Goal: Task Accomplishment & Management: Manage account settings

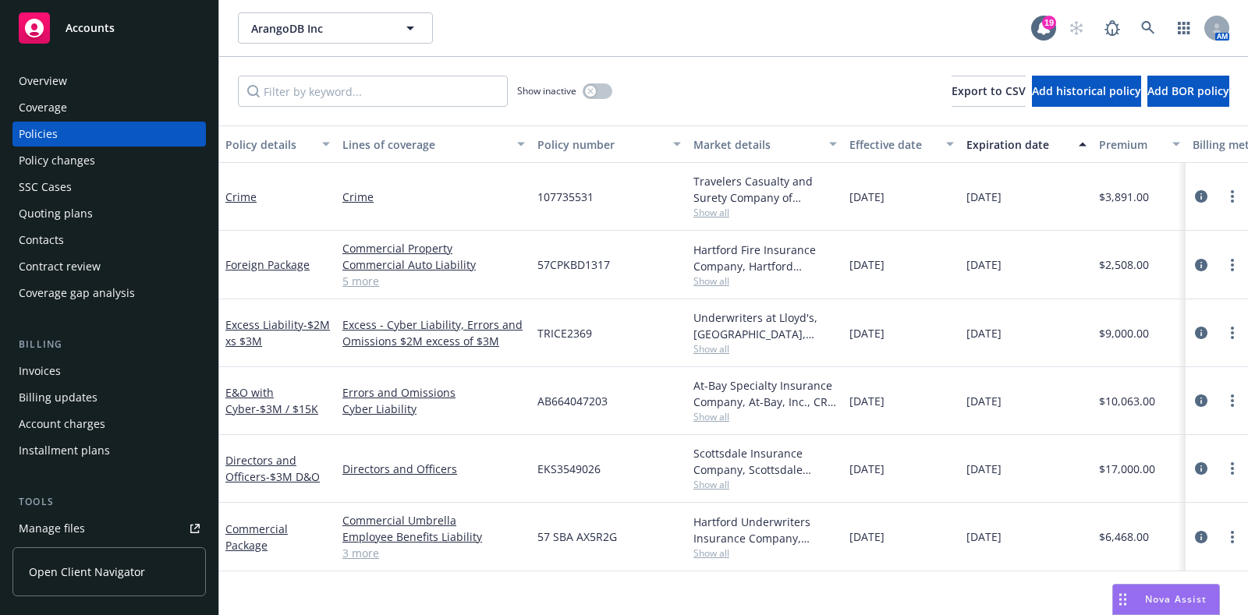
click at [1144, 22] on icon at bounding box center [1147, 27] width 13 height 13
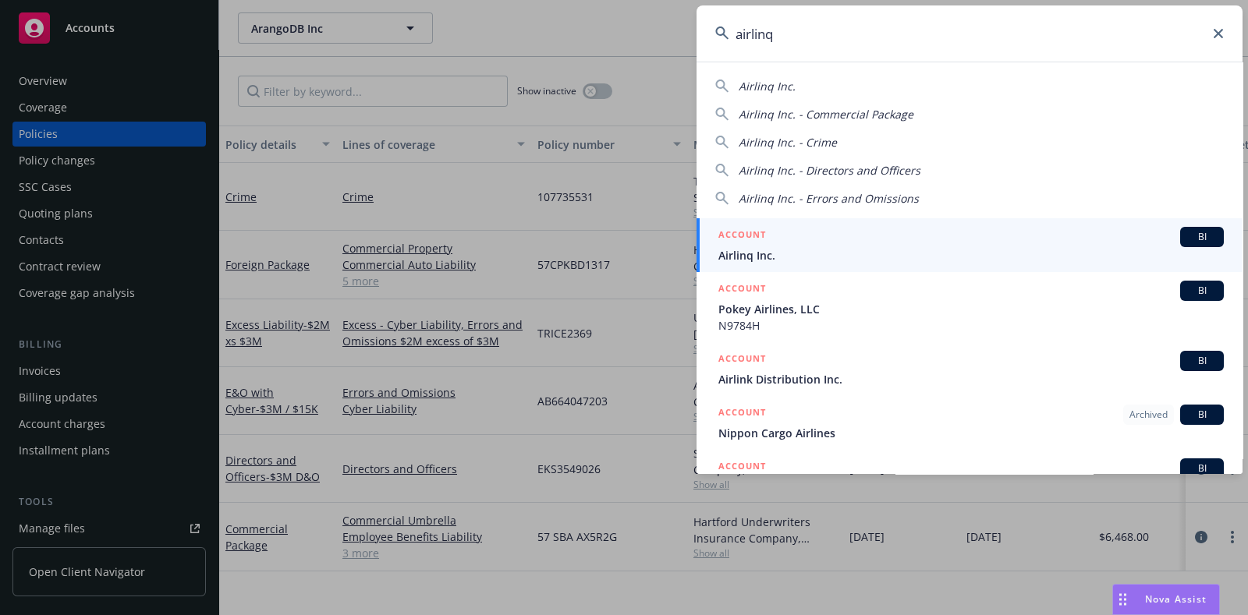
type input "airlinq"
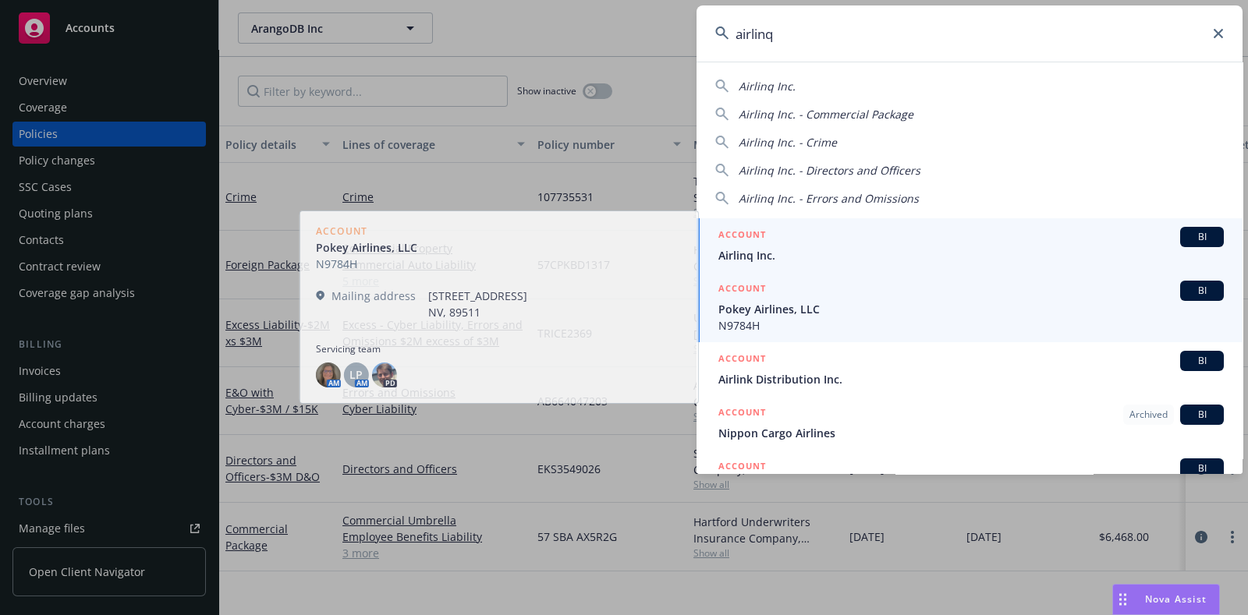
click at [781, 232] on div "ACCOUNT BI" at bounding box center [970, 237] width 505 height 20
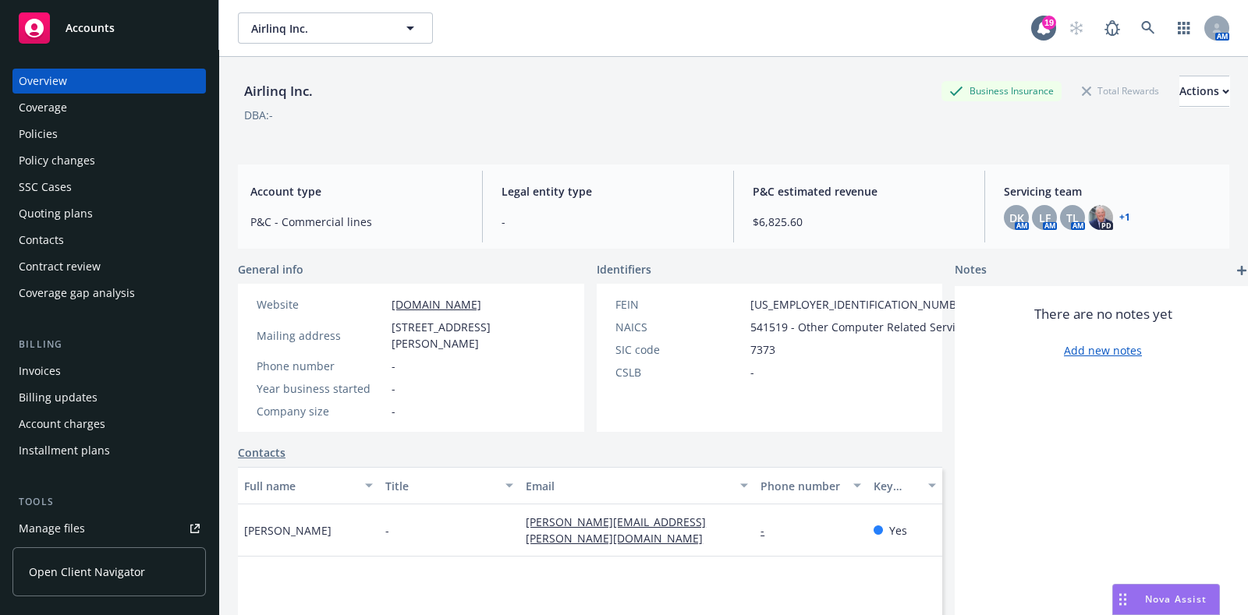
click at [51, 146] on div "Policies" at bounding box center [38, 134] width 39 height 25
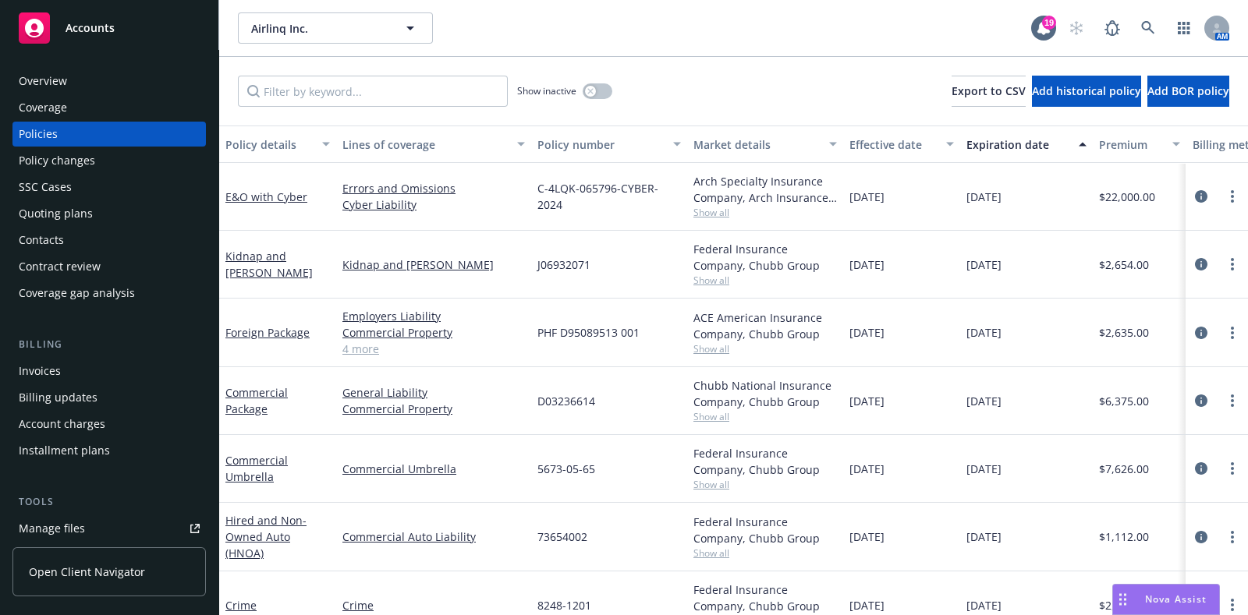
scroll to position [1, 0]
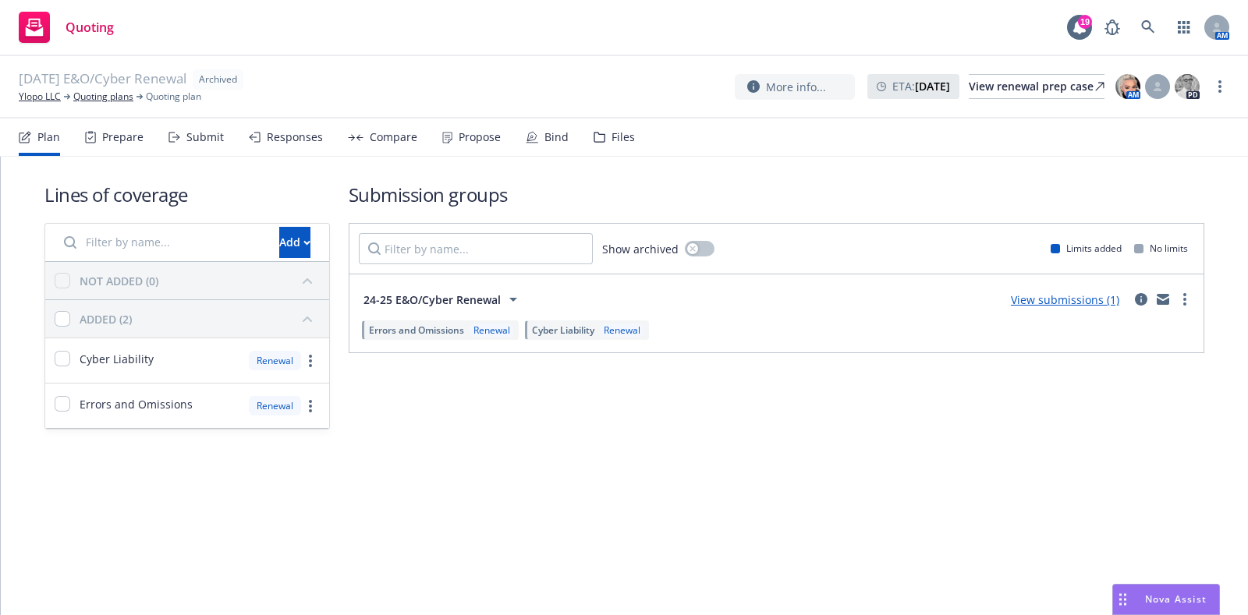
click at [207, 142] on div "Submit" at bounding box center [204, 137] width 37 height 12
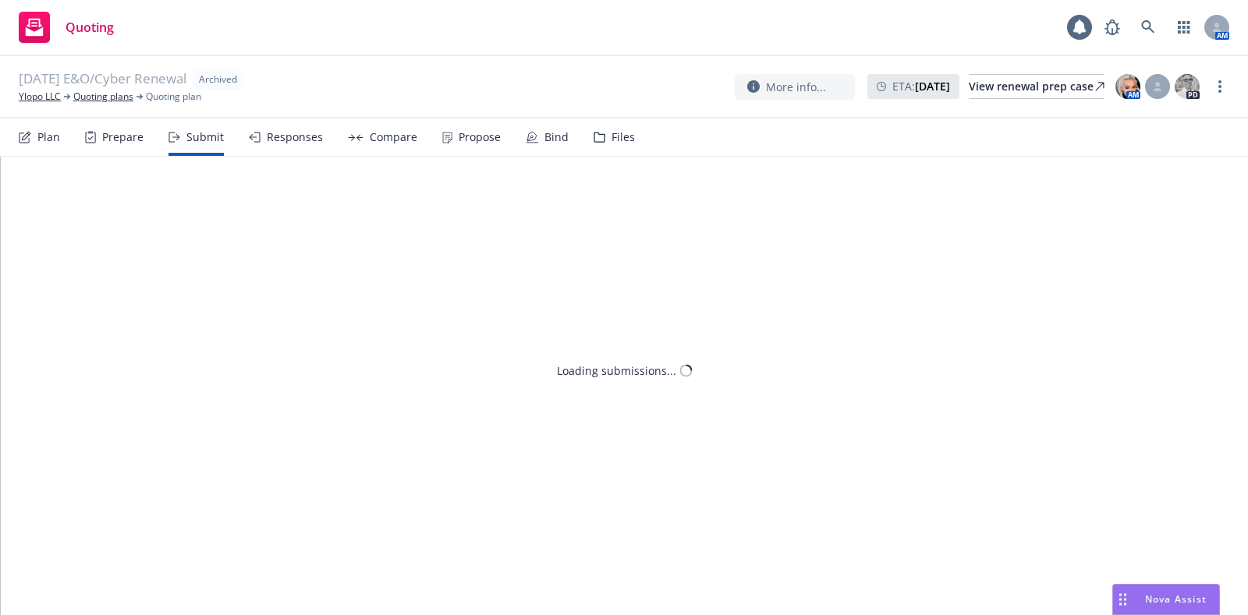
click at [121, 134] on div "Prepare" at bounding box center [122, 137] width 41 height 12
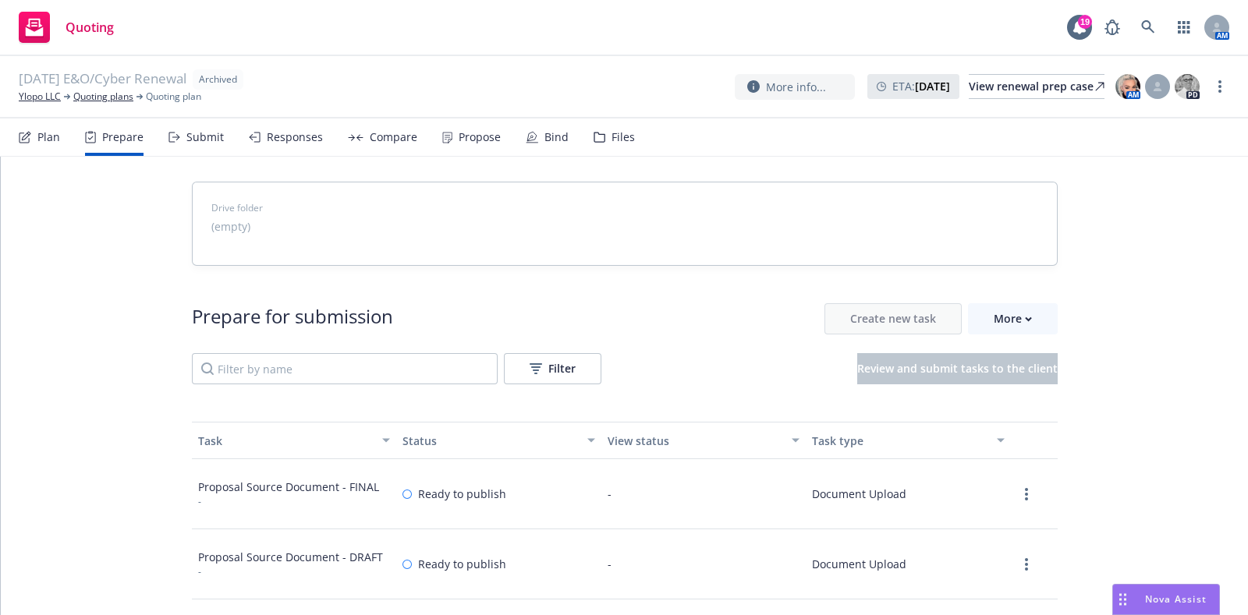
scroll to position [241, 0]
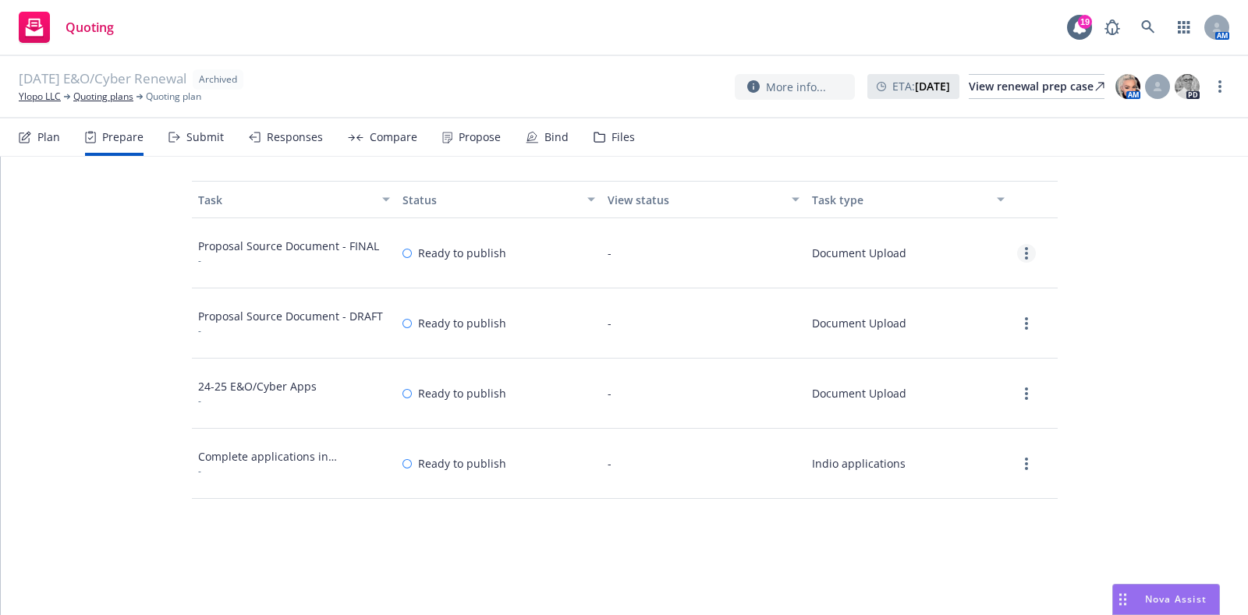
click at [1017, 259] on link "more" at bounding box center [1026, 253] width 19 height 19
click at [994, 273] on link "View" at bounding box center [1005, 285] width 74 height 31
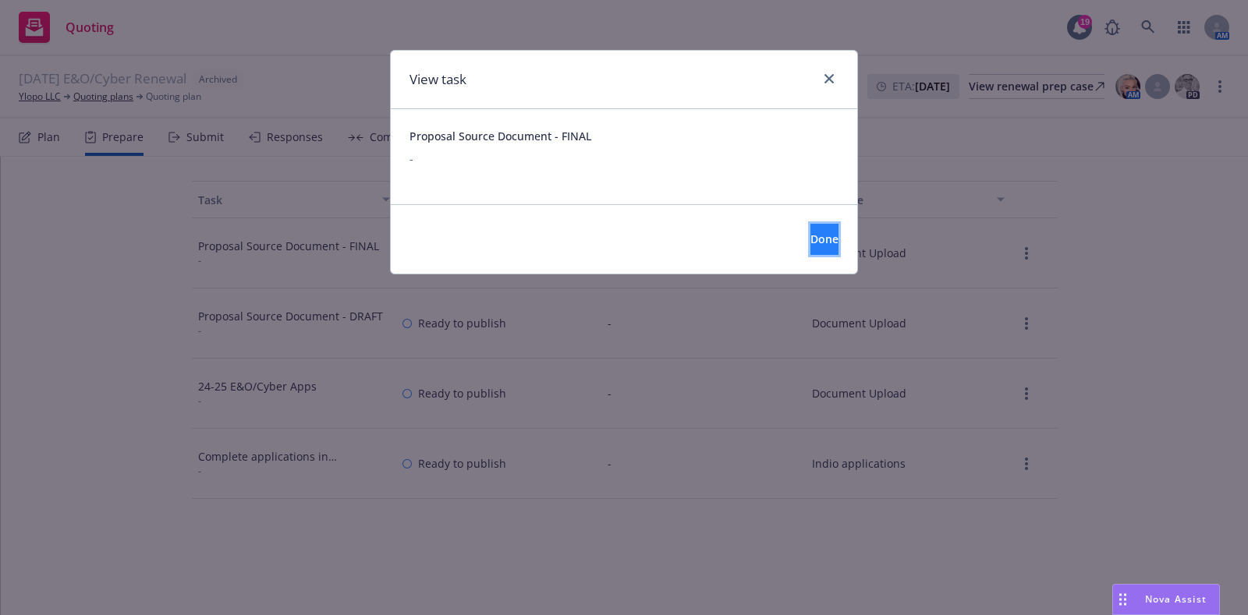
click at [810, 233] on span "Done" at bounding box center [824, 239] width 28 height 15
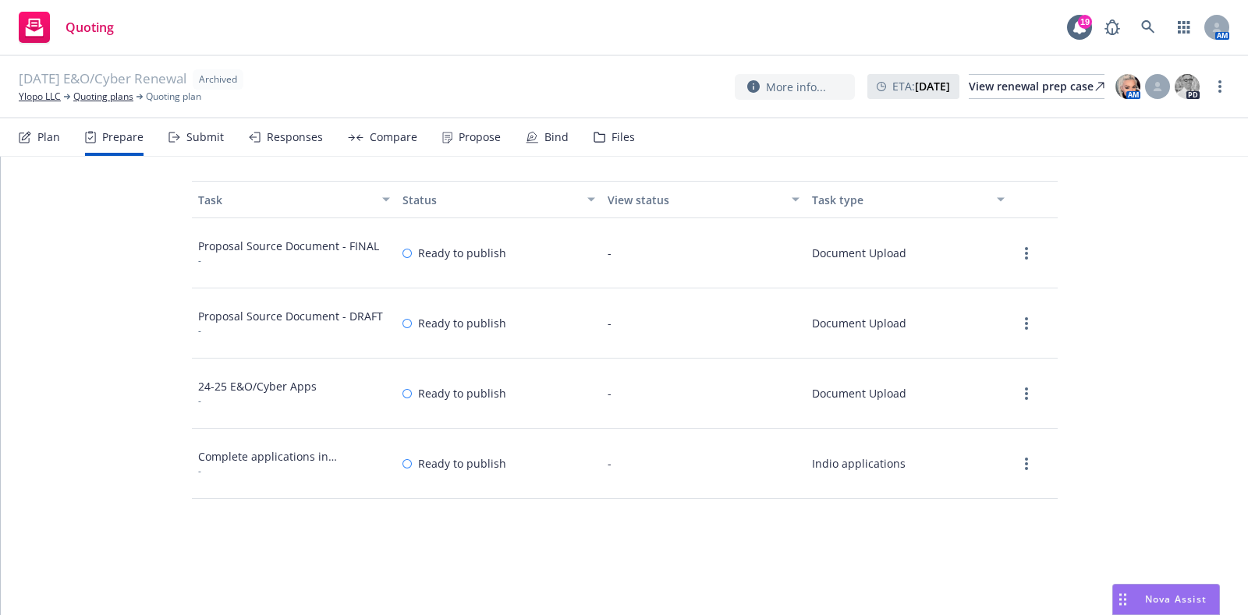
click at [1016, 312] on div at bounding box center [1034, 324] width 47 height 70
click at [1020, 314] on link "more" at bounding box center [1026, 323] width 19 height 19
click at [991, 357] on link "View" at bounding box center [1005, 355] width 74 height 31
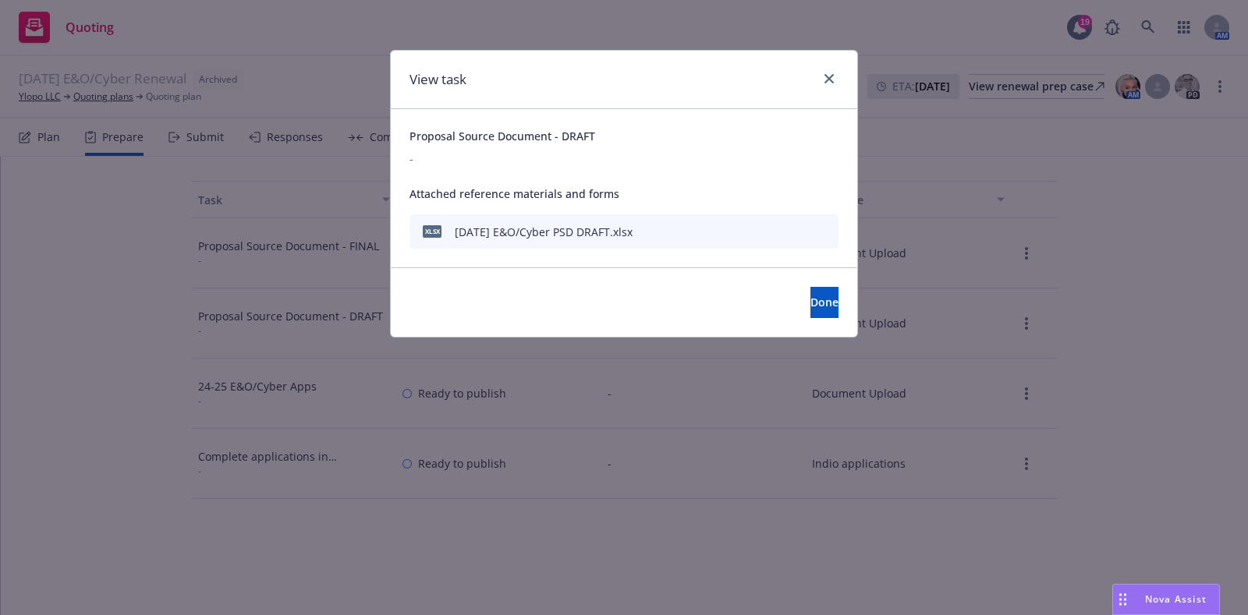
click at [818, 228] on icon "preview file" at bounding box center [824, 230] width 14 height 11
click at [831, 75] on icon "close" at bounding box center [829, 78] width 9 height 9
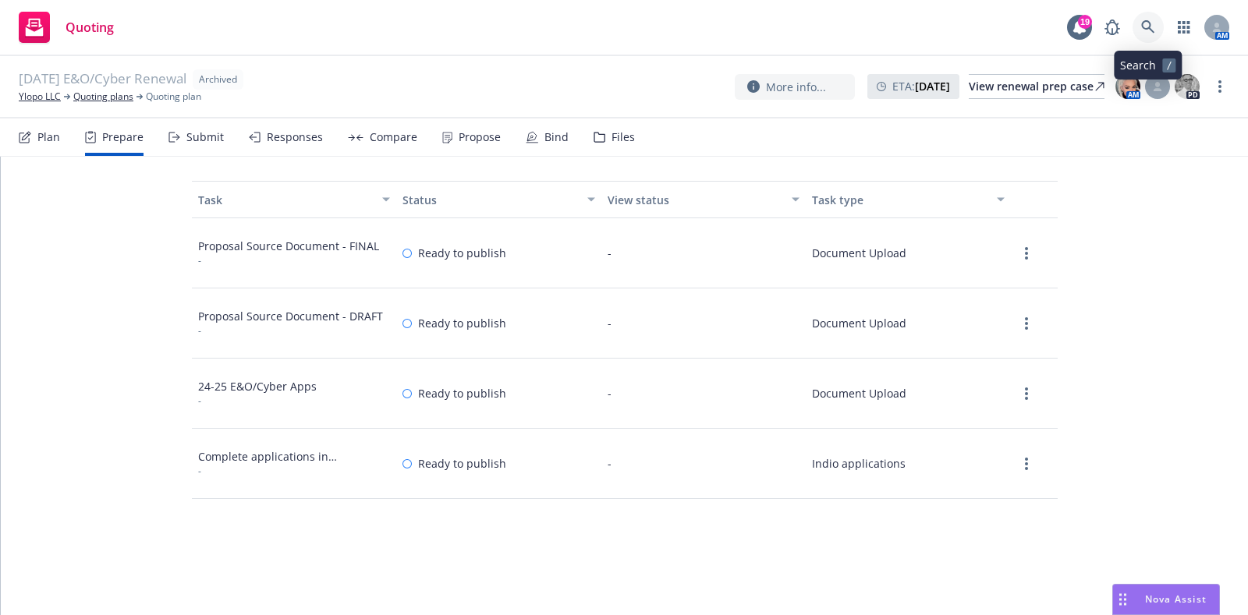
click at [1145, 19] on link at bounding box center [1148, 27] width 31 height 31
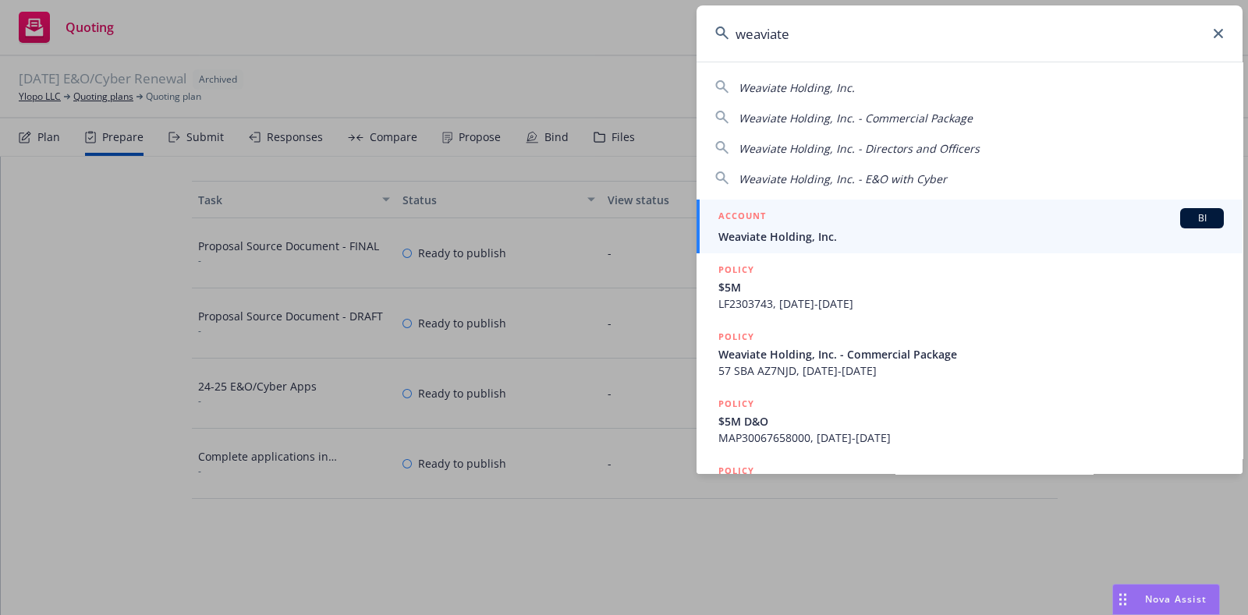
type input "weaviate"
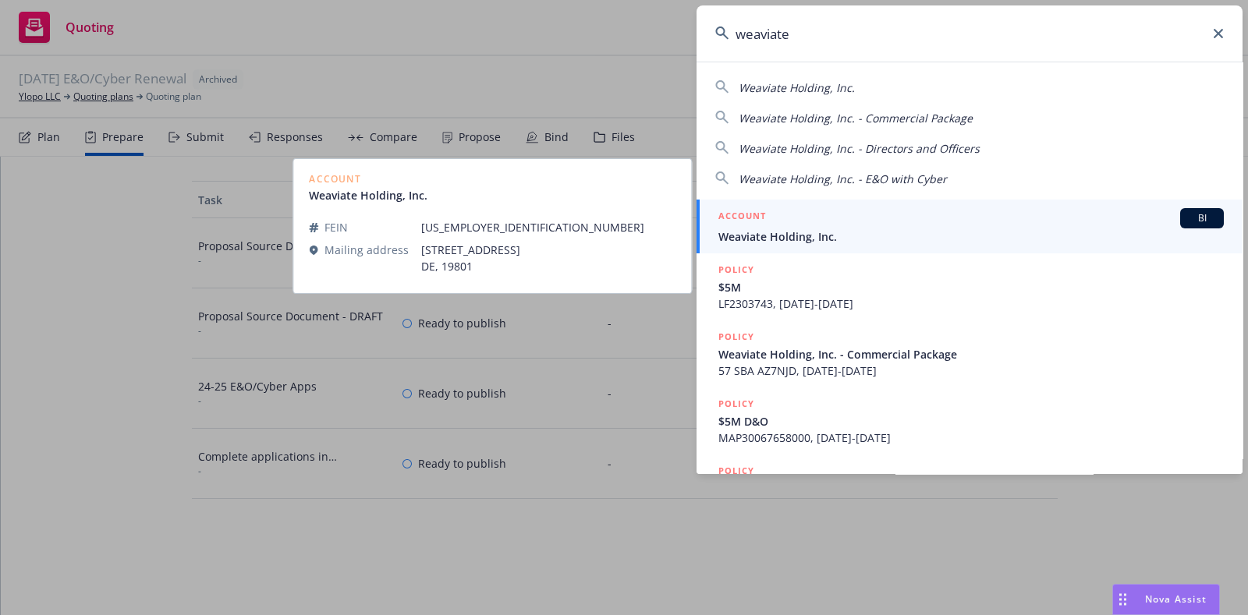
click at [885, 227] on div "ACCOUNT BI" at bounding box center [970, 218] width 505 height 20
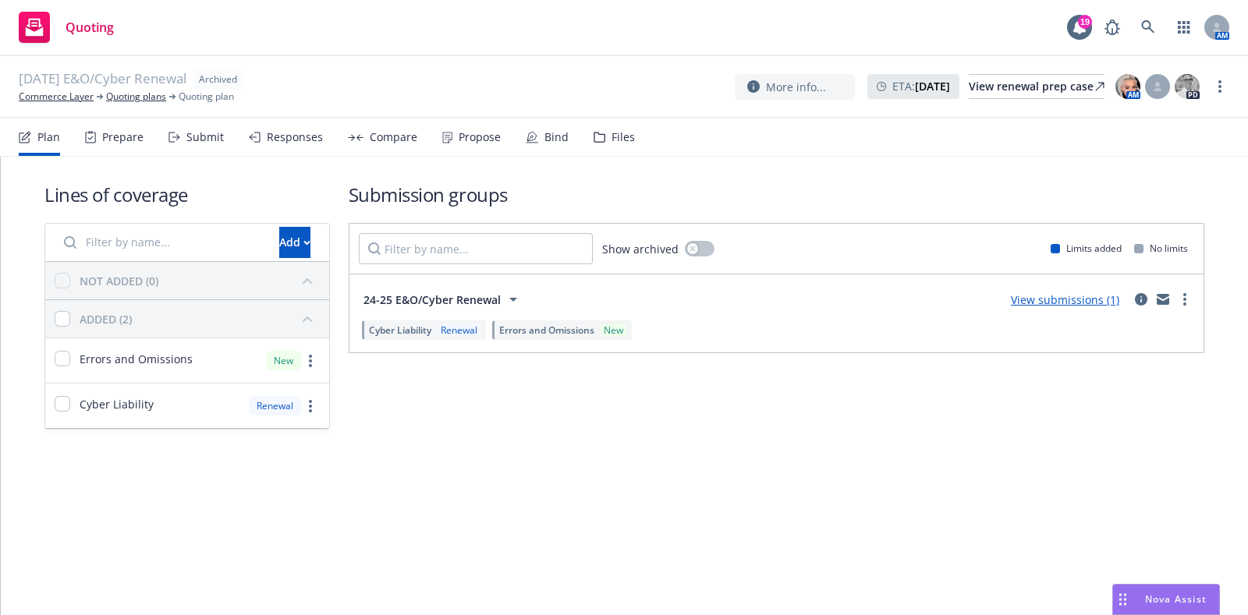
click at [122, 132] on div "Prepare" at bounding box center [122, 137] width 41 height 12
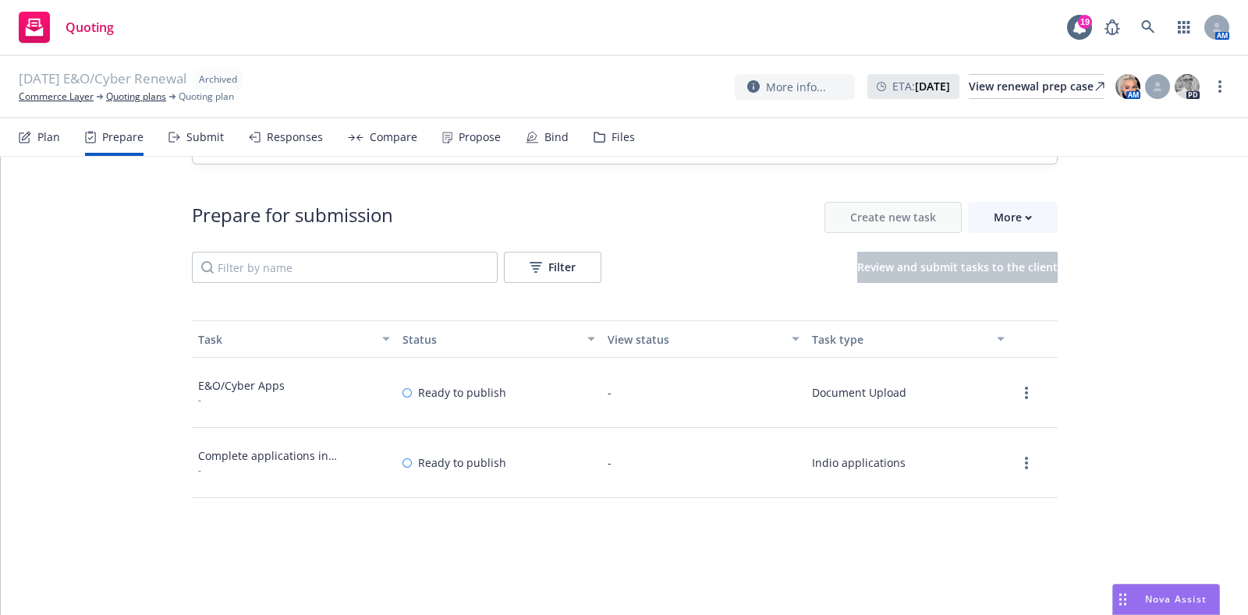
scroll to position [102, 0]
click at [1023, 386] on link "more" at bounding box center [1026, 392] width 19 height 19
click at [983, 424] on link "View" at bounding box center [1005, 424] width 74 height 31
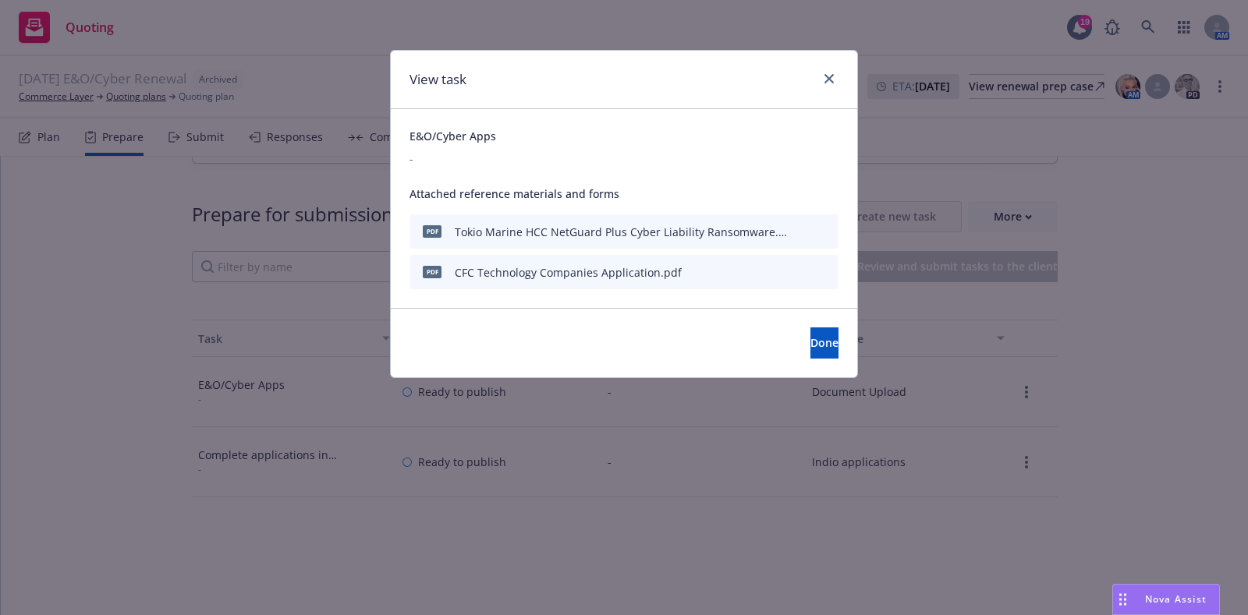
click at [176, 361] on div "View task E&O/Cyber Apps - Attached reference materials and forms pdf Tokio Mar…" at bounding box center [624, 307] width 1248 height 615
click at [842, 79] on div "View task" at bounding box center [624, 80] width 466 height 59
click at [833, 72] on link "close" at bounding box center [829, 78] width 19 height 19
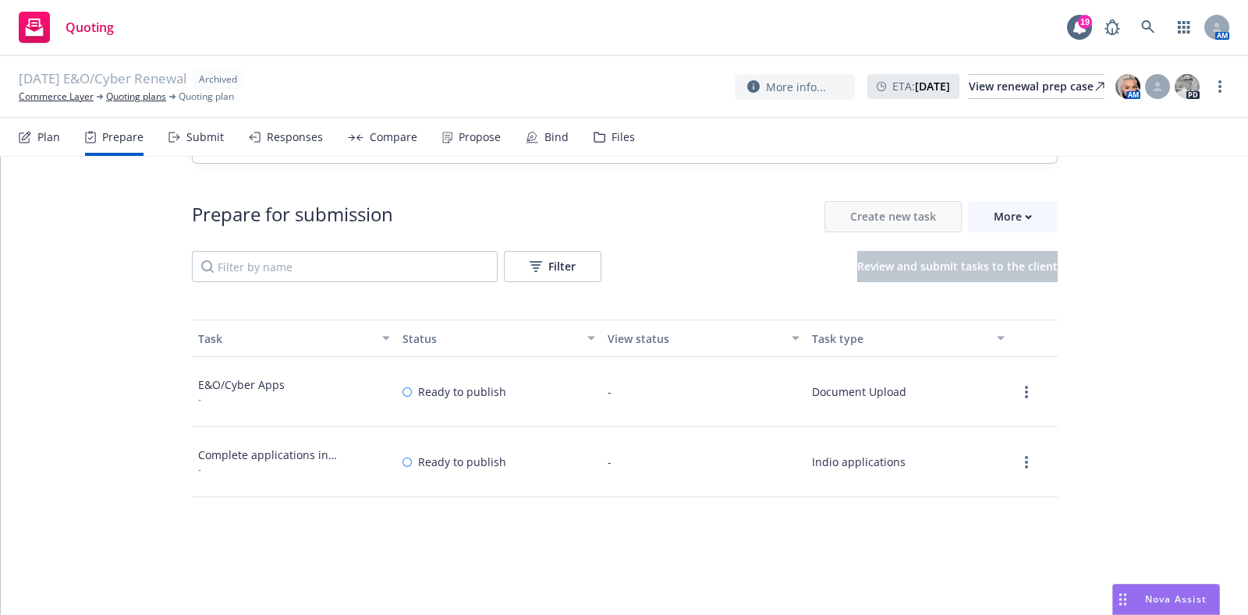
click at [612, 138] on div "Files" at bounding box center [623, 137] width 23 height 12
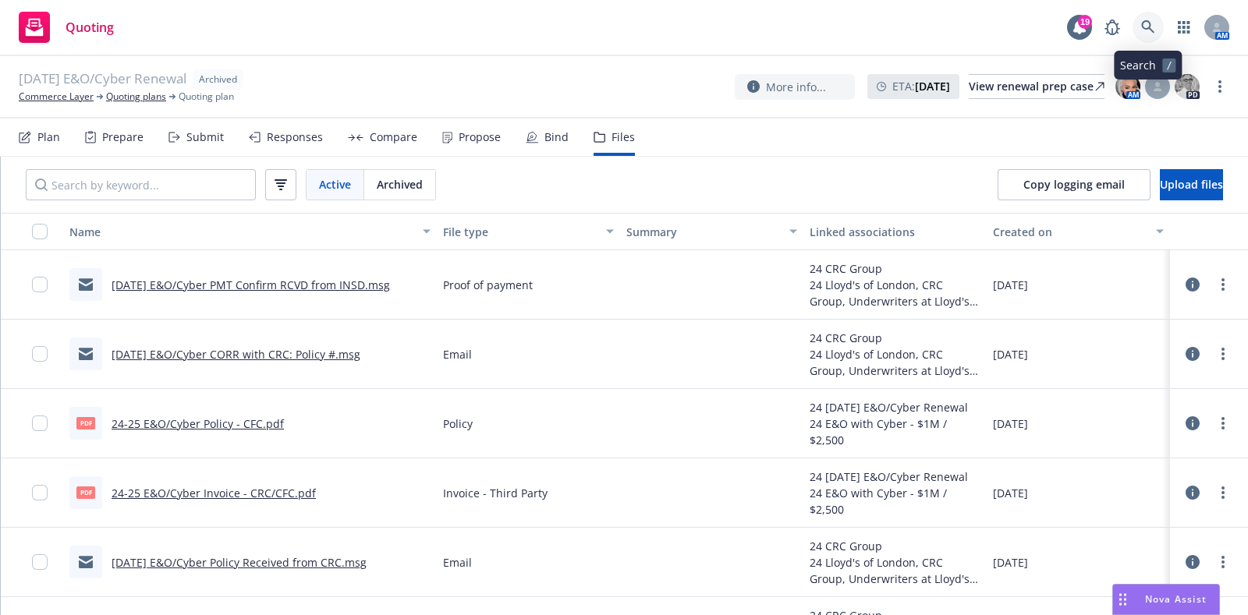
click at [1141, 33] on icon at bounding box center [1148, 27] width 14 height 14
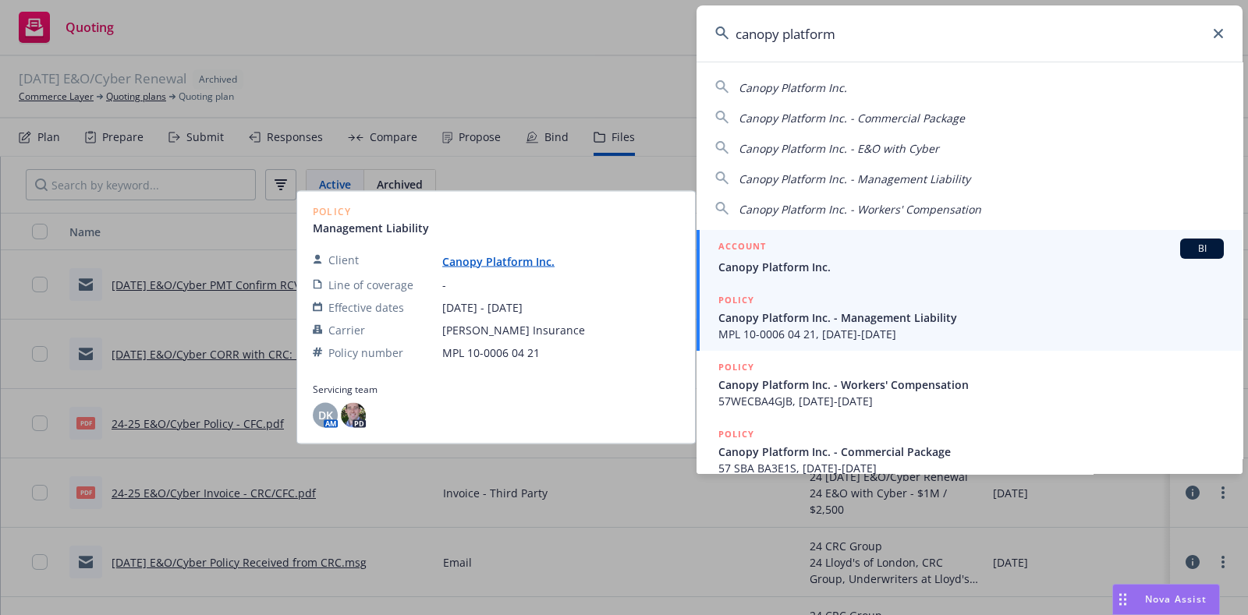
type input "canopy platform"
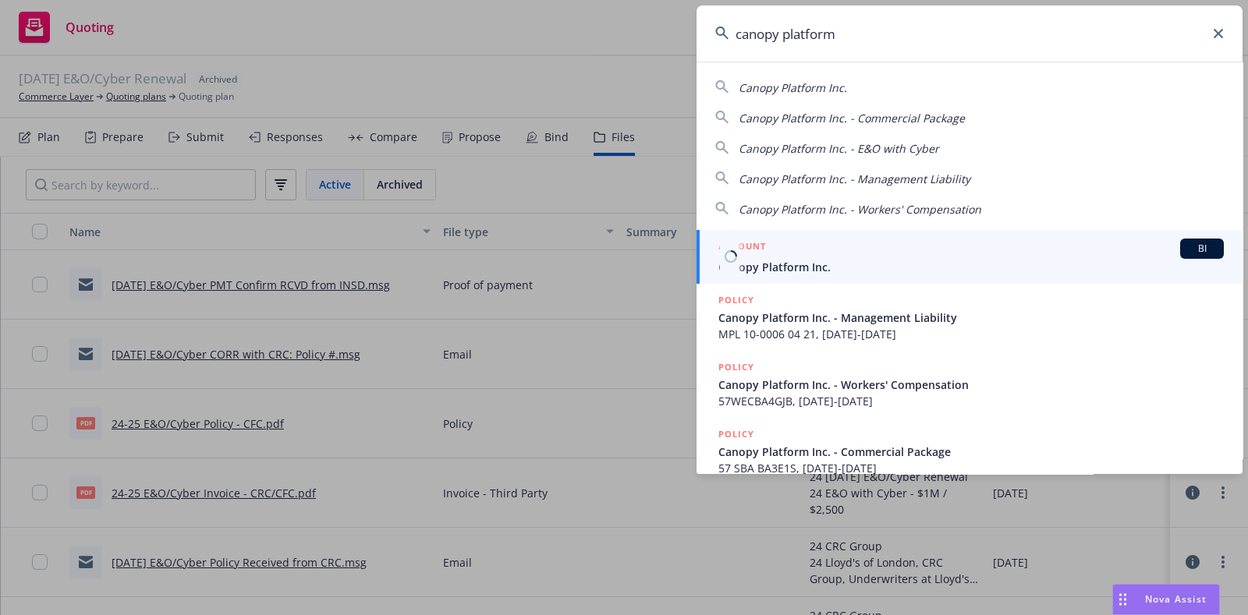
click at [752, 267] on span "Canopy Platform Inc." at bounding box center [970, 267] width 505 height 16
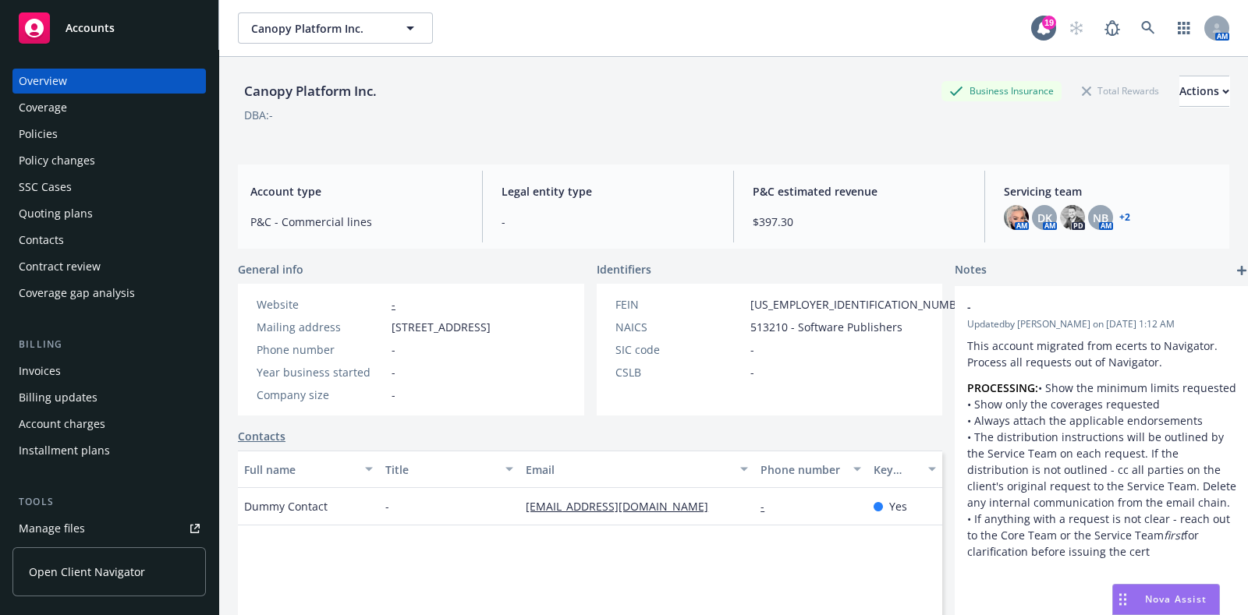
click at [107, 129] on div "Policies" at bounding box center [109, 134] width 181 height 25
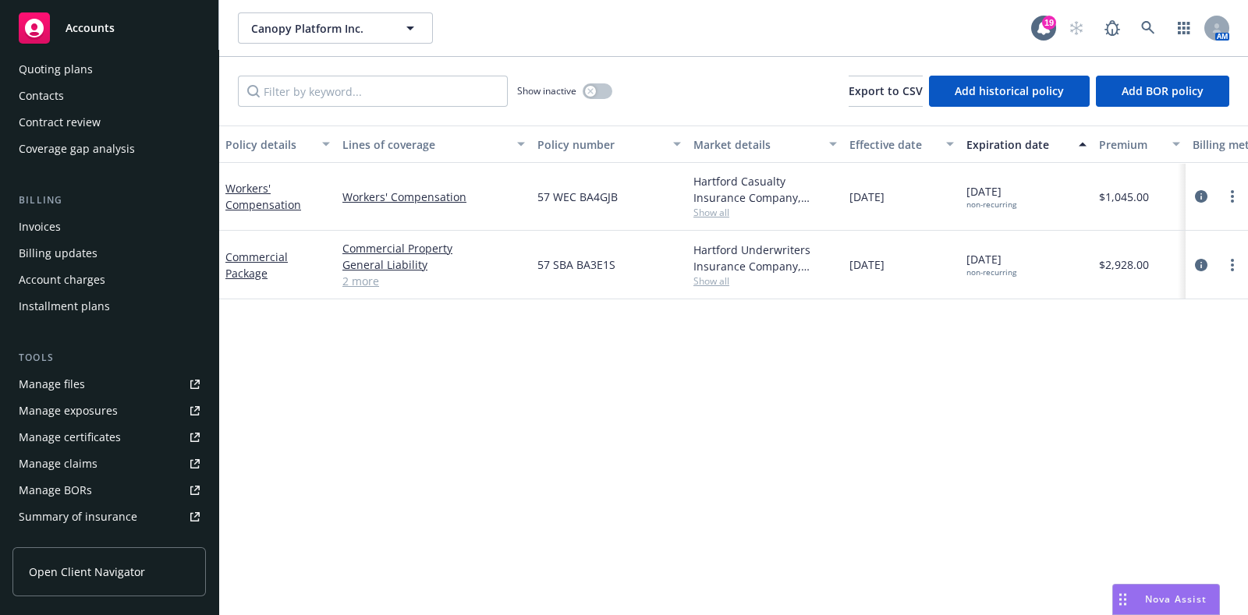
scroll to position [145, 0]
click at [79, 392] on div "Manage files" at bounding box center [52, 383] width 66 height 25
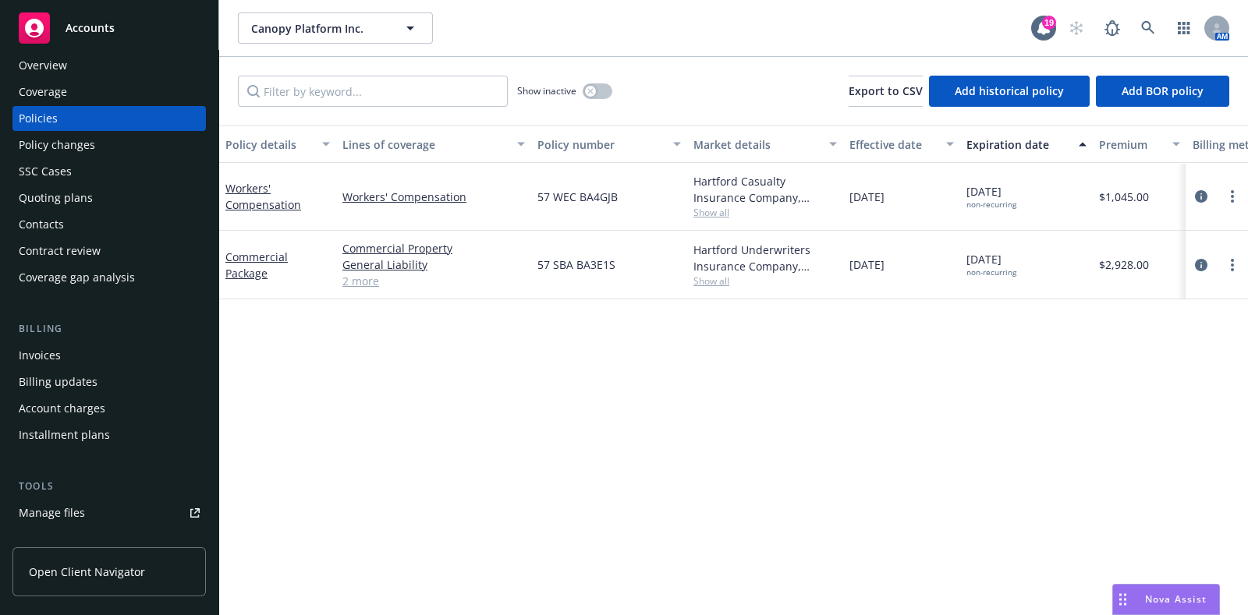
scroll to position [12, 0]
click at [80, 202] on div "Quoting plans" at bounding box center [56, 201] width 74 height 25
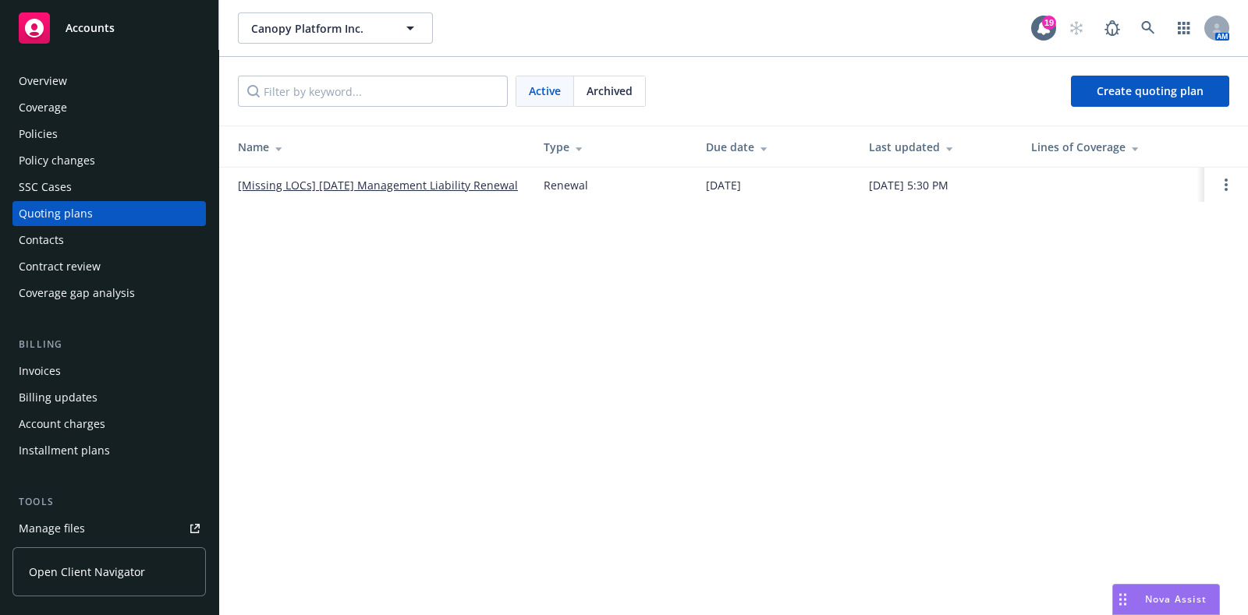
click at [620, 99] on div "Archived" at bounding box center [609, 91] width 71 height 30
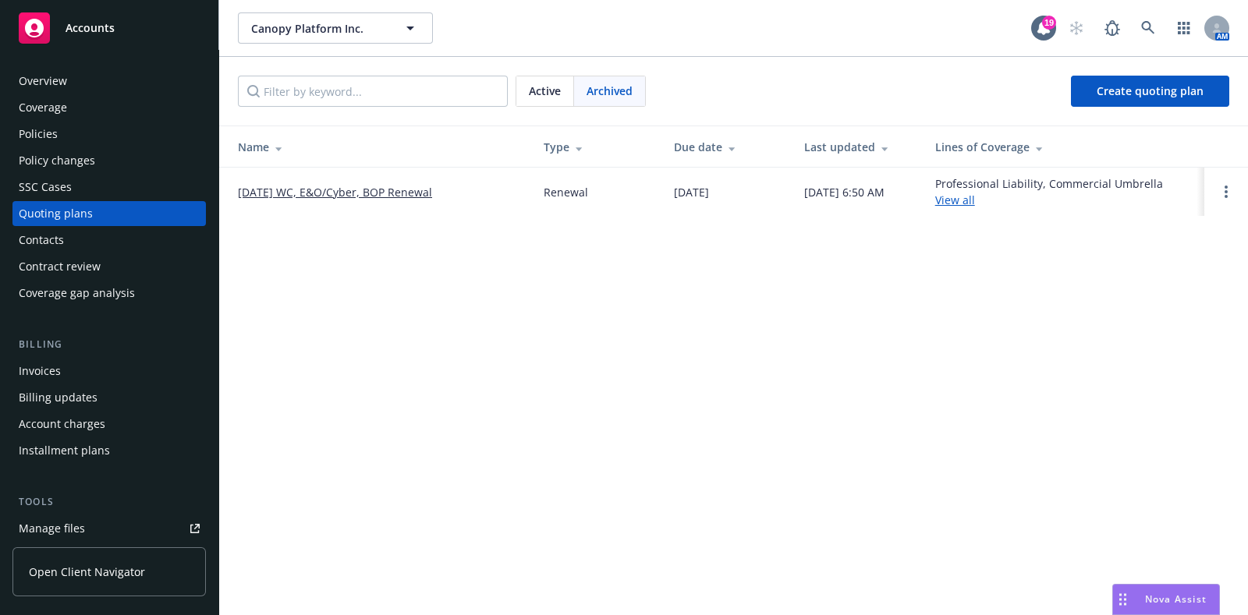
click at [385, 190] on link "09/28/24 WC, E&O/Cyber, BOP Renewal" at bounding box center [335, 192] width 194 height 16
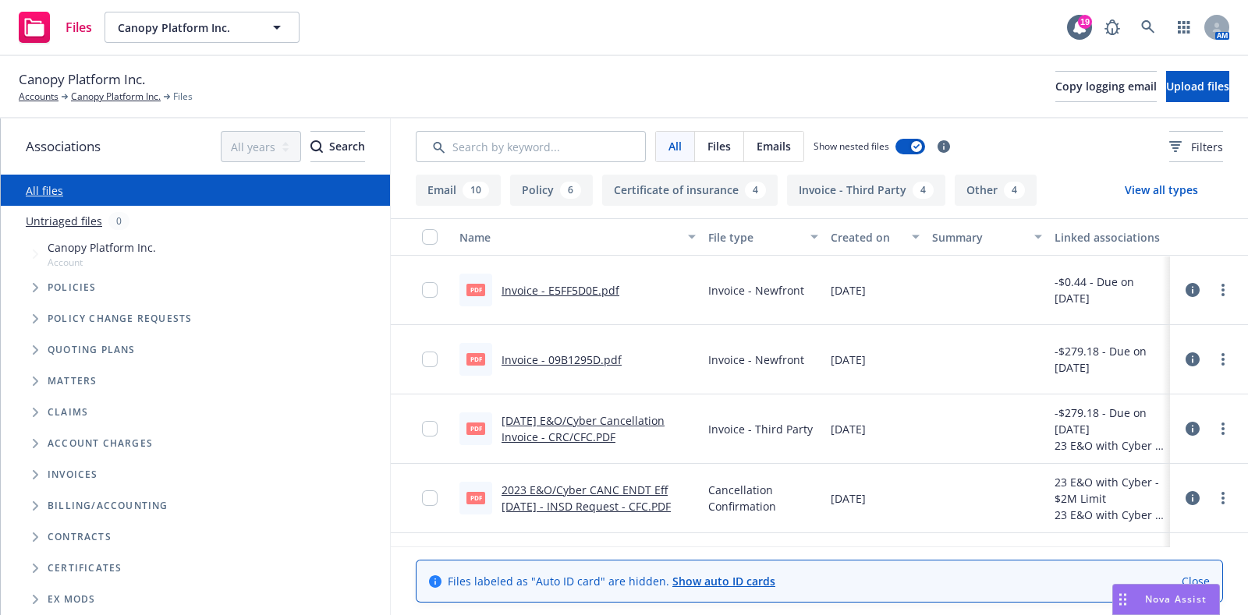
drag, startPoint x: 524, startPoint y: 129, endPoint x: 519, endPoint y: 139, distance: 11.5
click at [519, 139] on div "All Files Emails Show nested files Filters" at bounding box center [819, 147] width 857 height 56
click at [519, 139] on input "Search by keyword..." at bounding box center [531, 146] width 230 height 31
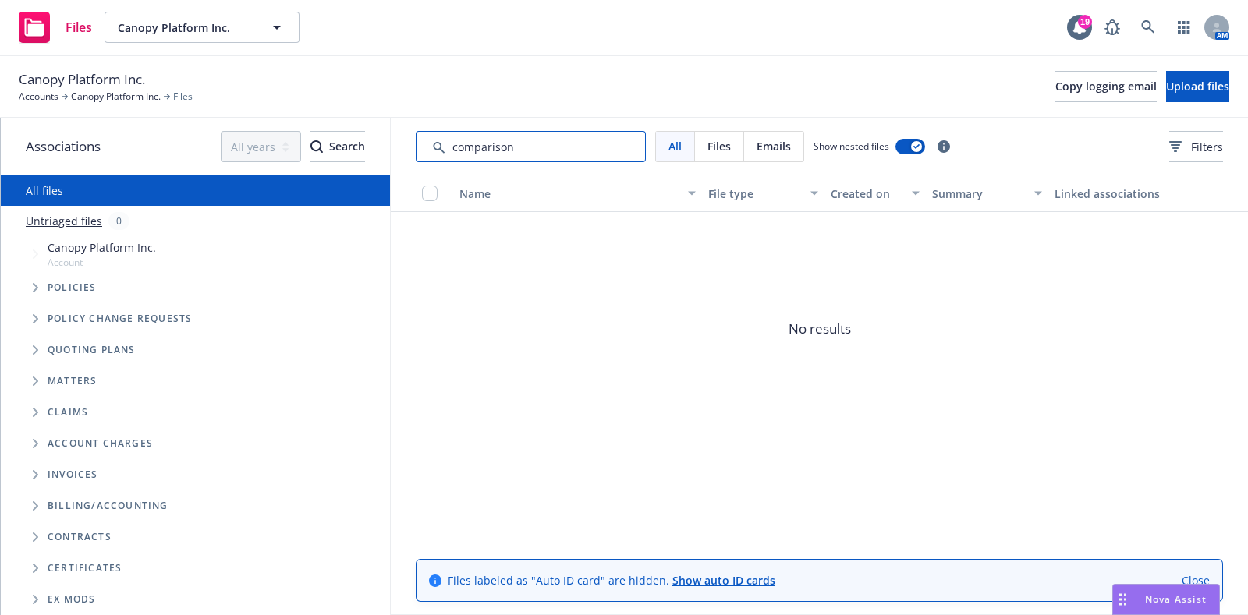
type input "comparison"
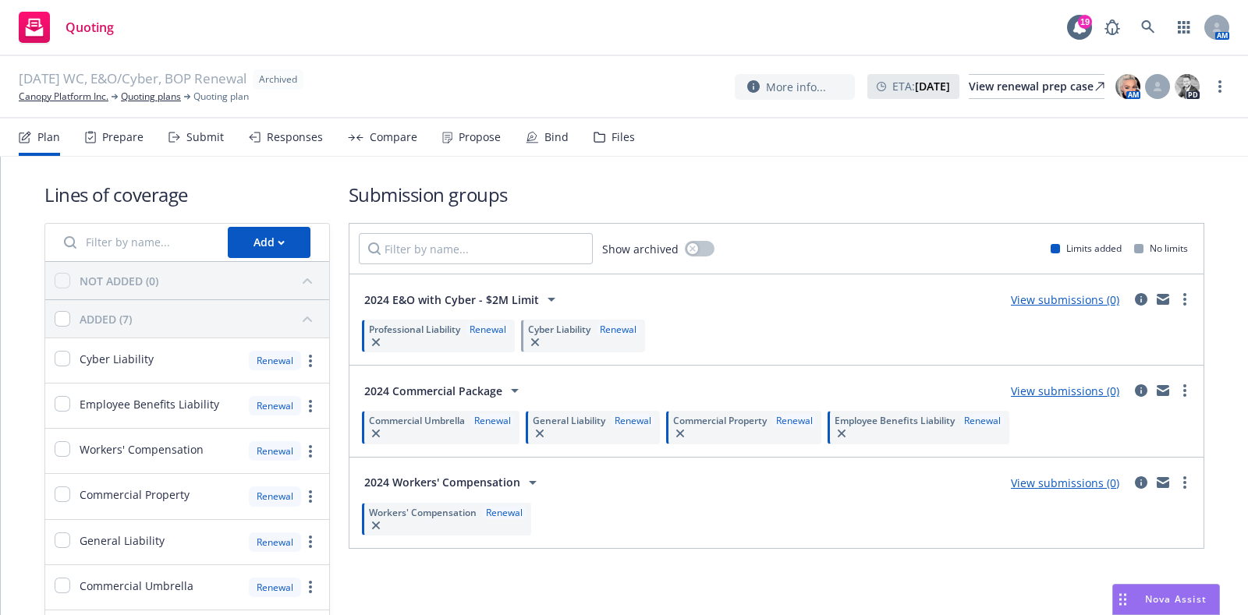
click at [172, 141] on icon at bounding box center [174, 137] width 12 height 11
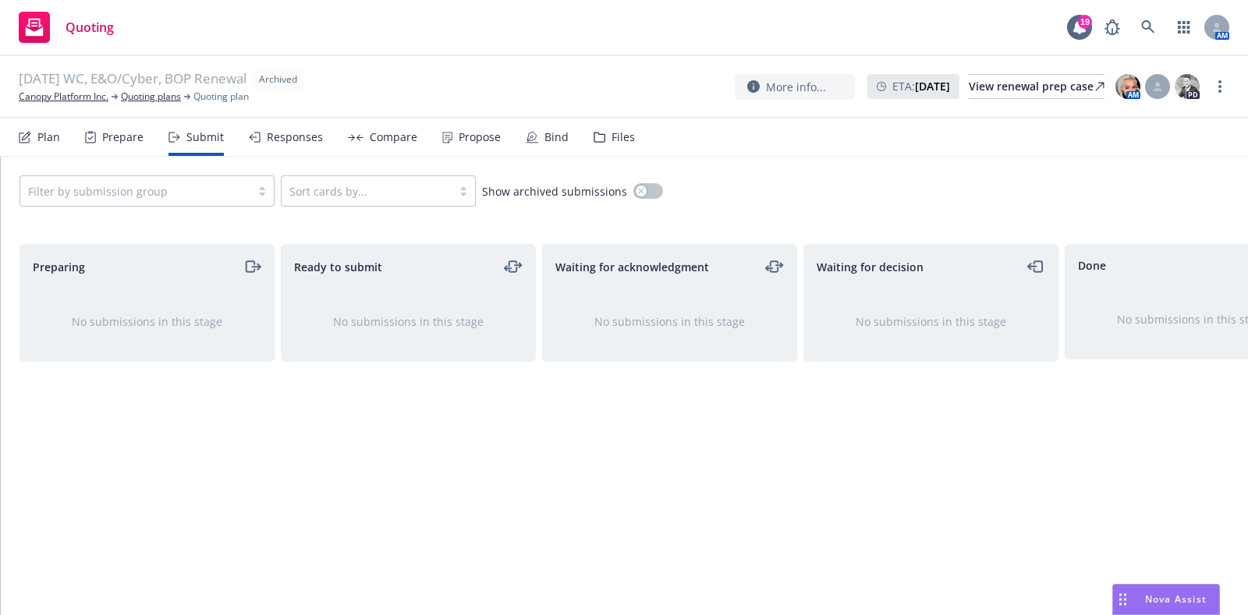
click at [105, 146] on div "Prepare" at bounding box center [114, 137] width 59 height 37
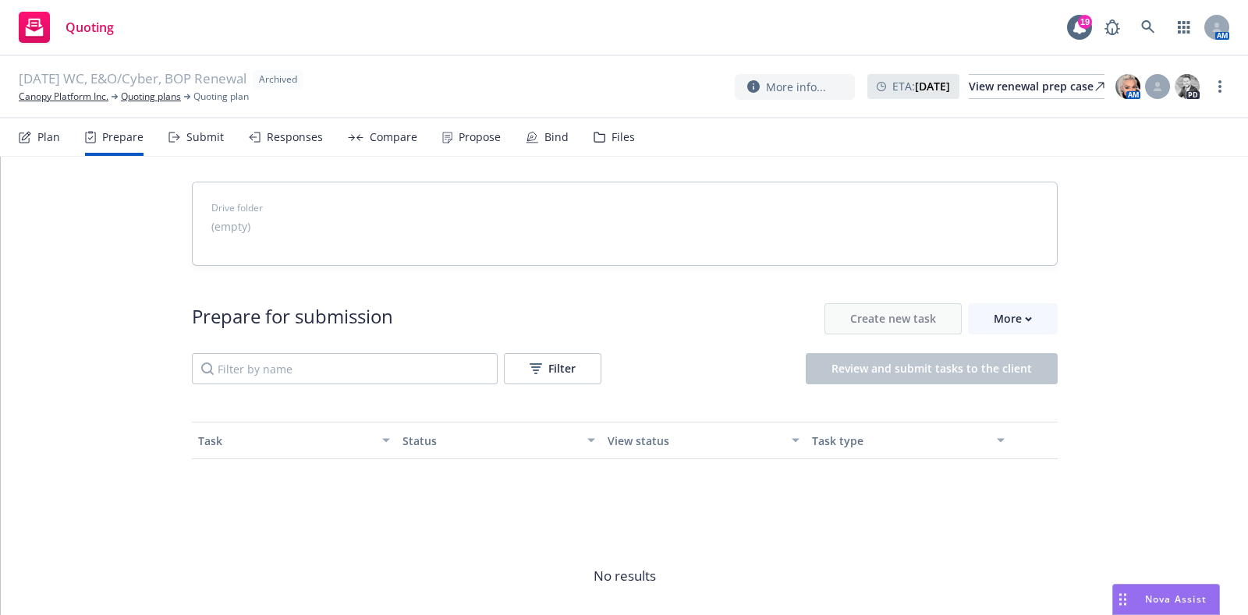
click at [605, 134] on div "Files" at bounding box center [614, 137] width 41 height 37
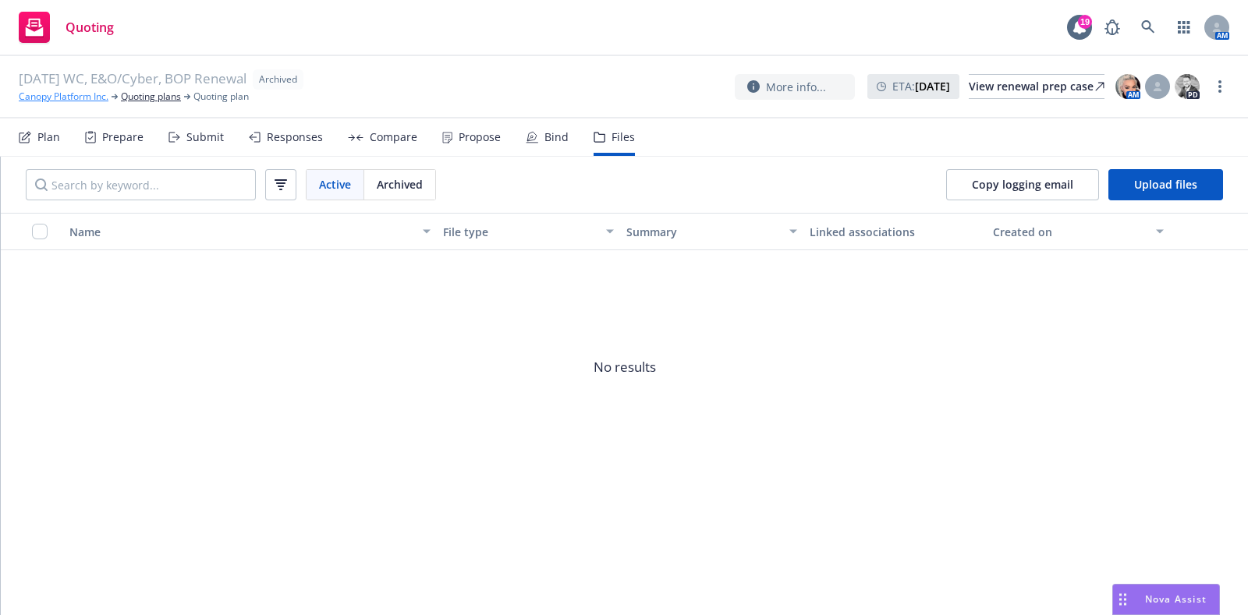
click at [100, 95] on link "Canopy Platform Inc." at bounding box center [64, 97] width 90 height 14
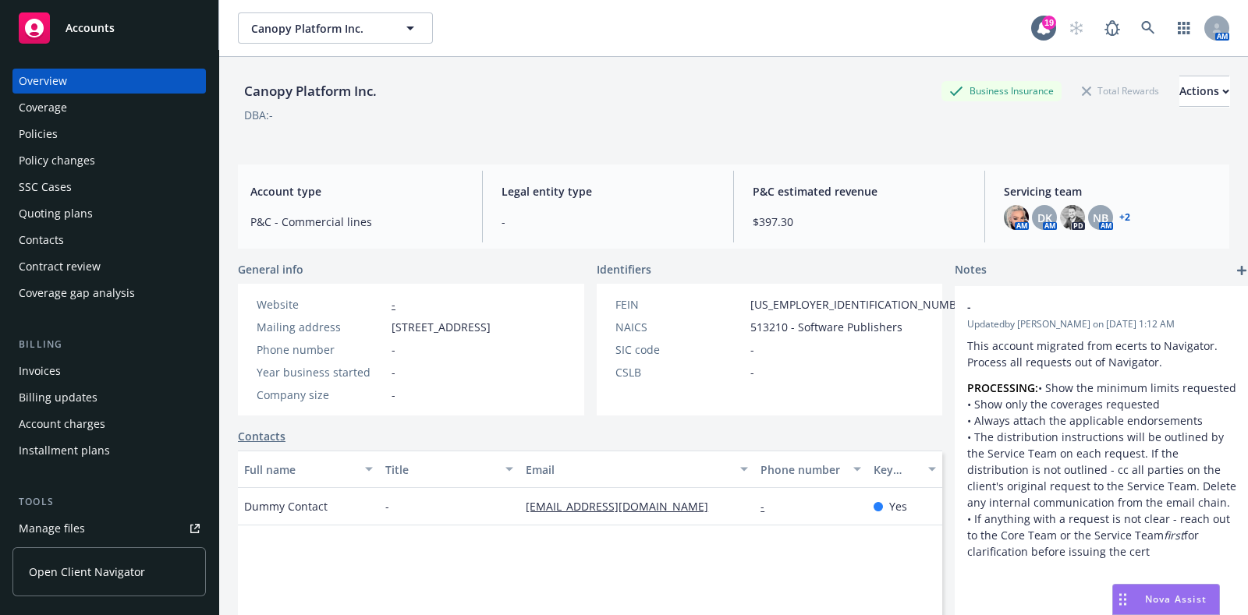
click at [70, 204] on div "Quoting plans" at bounding box center [56, 213] width 74 height 25
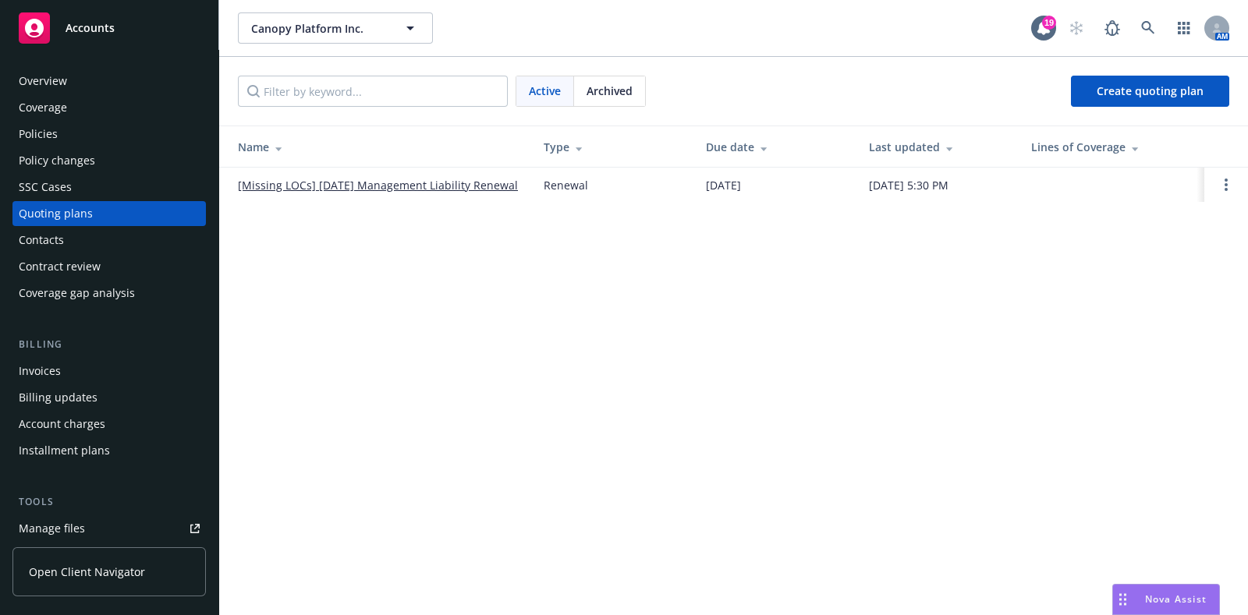
click at [616, 90] on span "Archived" at bounding box center [610, 91] width 46 height 16
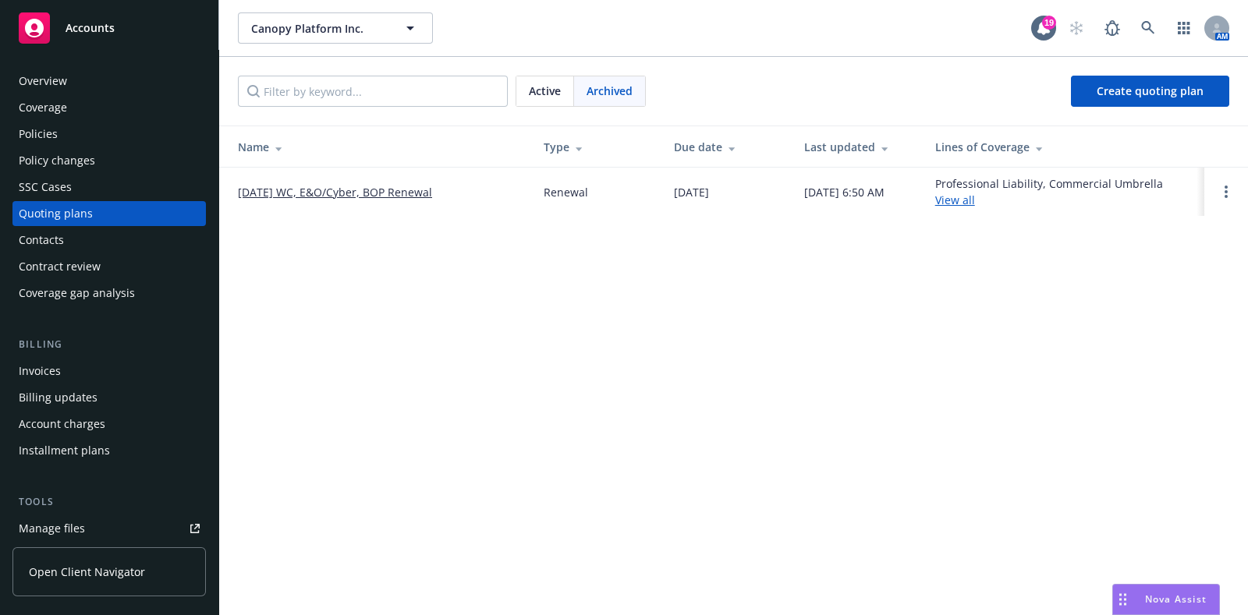
click at [541, 99] on div "Active" at bounding box center [545, 91] width 58 height 30
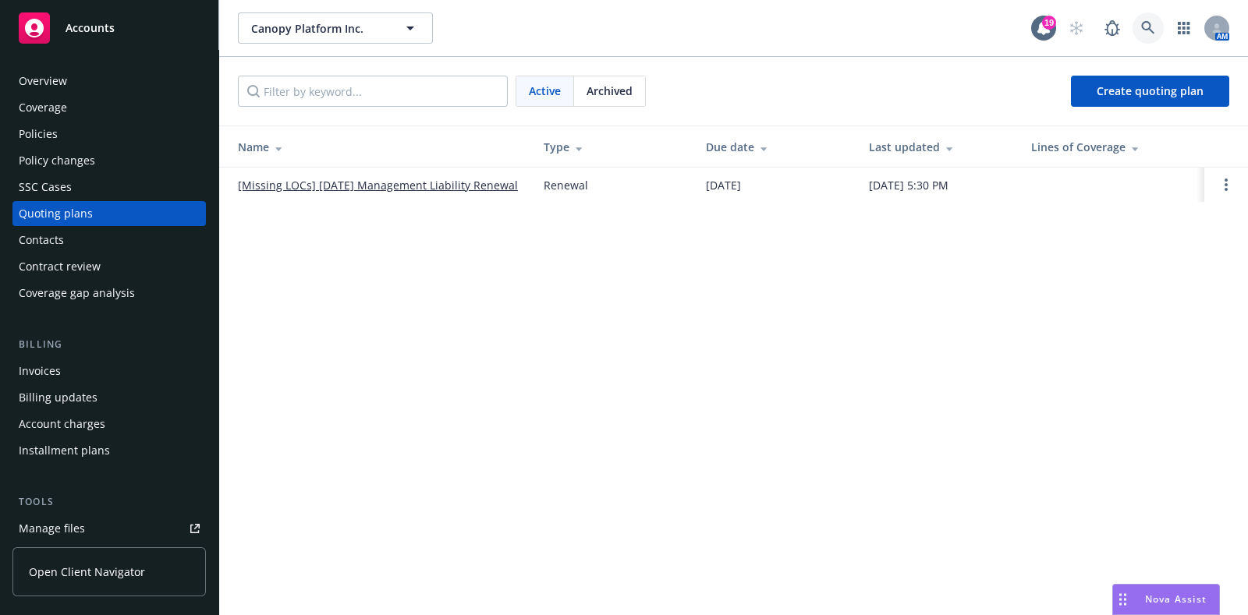
click icon
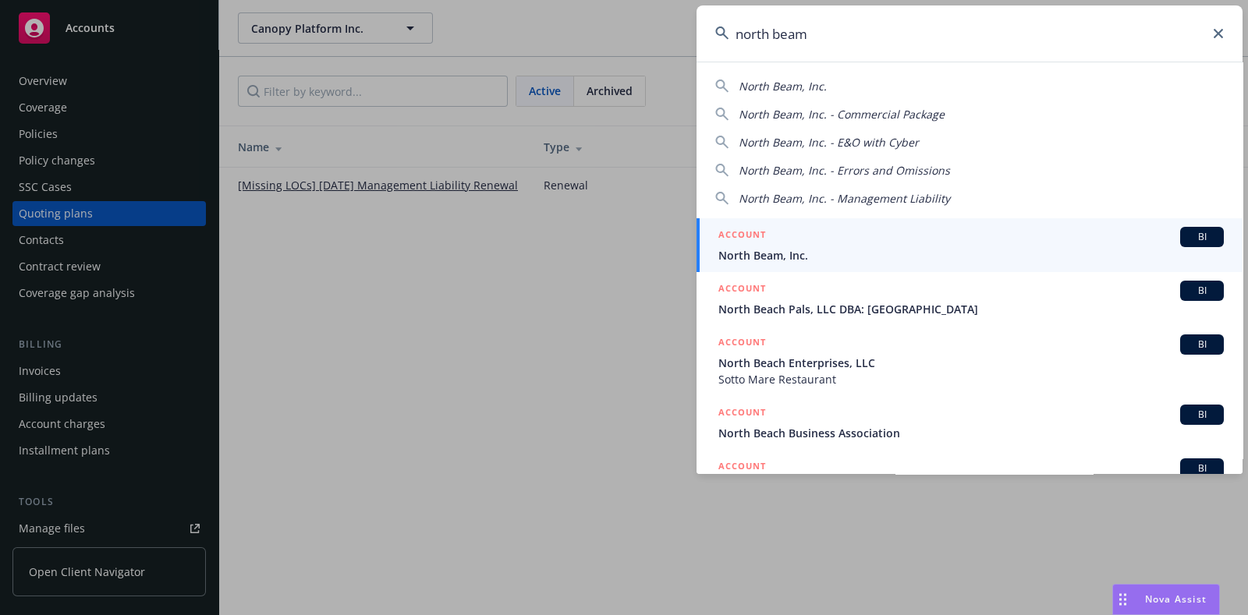
type input "north beam"
click div "ACCOUNT BI"
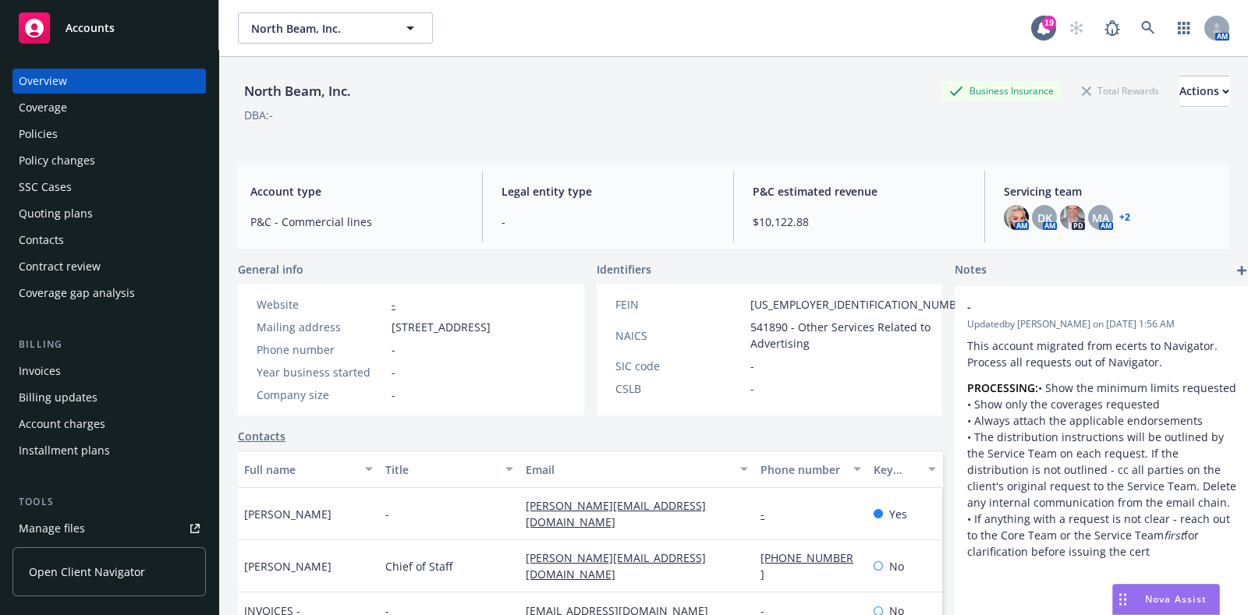
click div "Policies"
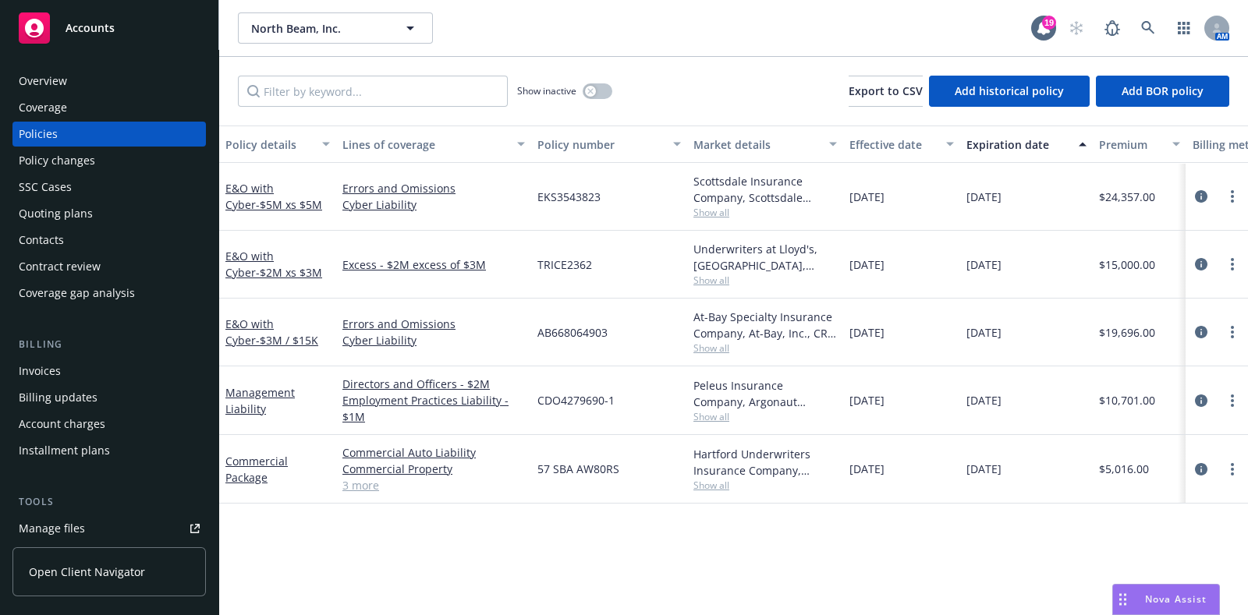
scroll to position [66, 0]
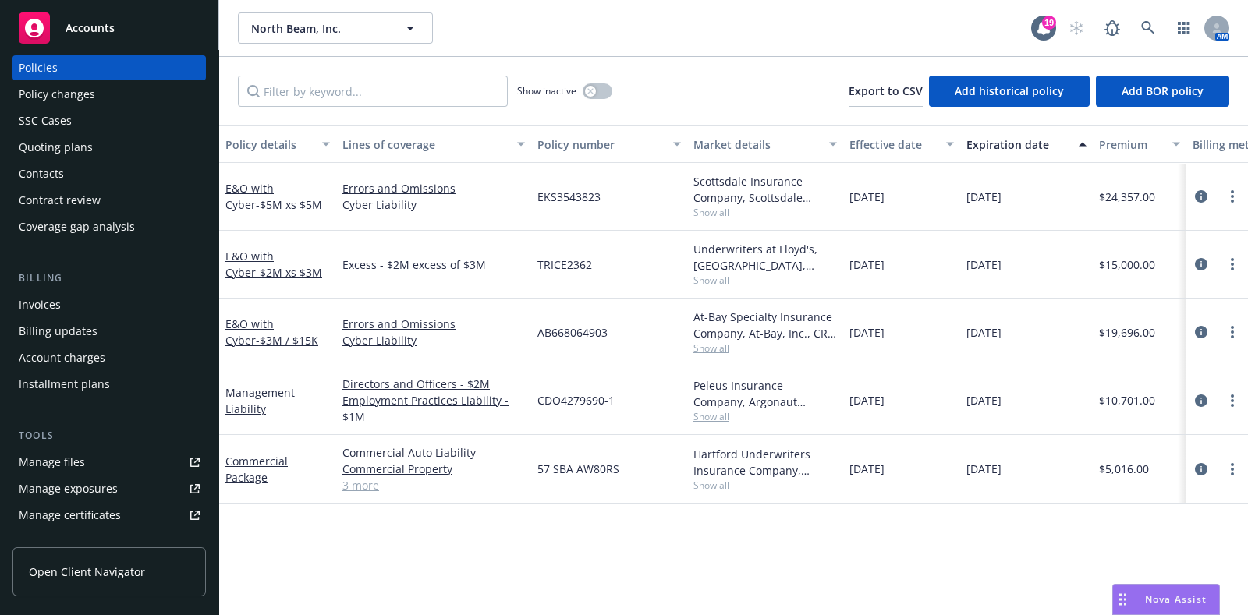
click link "Manage files"
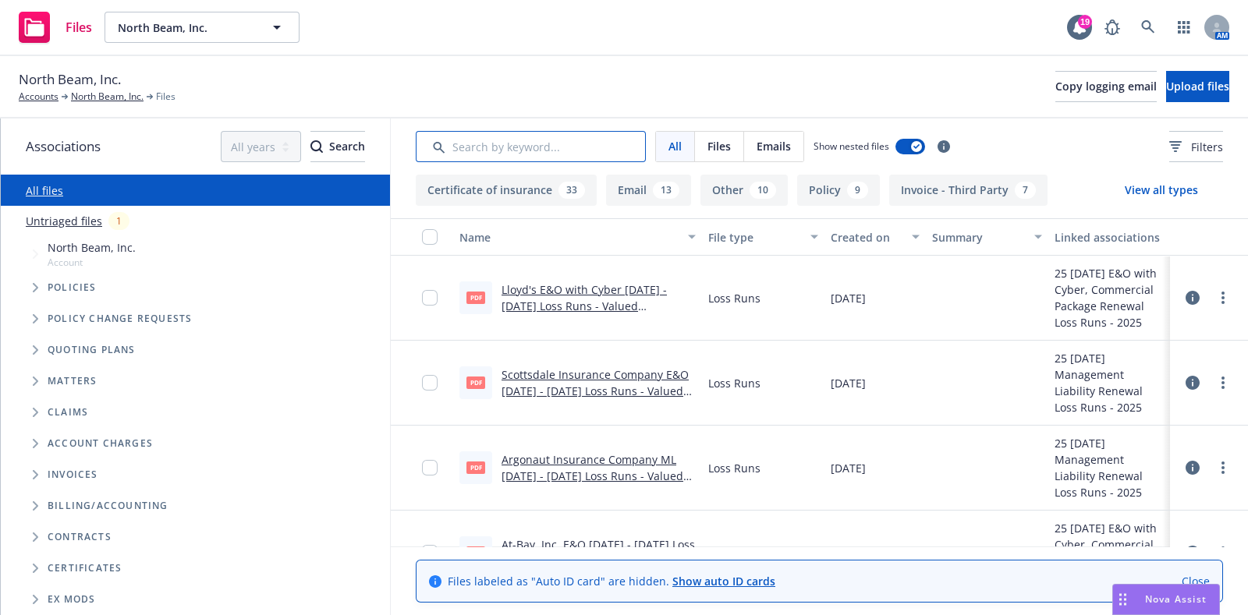
click at [507, 142] on input "Search by keyword..." at bounding box center [531, 146] width 230 height 31
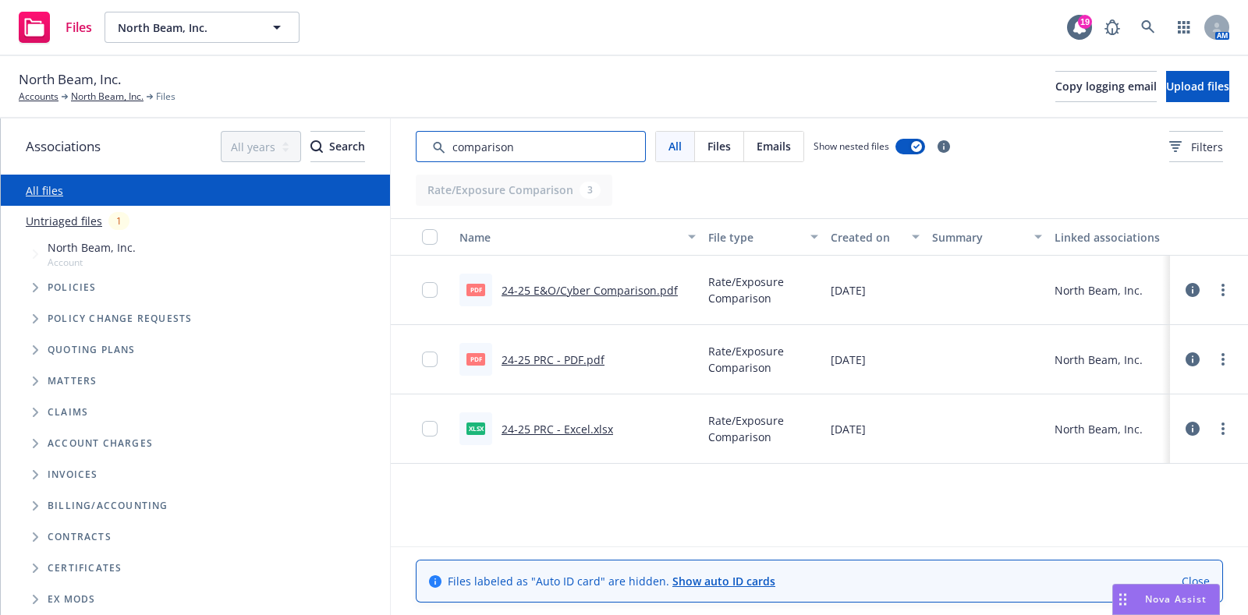
type input "comparison"
click at [557, 433] on link "24-25 PRC - Excel.xlsx" at bounding box center [558, 429] width 112 height 15
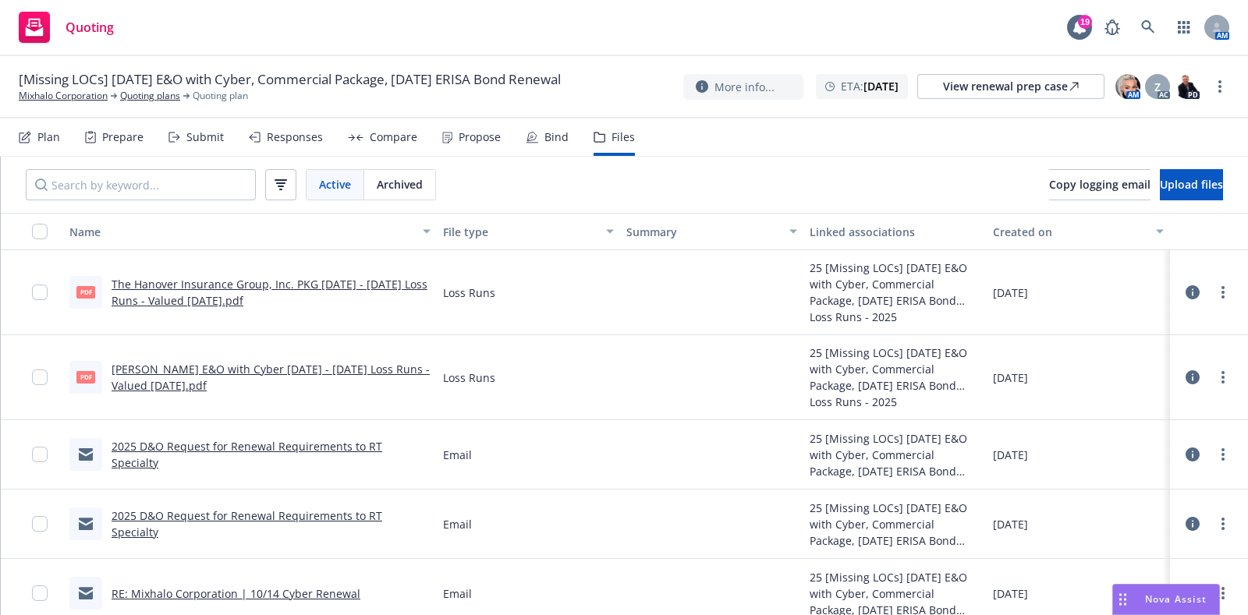
click at [274, 524] on link "2025 D&O Request for Renewal Requirements to RT Specialty" at bounding box center [247, 524] width 271 height 31
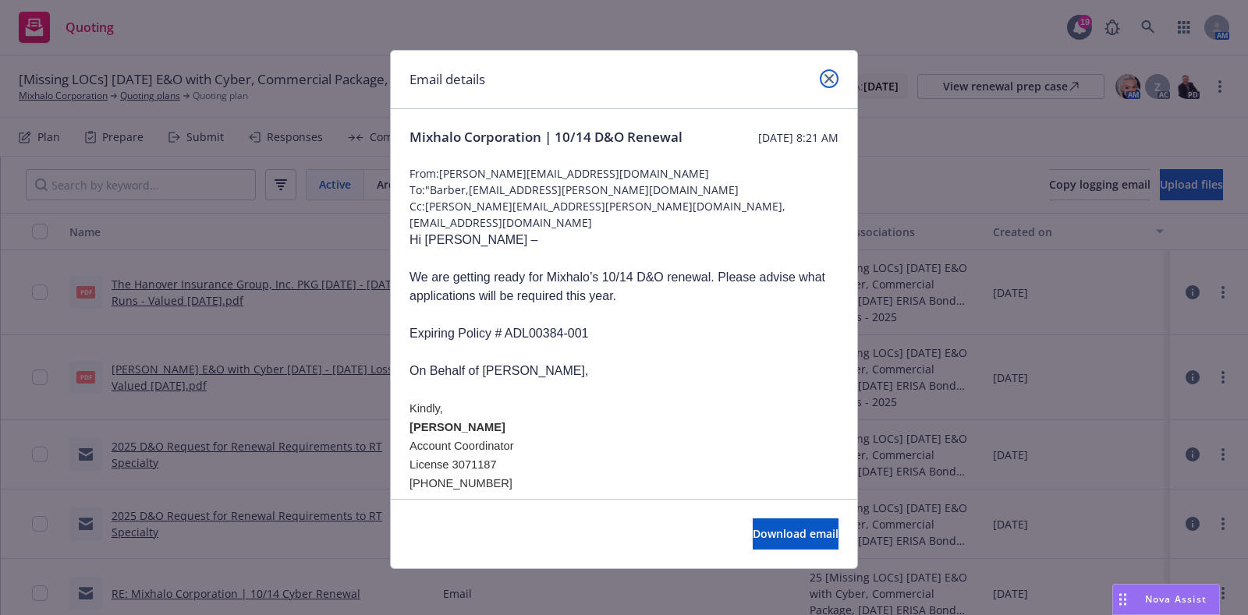
click at [825, 79] on icon "close" at bounding box center [829, 78] width 9 height 9
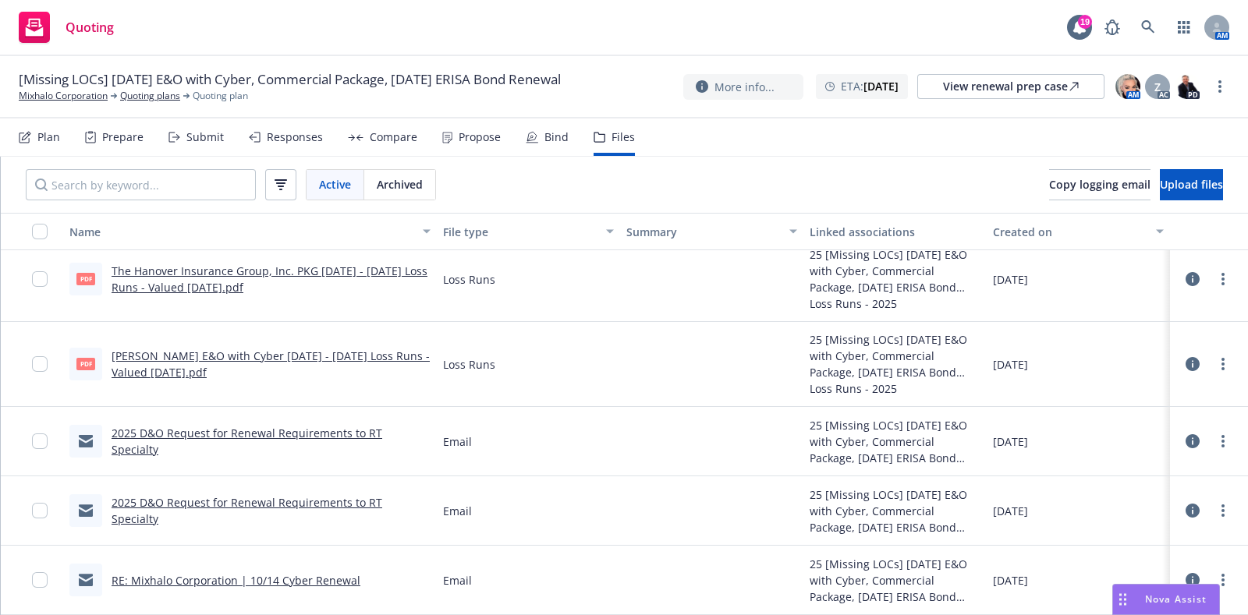
scroll to position [11, 0]
click at [1222, 438] on icon "more" at bounding box center [1223, 444] width 3 height 12
click at [1126, 531] on link "Edit" at bounding box center [1139, 537] width 155 height 31
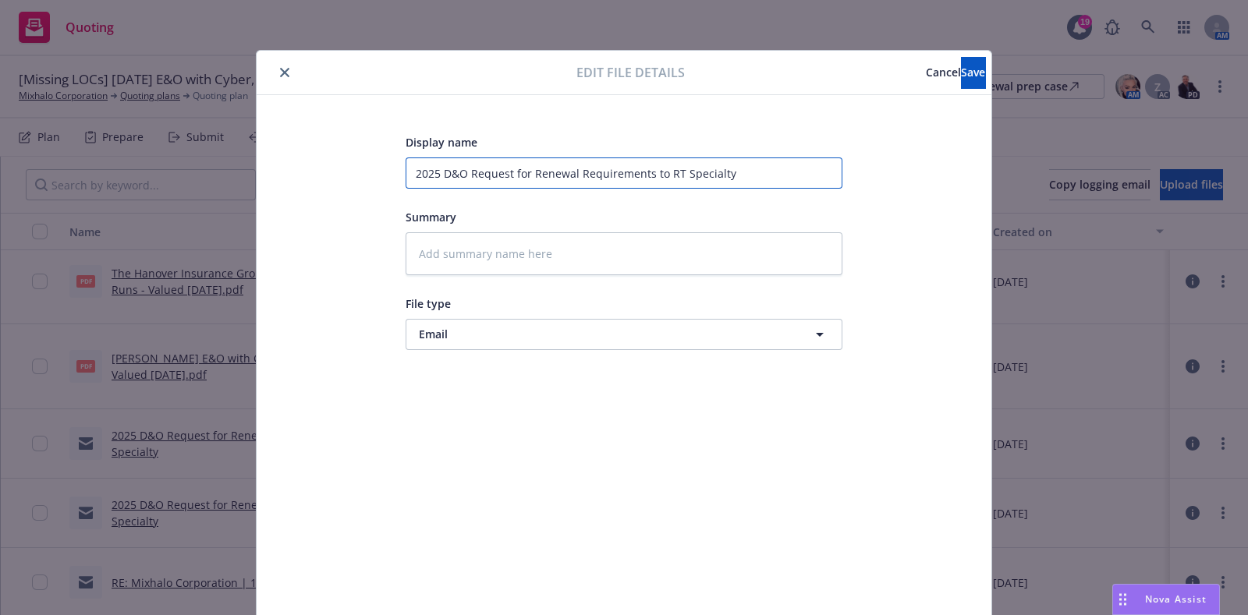
click at [605, 165] on input "2025 D&O Request for Renewal Requirements to RT Specialty" at bounding box center [624, 173] width 437 height 31
paste input "- 2026 D&O Renewal Solicit RCVD From"
type textarea "x"
type input "2025 - 2026 D&O Renewal Solicit RCVD From RT Specialty"
click at [530, 261] on textarea at bounding box center [624, 253] width 437 height 43
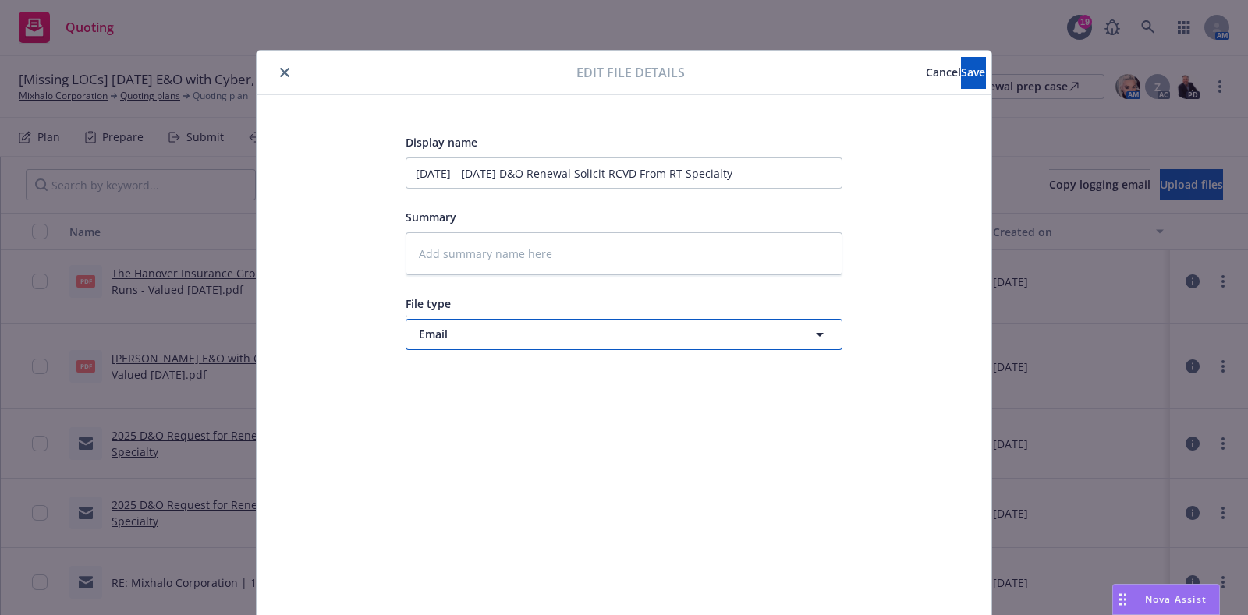
click at [522, 321] on button "Email" at bounding box center [624, 334] width 437 height 31
type input "solic"
click at [502, 378] on span "Renewal solicitation" at bounding box center [476, 378] width 108 height 16
click at [961, 78] on button "Save" at bounding box center [973, 72] width 24 height 31
type textarea "x"
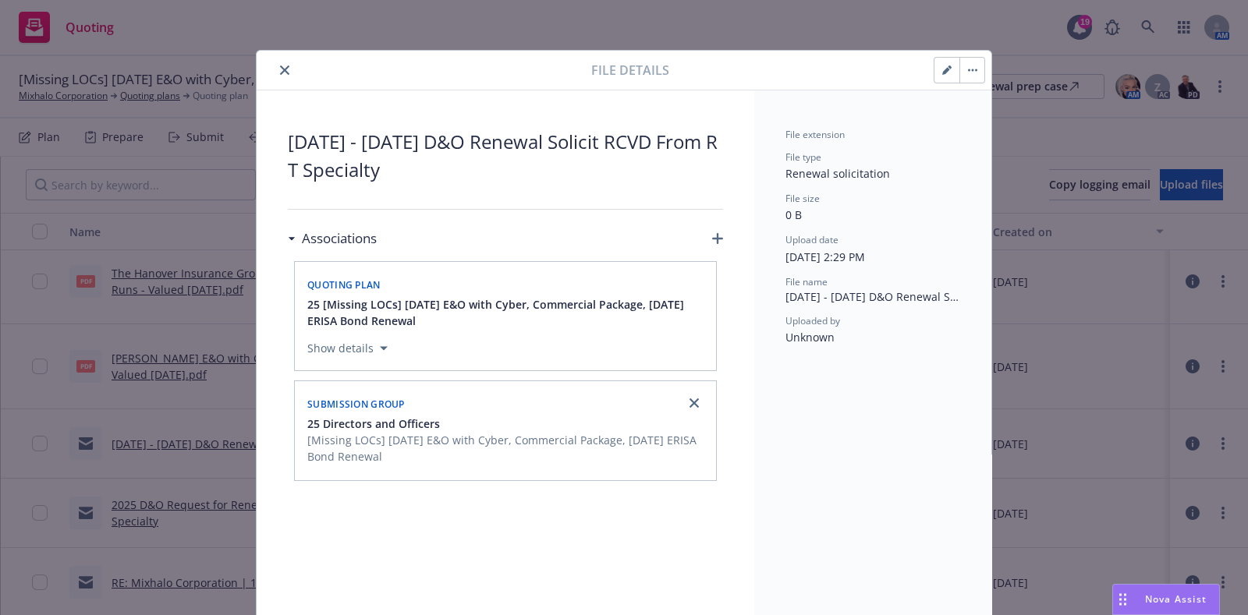
click at [705, 230] on div "Associations" at bounding box center [505, 238] width 435 height 33
click at [712, 240] on icon "button" at bounding box center [717, 238] width 11 height 11
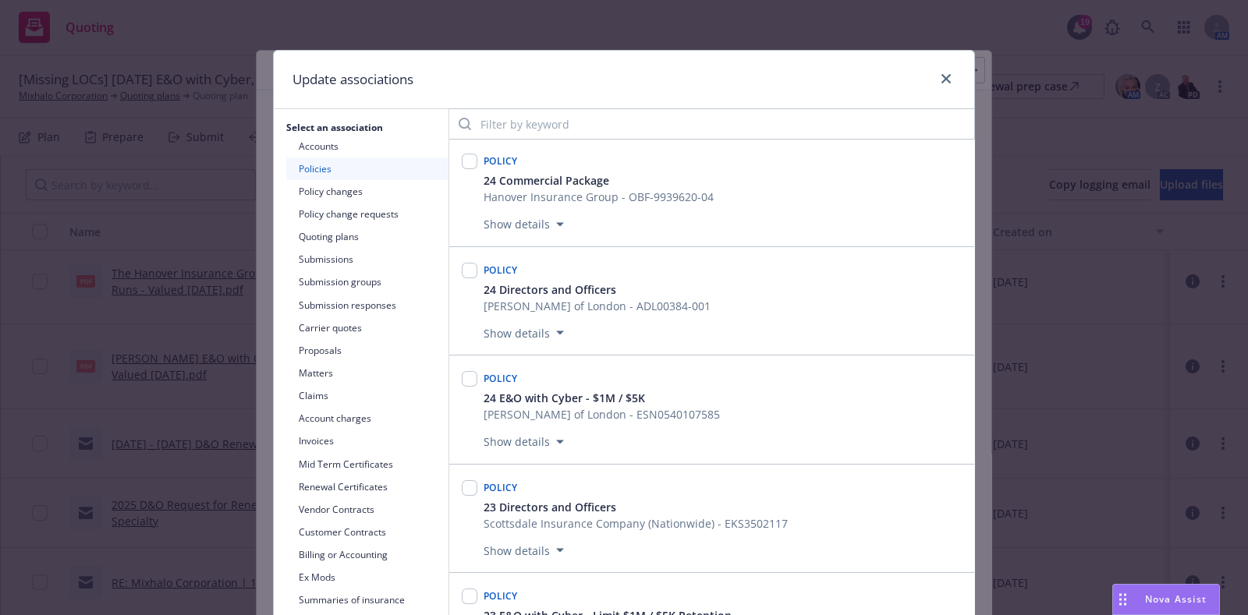
scroll to position [1, 0]
click at [345, 271] on button "Submission groups" at bounding box center [367, 282] width 162 height 23
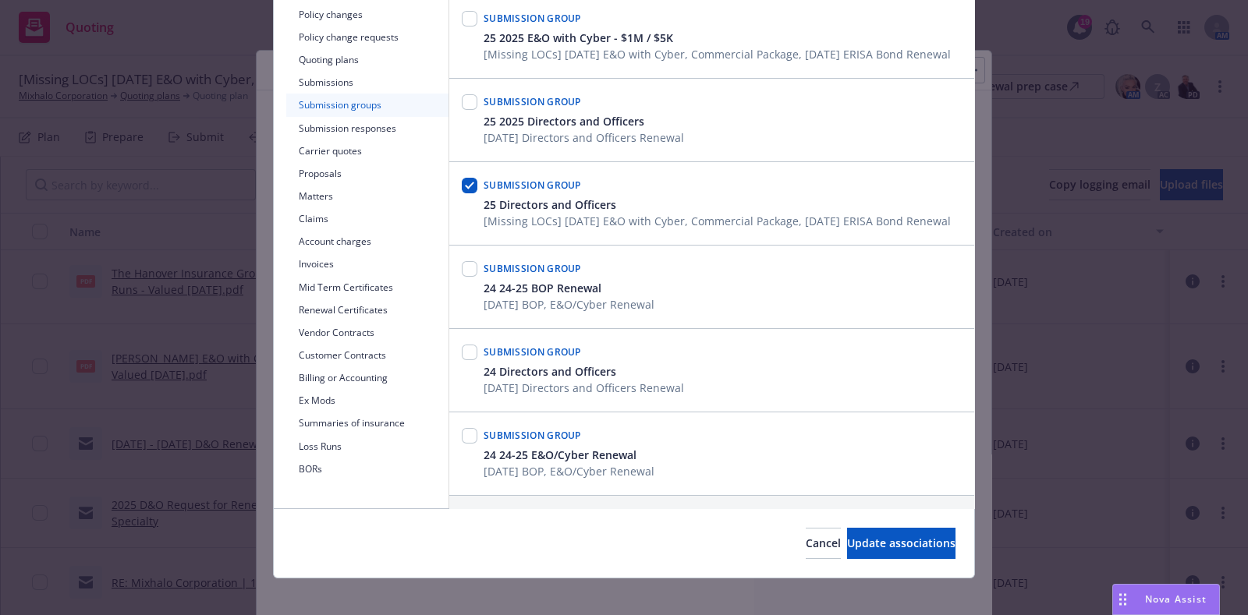
scroll to position [183, 0]
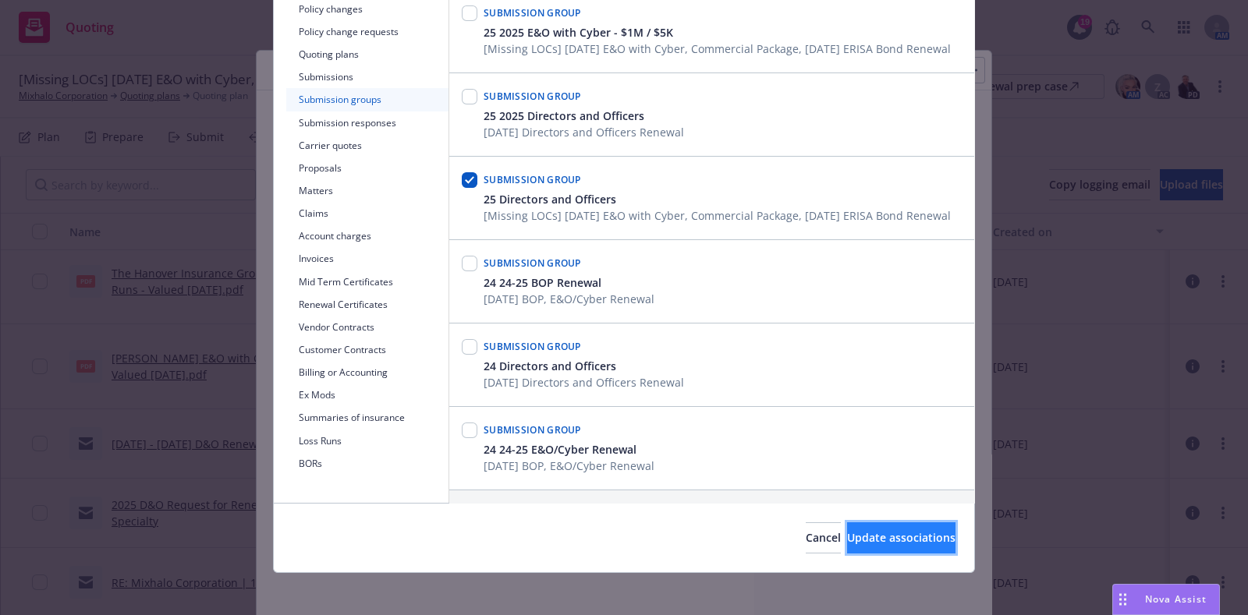
click at [900, 530] on span "Update associations" at bounding box center [901, 537] width 108 height 15
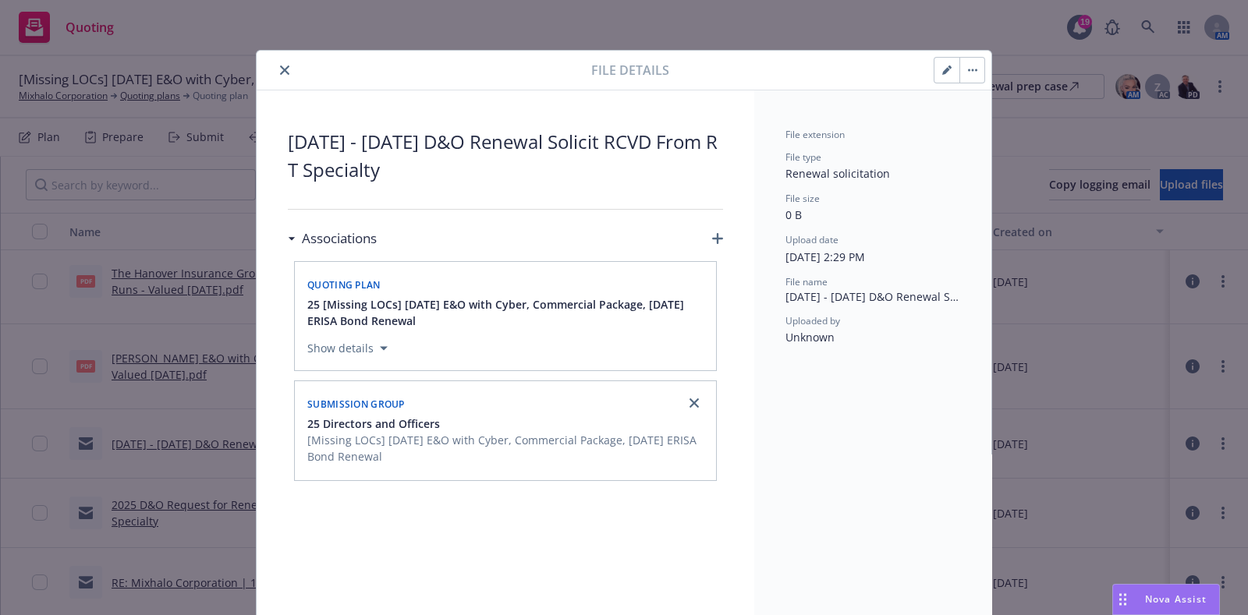
click at [281, 73] on icon "close" at bounding box center [284, 70] width 9 height 9
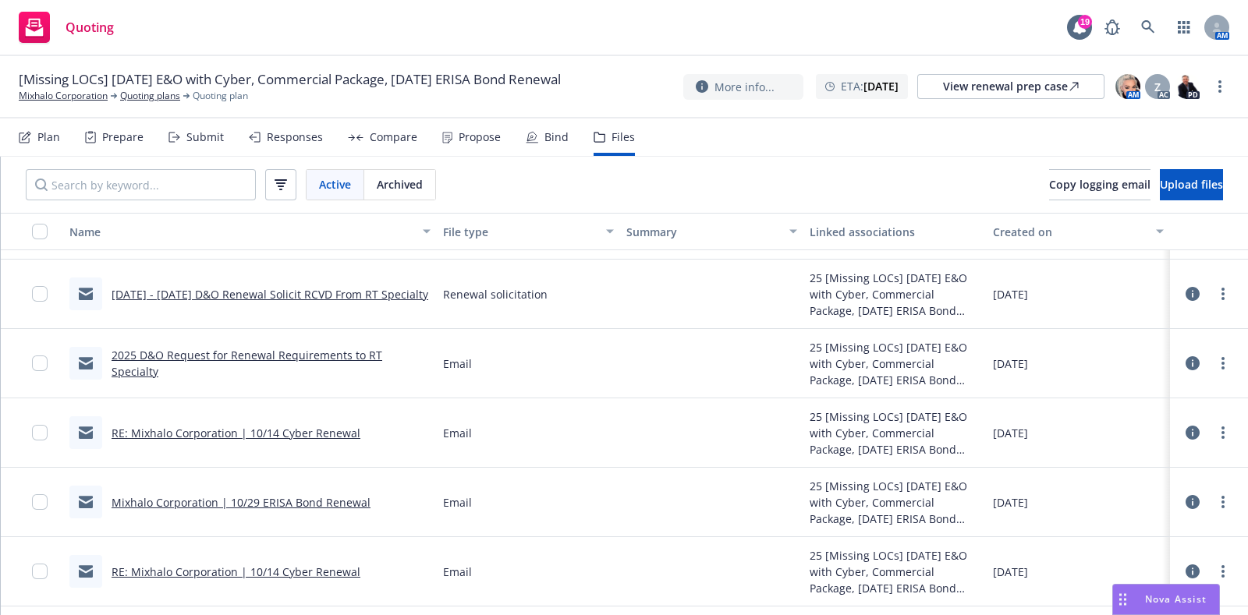
scroll to position [203, 0]
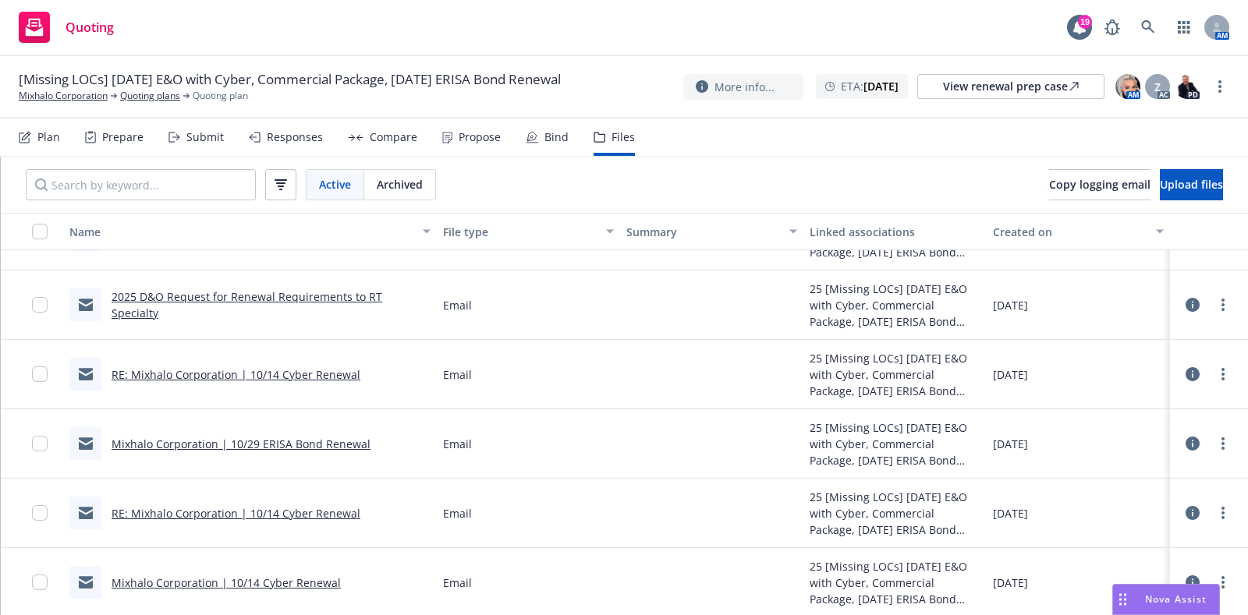
click at [274, 368] on link "RE: Mixhalo Corporation | 10/14 Cyber Renewal" at bounding box center [236, 374] width 249 height 15
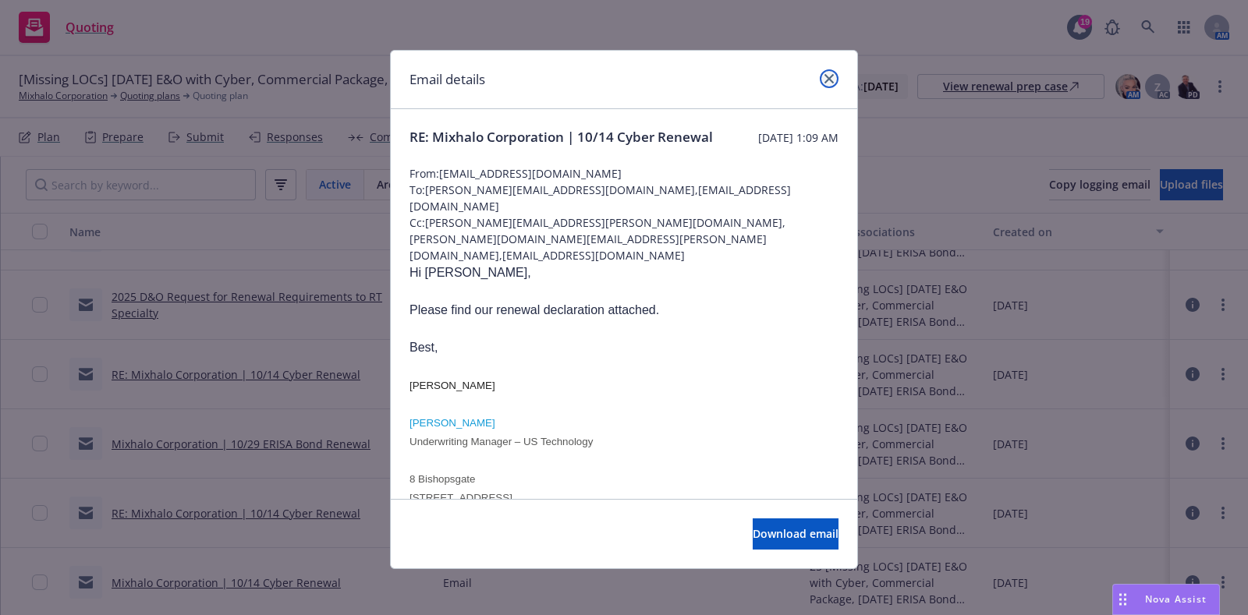
click at [829, 76] on link "close" at bounding box center [829, 78] width 19 height 19
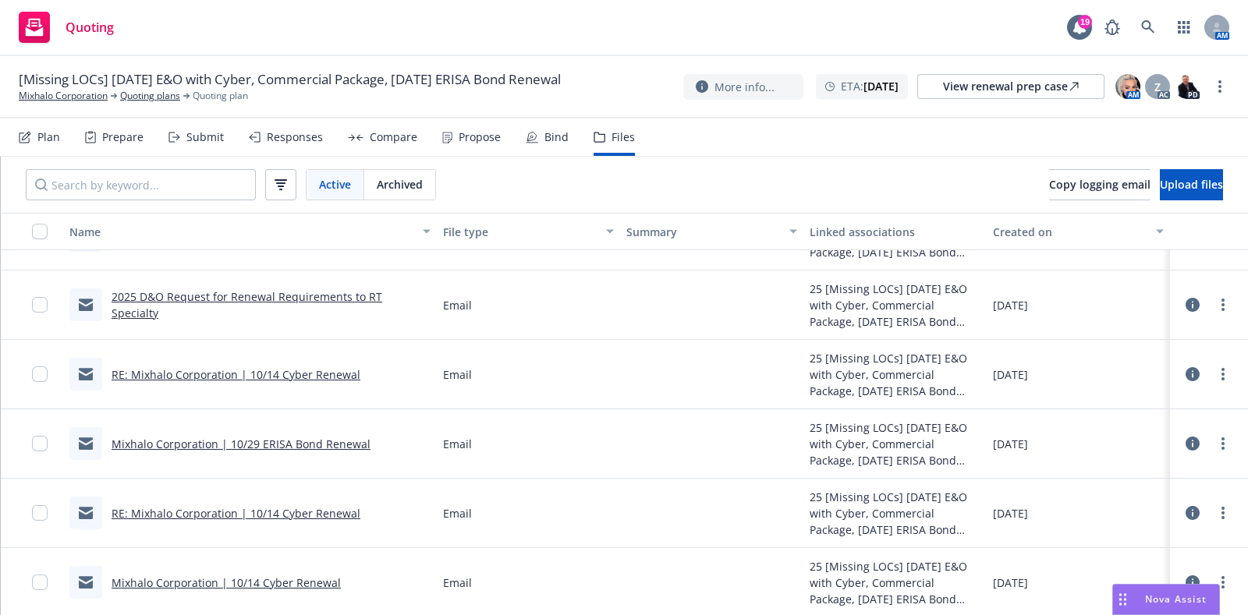
click at [281, 576] on link "Mixhalo Corporation | 10/14 Cyber Renewal" at bounding box center [226, 583] width 229 height 15
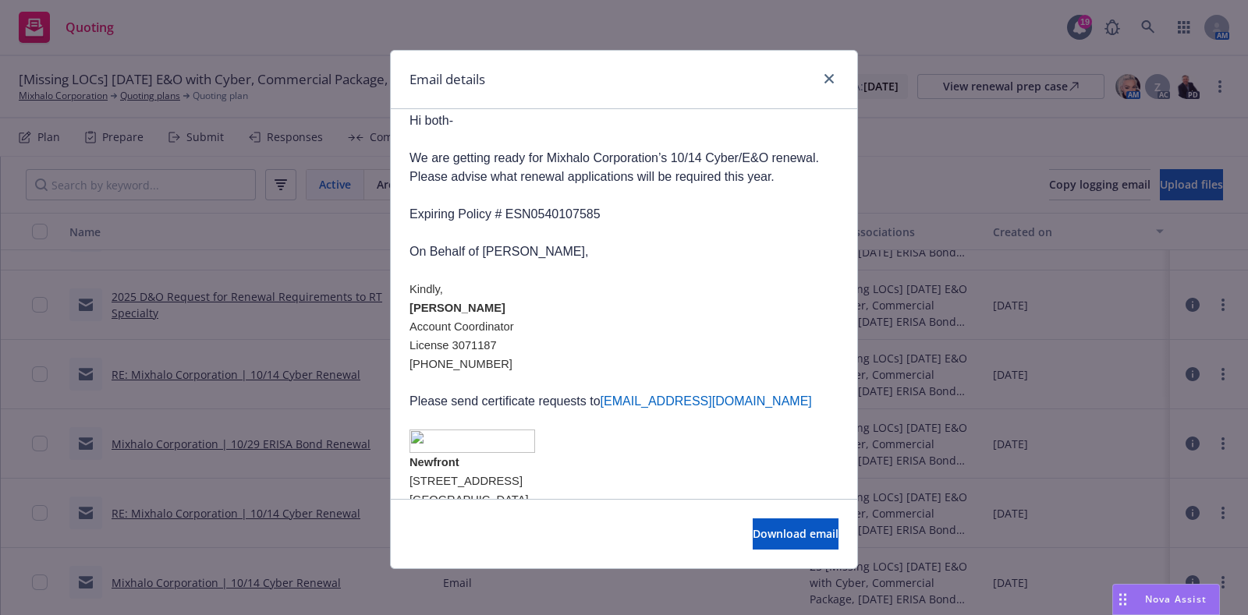
scroll to position [242, 0]
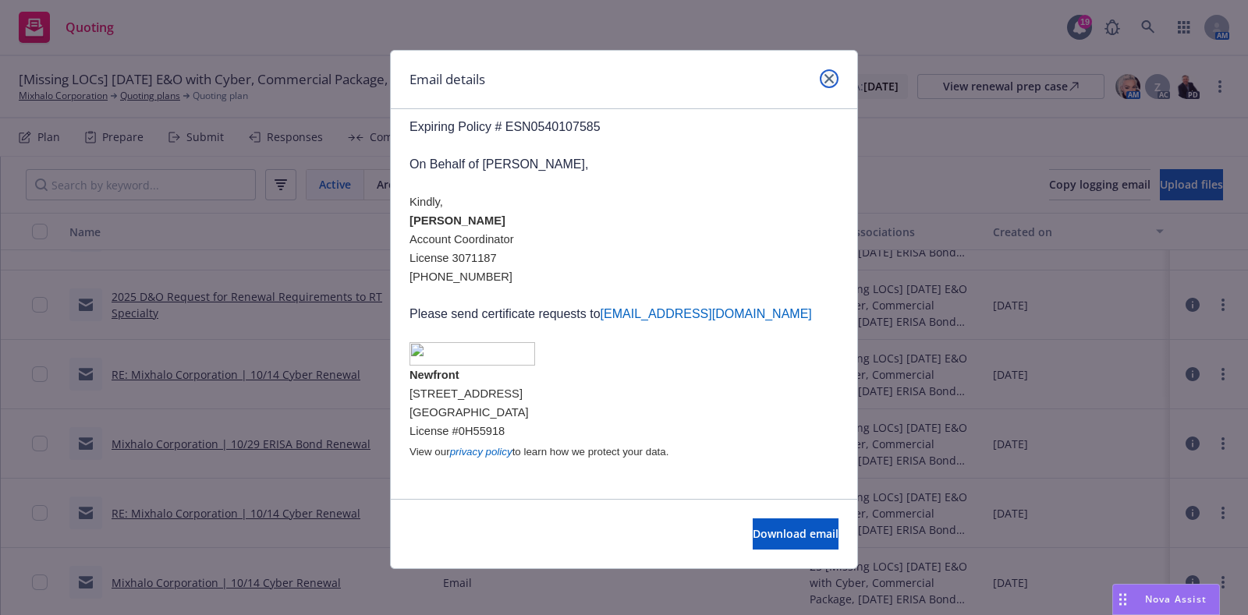
click at [827, 74] on link "close" at bounding box center [829, 78] width 19 height 19
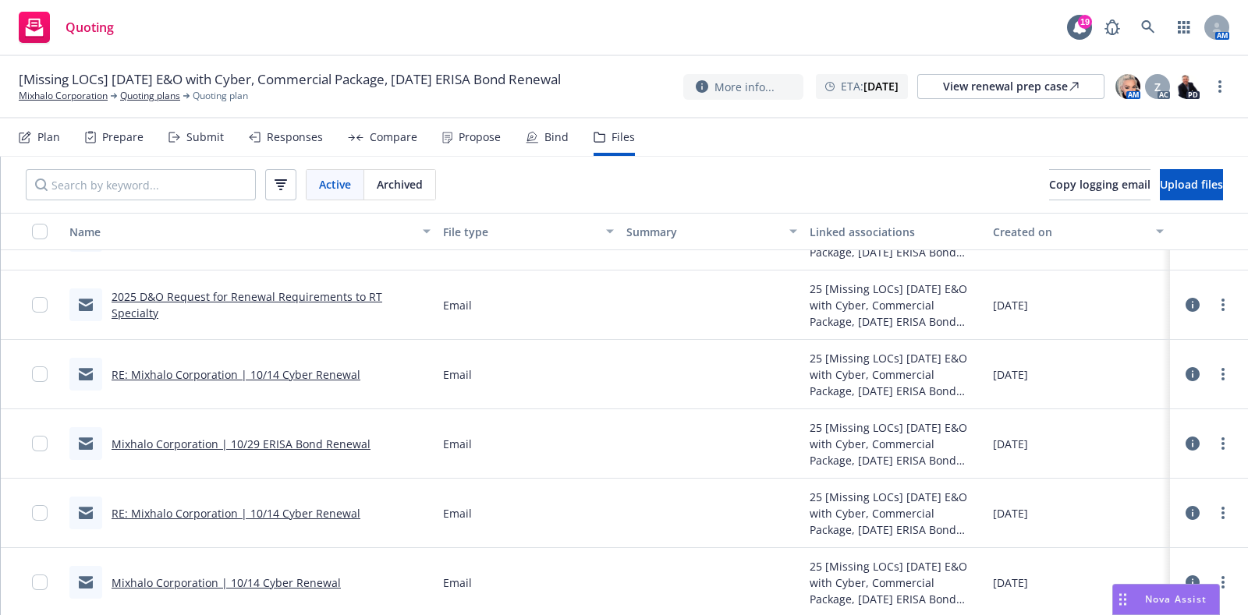
click at [253, 580] on link "Mixhalo Corporation | 10/14 Cyber Renewal" at bounding box center [226, 583] width 229 height 15
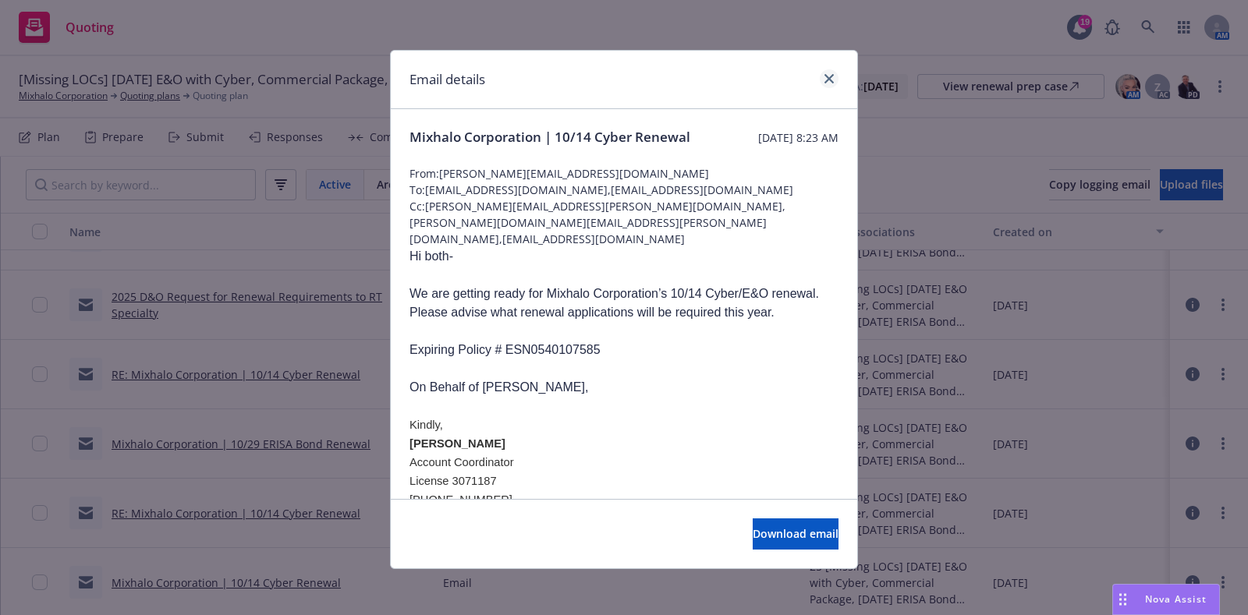
click at [816, 76] on div at bounding box center [826, 79] width 25 height 20
click at [820, 76] on link "close" at bounding box center [829, 78] width 19 height 19
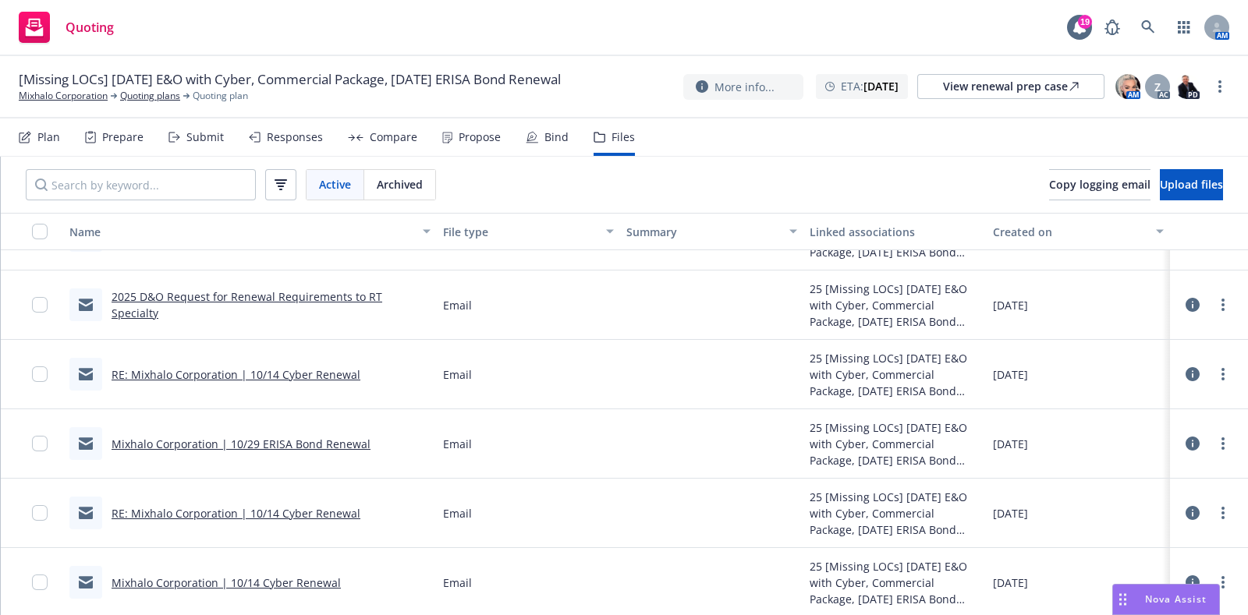
click at [168, 140] on div "Plan Prepare Submit Responses Compare Propose Bind Files" at bounding box center [327, 137] width 616 height 37
click at [169, 140] on icon at bounding box center [171, 137] width 5 height 9
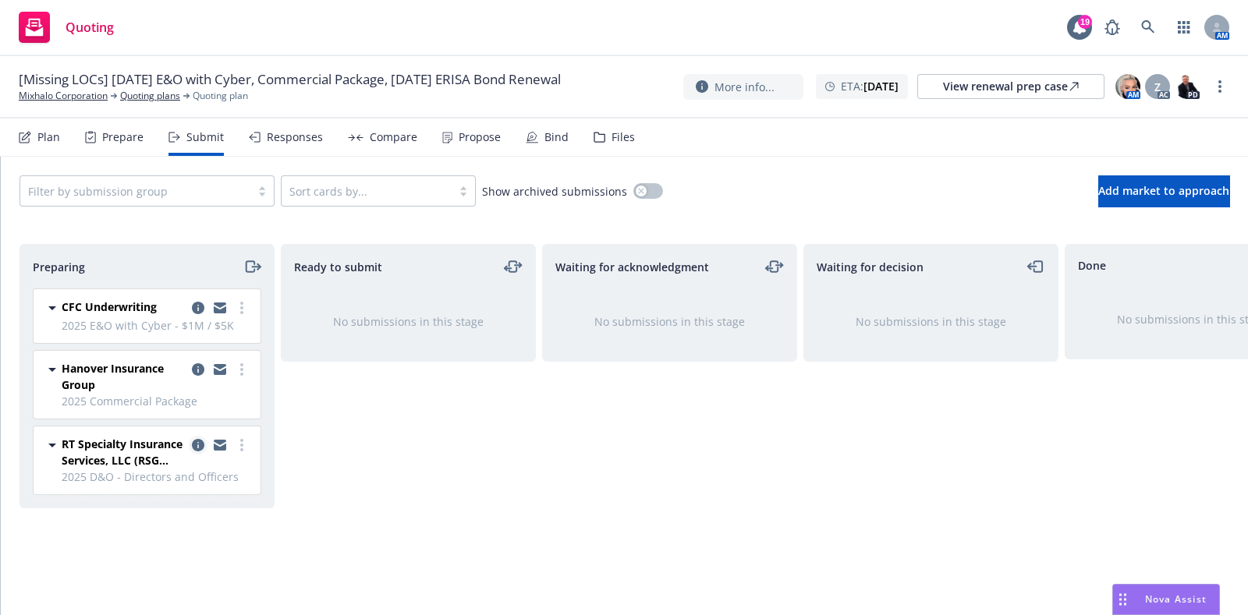
click at [199, 442] on icon "copy logging email" at bounding box center [198, 445] width 12 height 12
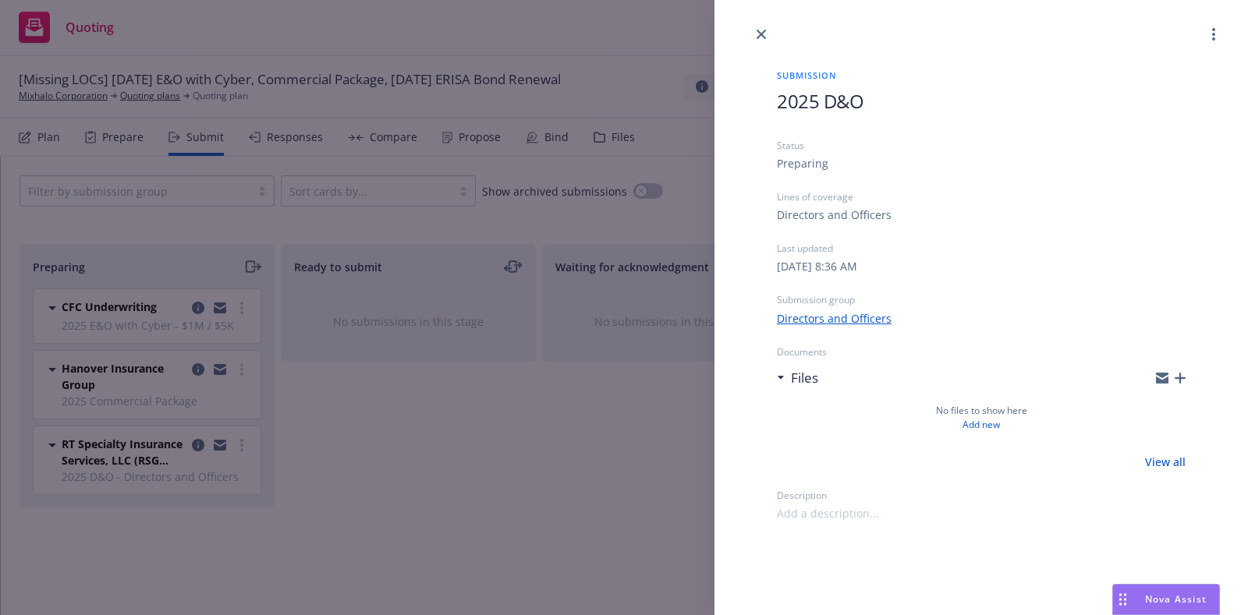
click at [345, 435] on div "Submission 2025 D&O Status Preparing Lines of coverage Directors and Officers L…" at bounding box center [624, 307] width 1248 height 615
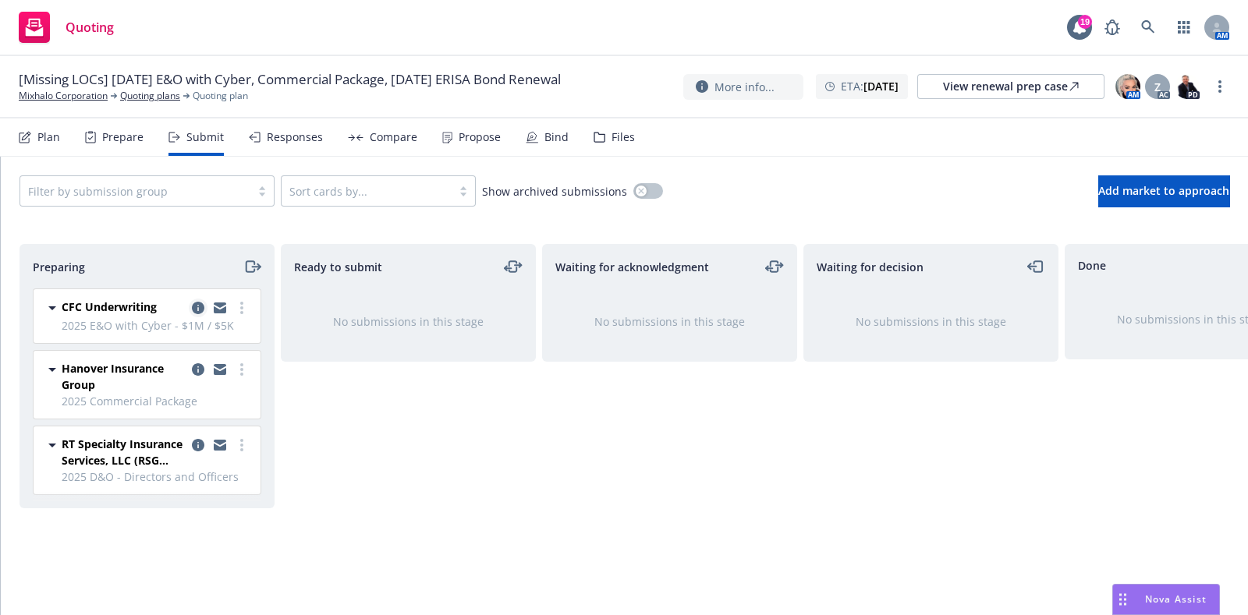
click at [193, 306] on icon "copy logging email" at bounding box center [198, 308] width 12 height 12
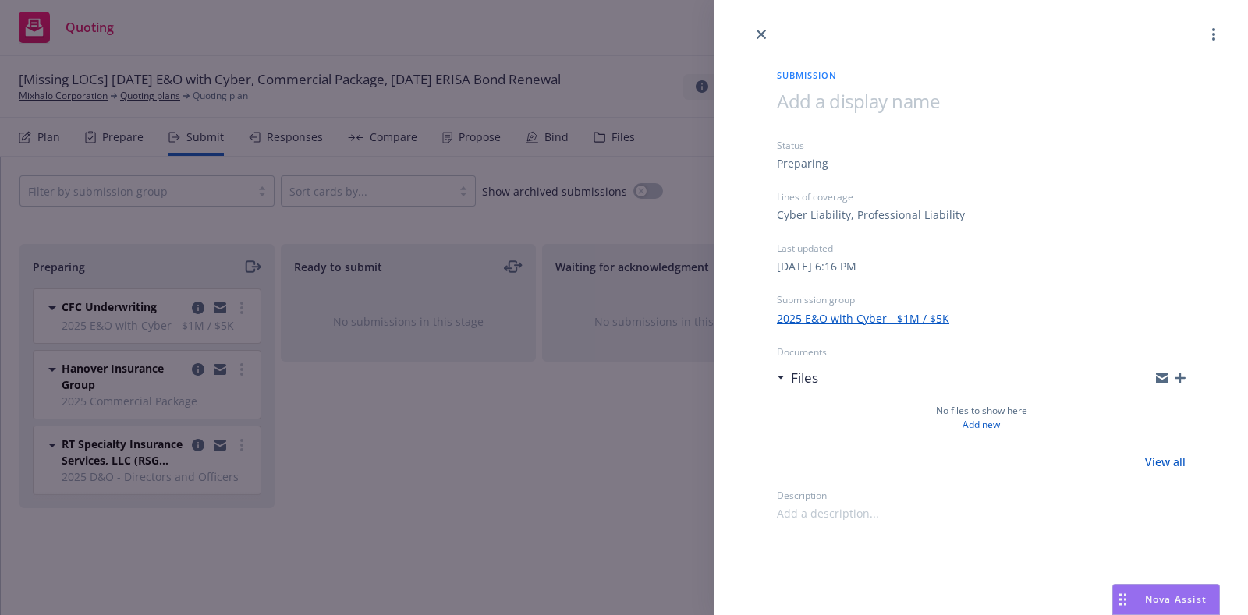
click at [394, 401] on div "Submission Status Preparing Lines of coverage Cyber Liability, Professional Lia…" at bounding box center [624, 307] width 1248 height 615
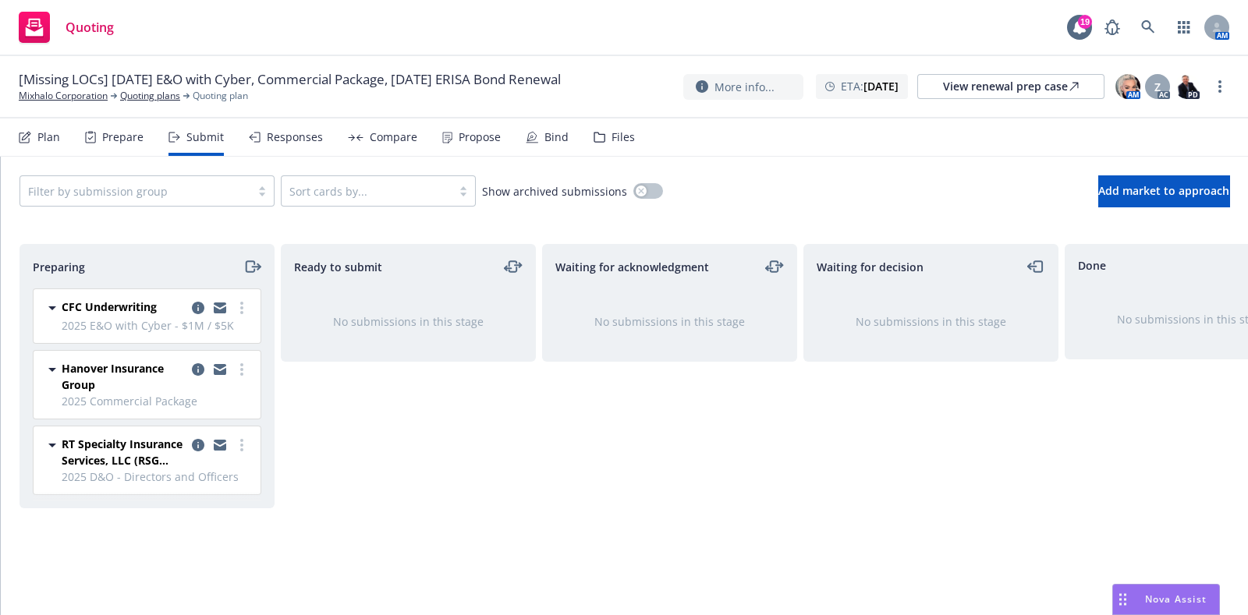
click at [623, 154] on div "Files" at bounding box center [614, 137] width 41 height 37
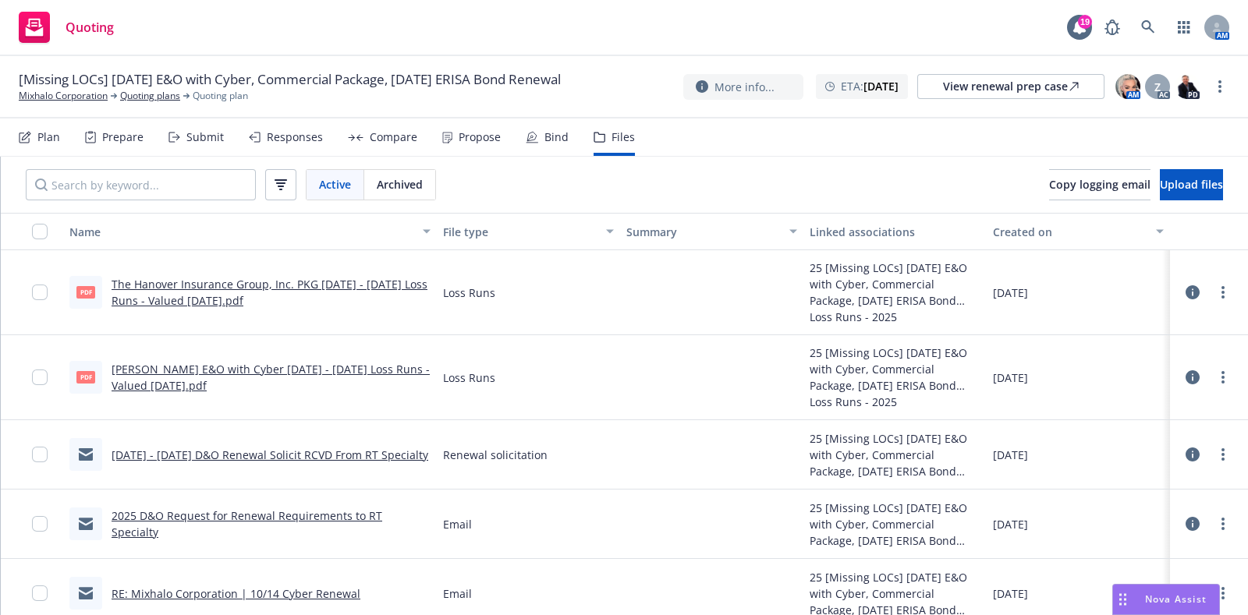
click at [1186, 462] on button at bounding box center [1193, 454] width 14 height 31
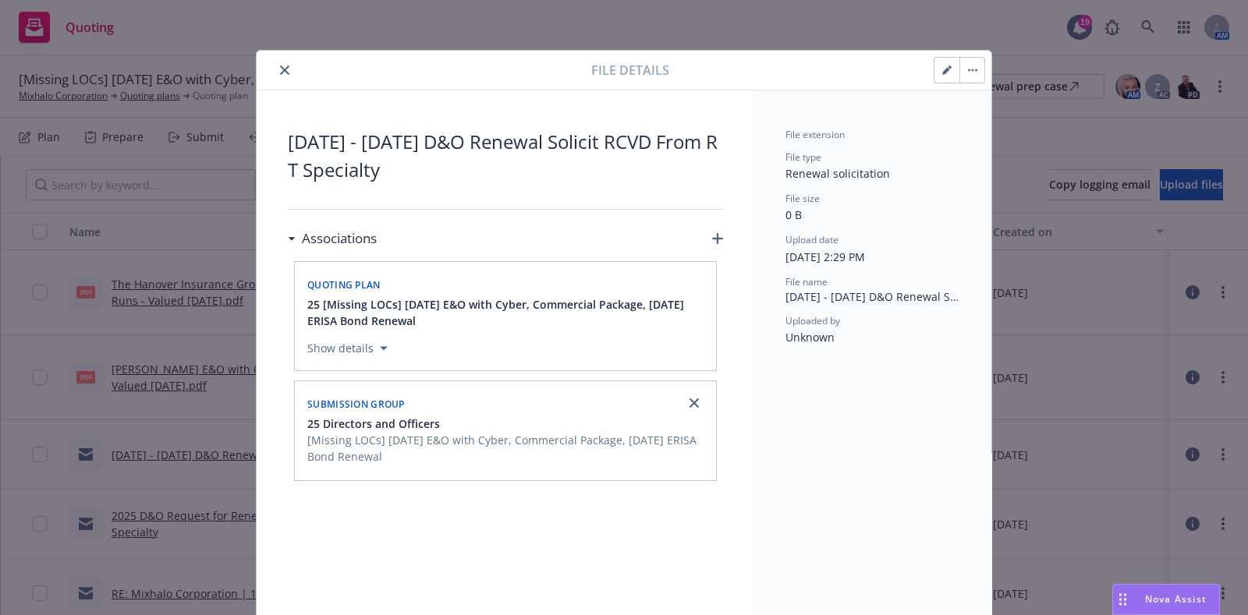
click at [721, 231] on div "2025 - 2026 D&O Renewal Solicit RCVD From RT Specialty Associations Quoting pla…" at bounding box center [506, 361] width 498 height 543
click at [712, 242] on icon "button" at bounding box center [717, 238] width 11 height 11
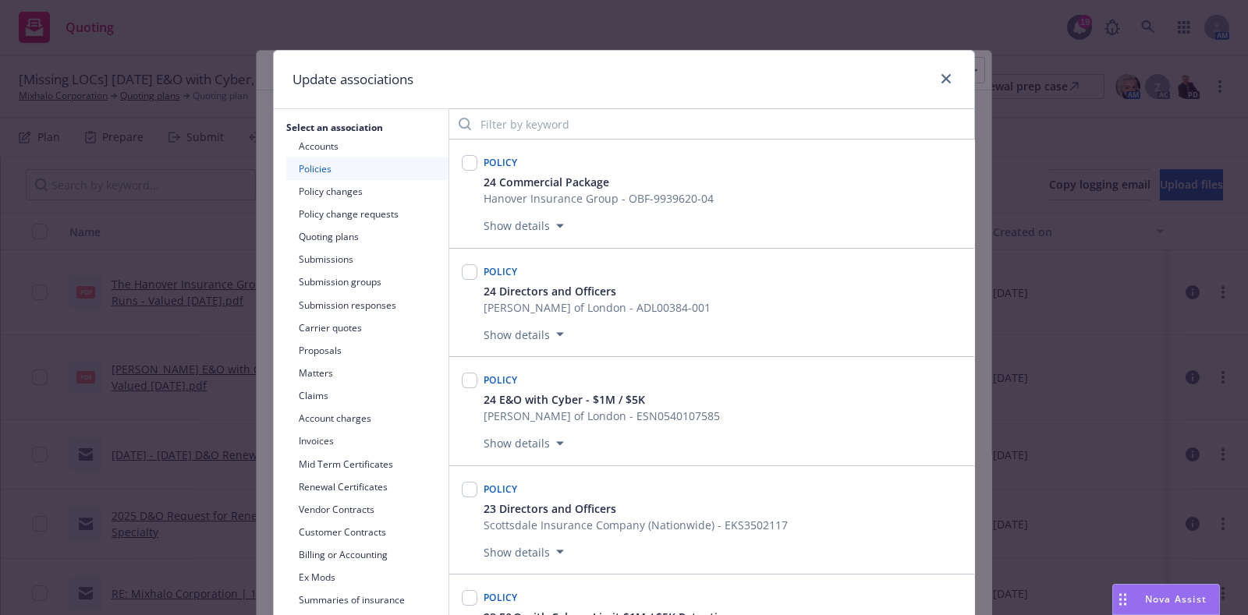
click at [374, 289] on button "Submission groups" at bounding box center [367, 282] width 162 height 23
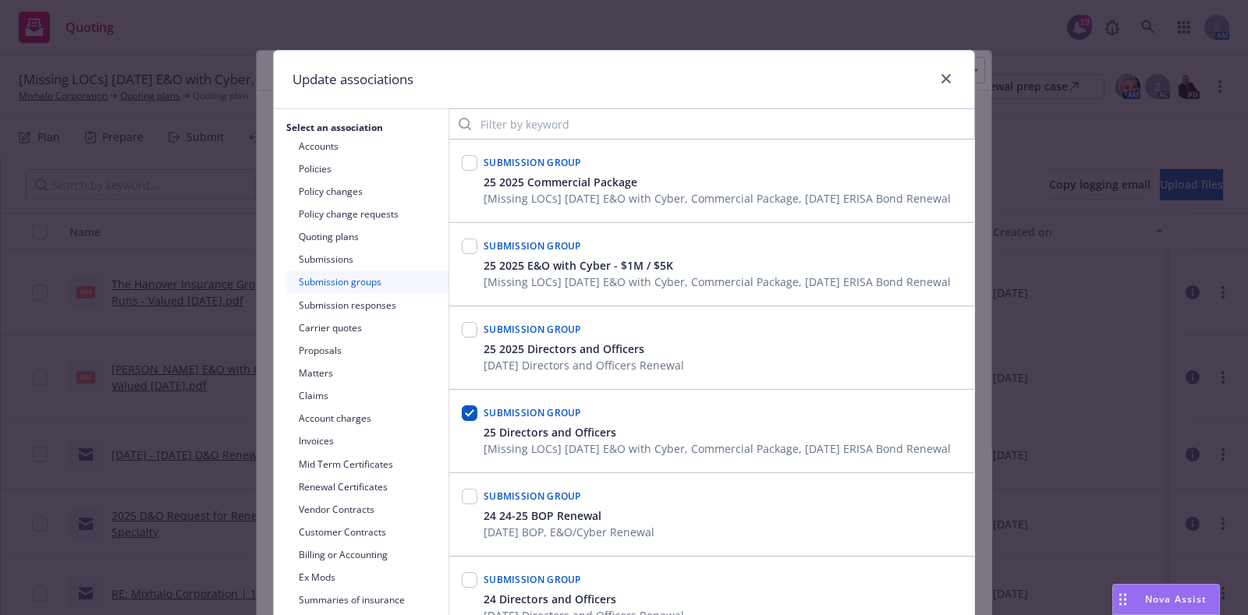
click at [349, 263] on button "Submissions" at bounding box center [367, 259] width 162 height 23
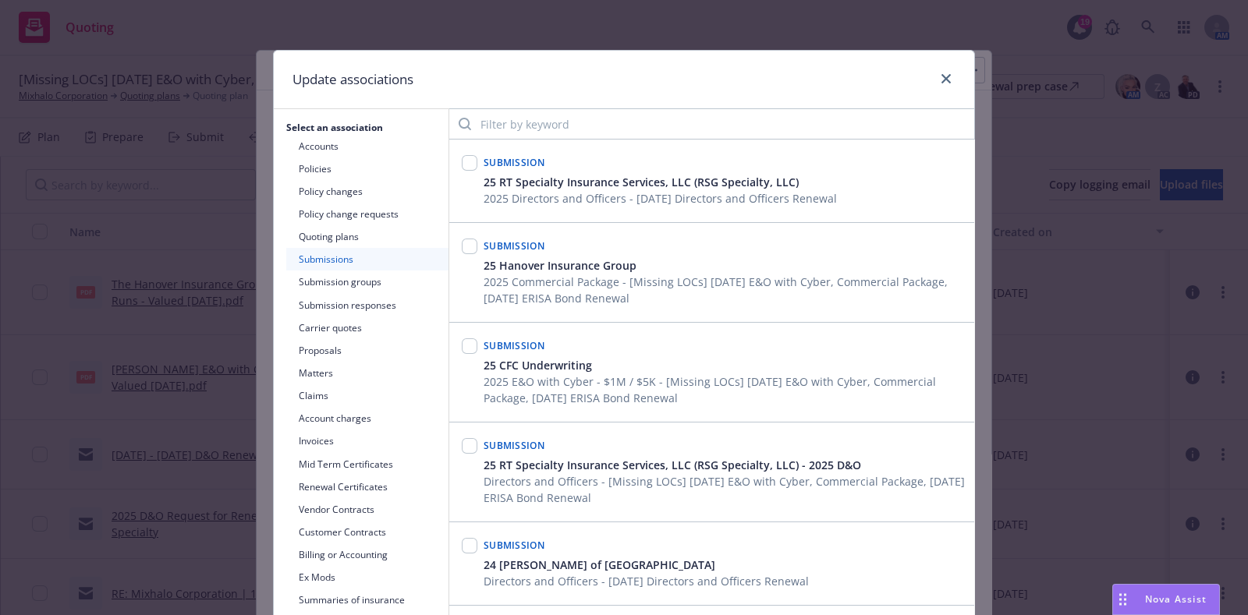
click at [347, 275] on button "Submission groups" at bounding box center [367, 282] width 162 height 23
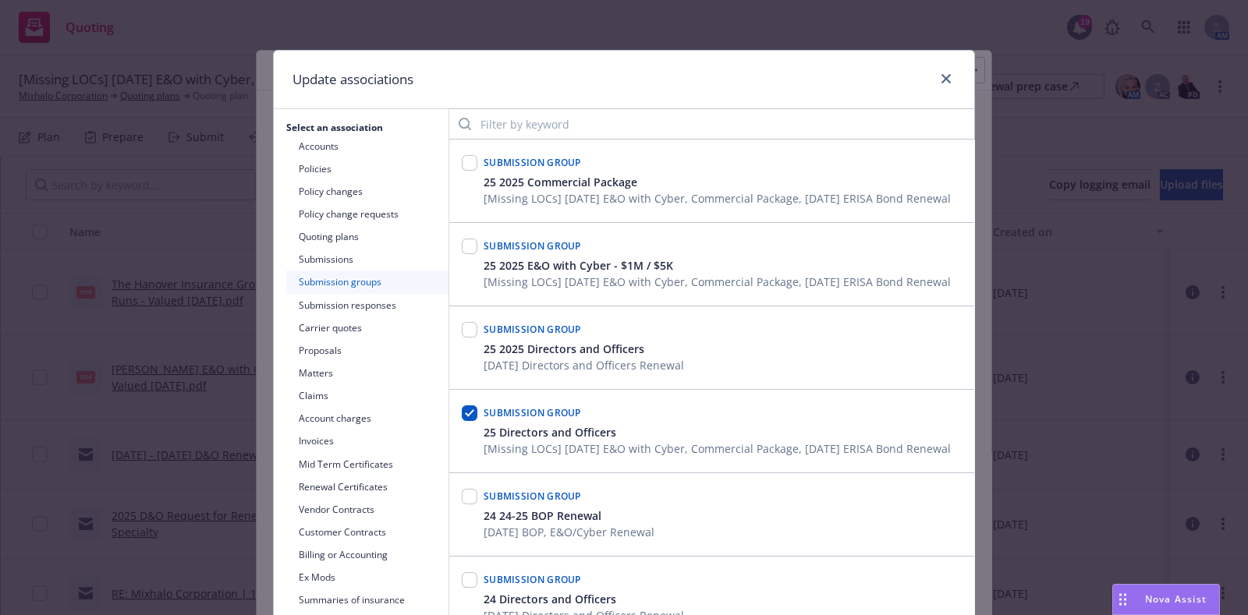
click at [363, 299] on button "Submission responses" at bounding box center [367, 305] width 162 height 23
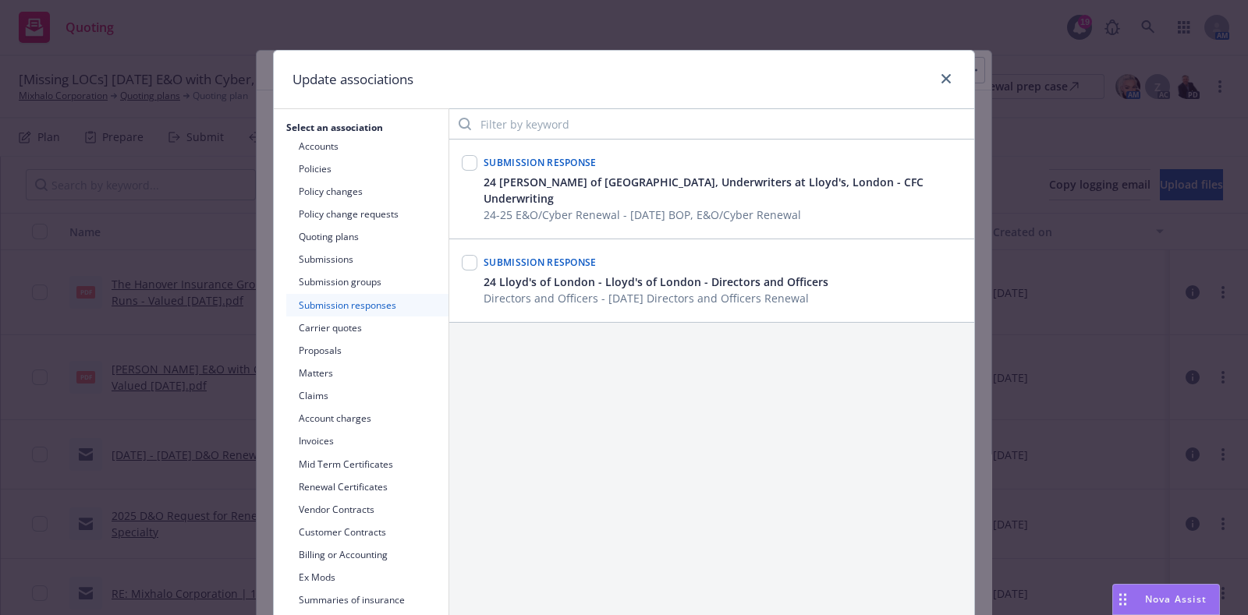
click at [347, 285] on button "Submission groups" at bounding box center [367, 282] width 162 height 23
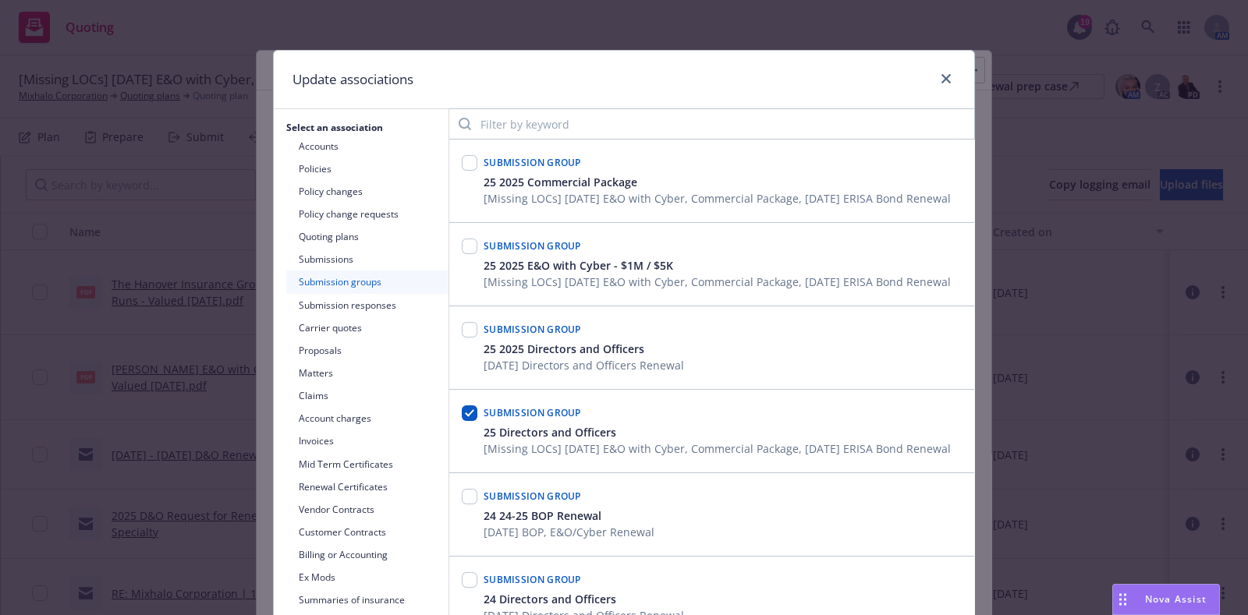
click at [376, 265] on button "Submissions" at bounding box center [367, 259] width 162 height 23
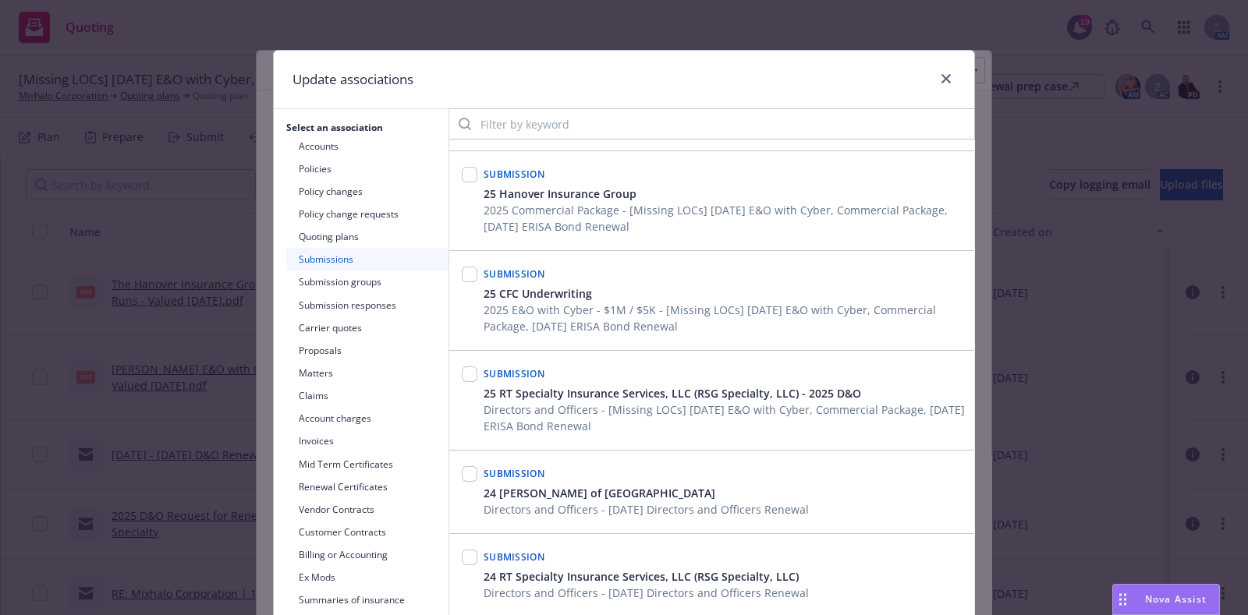
scroll to position [98, 0]
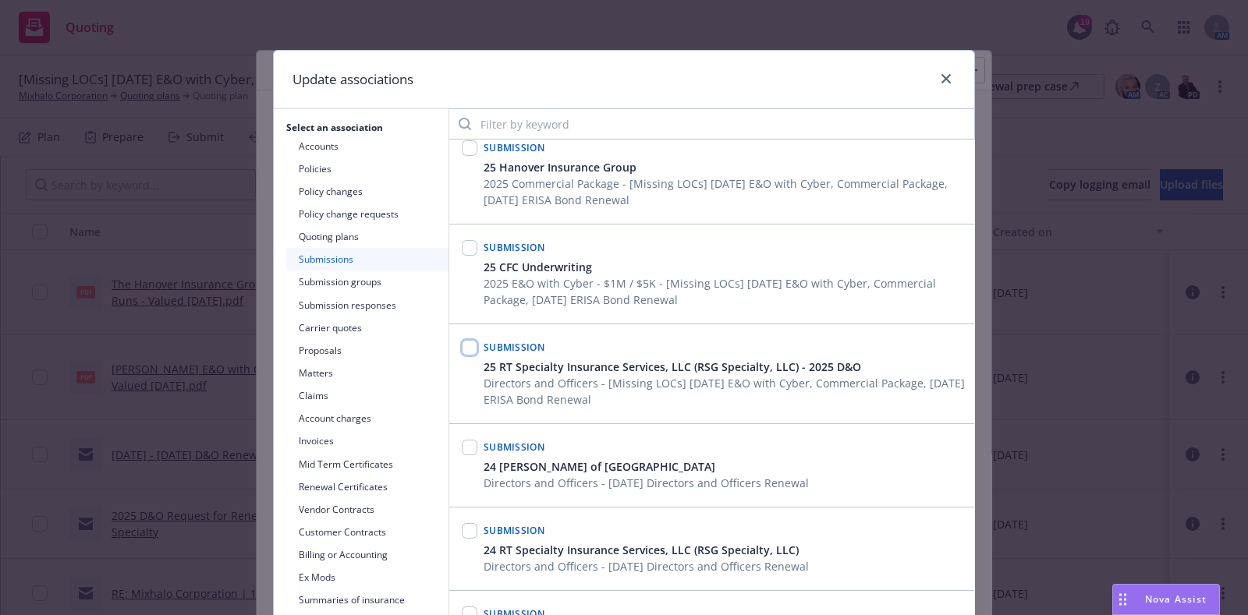
click at [468, 349] on input "checkbox" at bounding box center [470, 348] width 16 height 16
checkbox input "true"
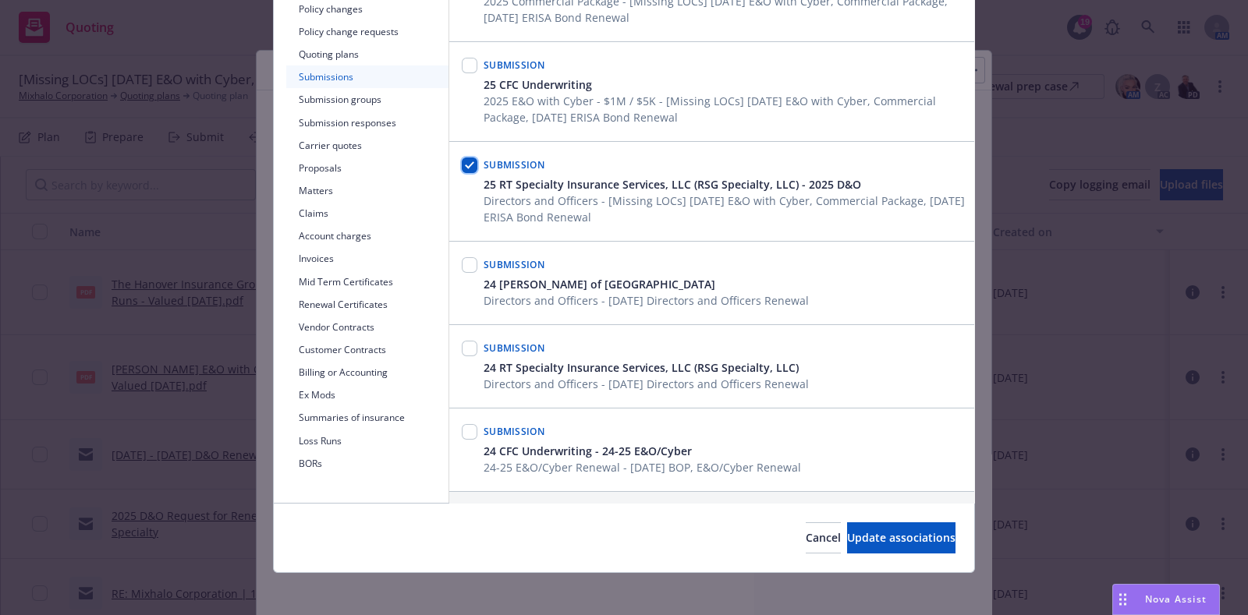
scroll to position [186, 0]
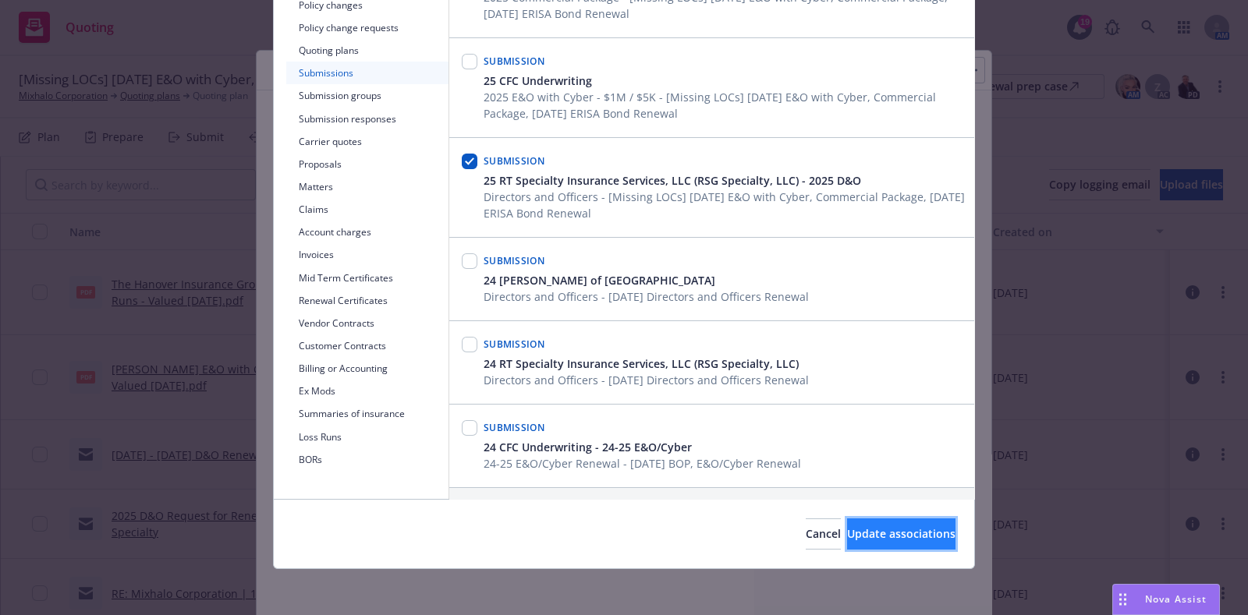
click at [926, 537] on button "Update associations" at bounding box center [901, 534] width 108 height 31
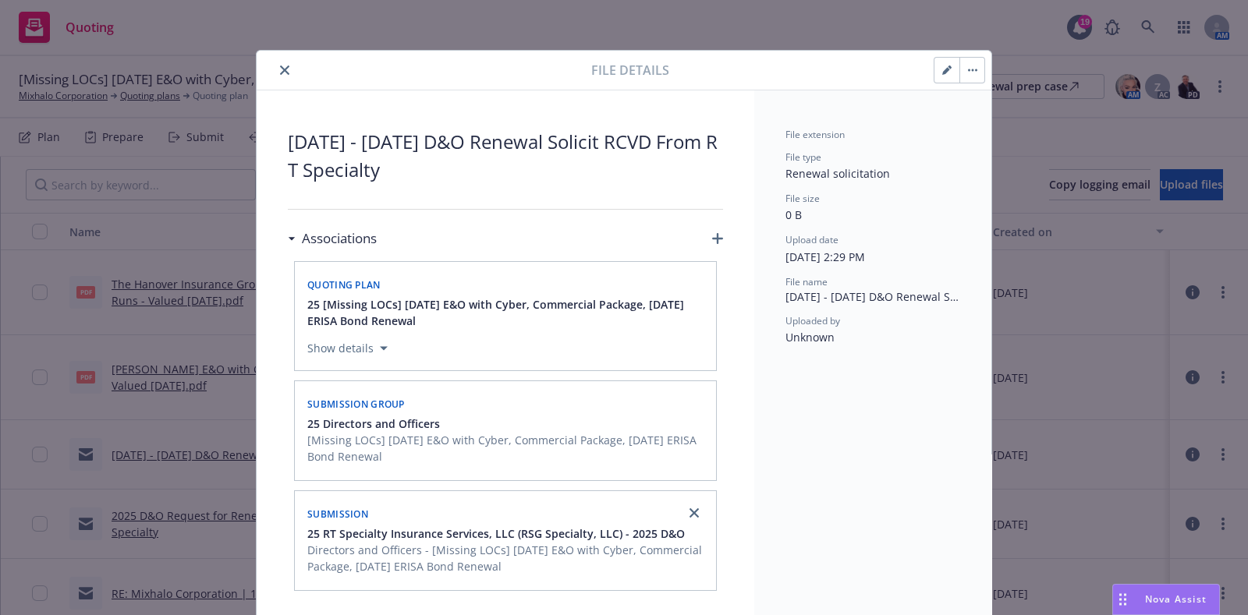
click at [527, 396] on div "Submission group" at bounding box center [505, 403] width 403 height 25
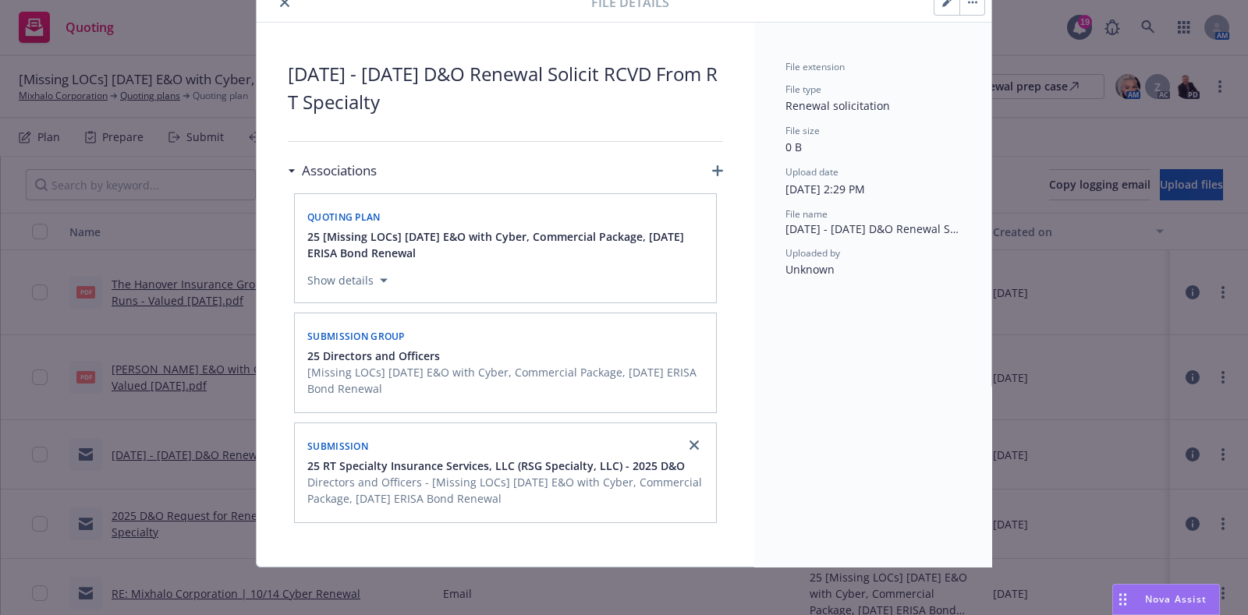
scroll to position [0, 0]
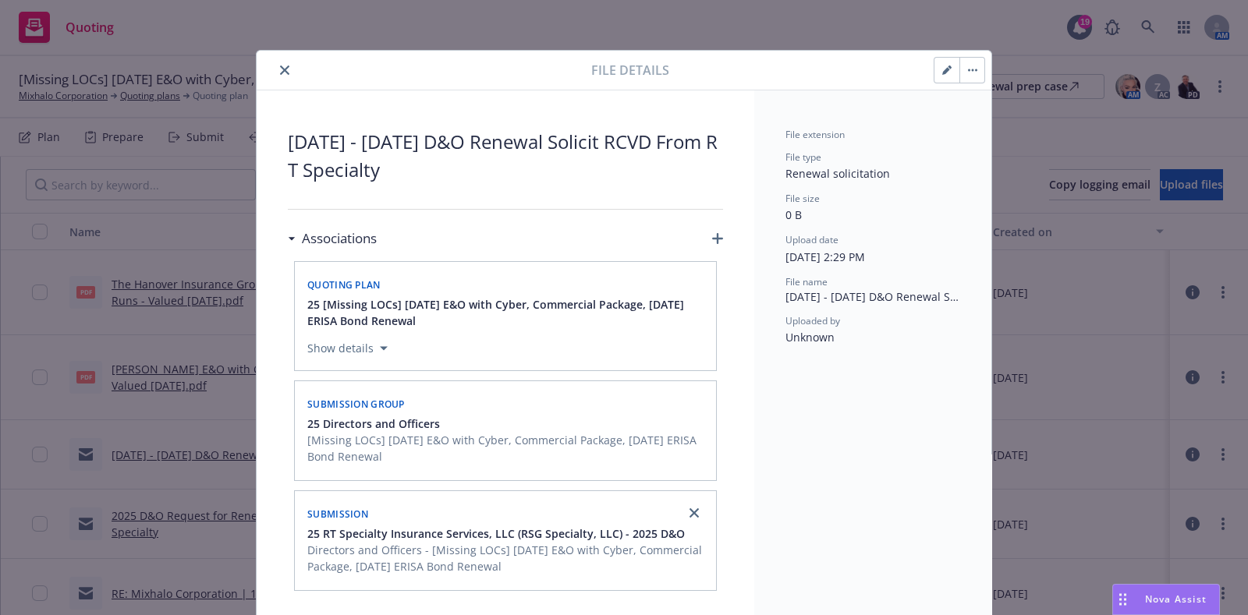
click at [276, 75] on button "close" at bounding box center [284, 70] width 19 height 19
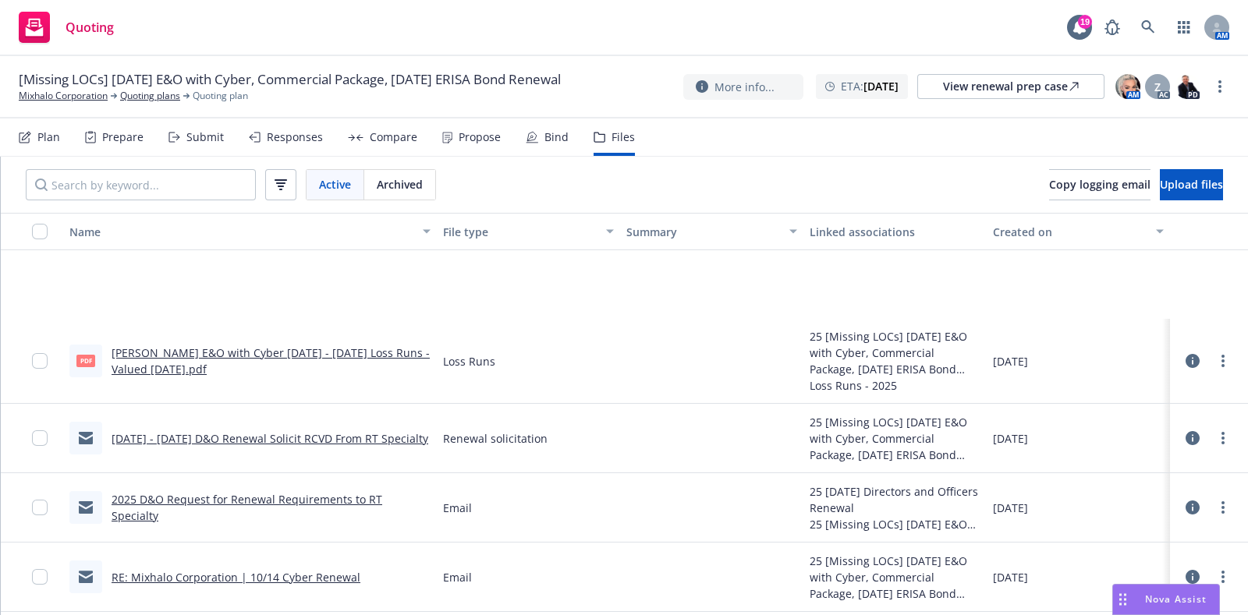
scroll to position [203, 0]
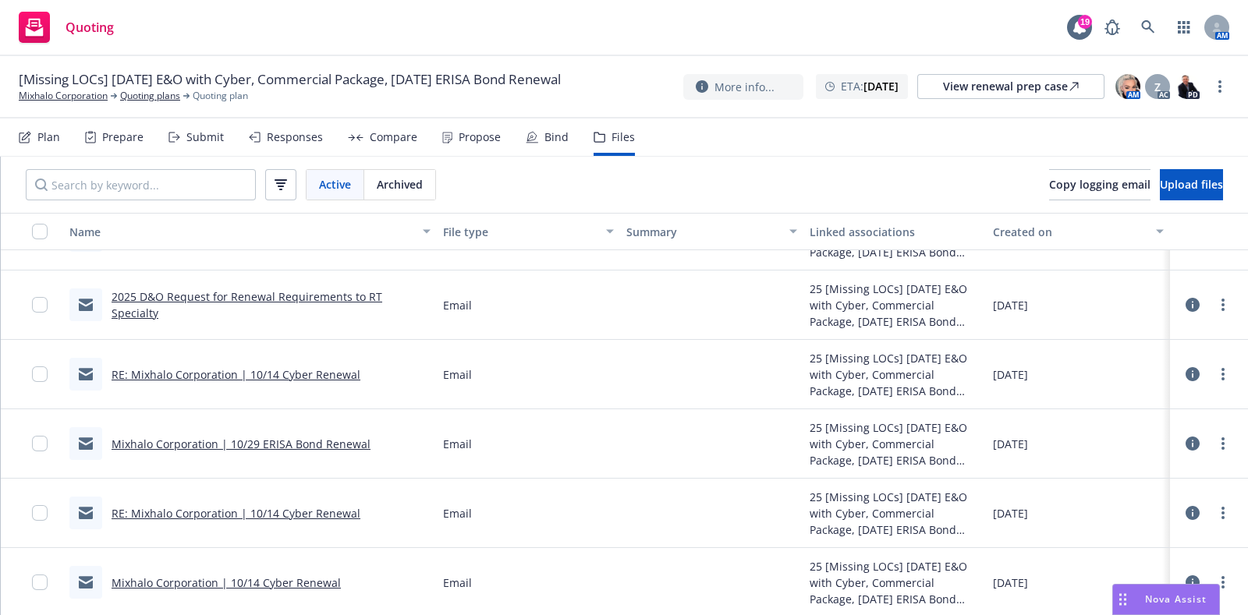
click at [286, 576] on link "Mixhalo Corporation | 10/14 Cyber Renewal" at bounding box center [226, 583] width 229 height 15
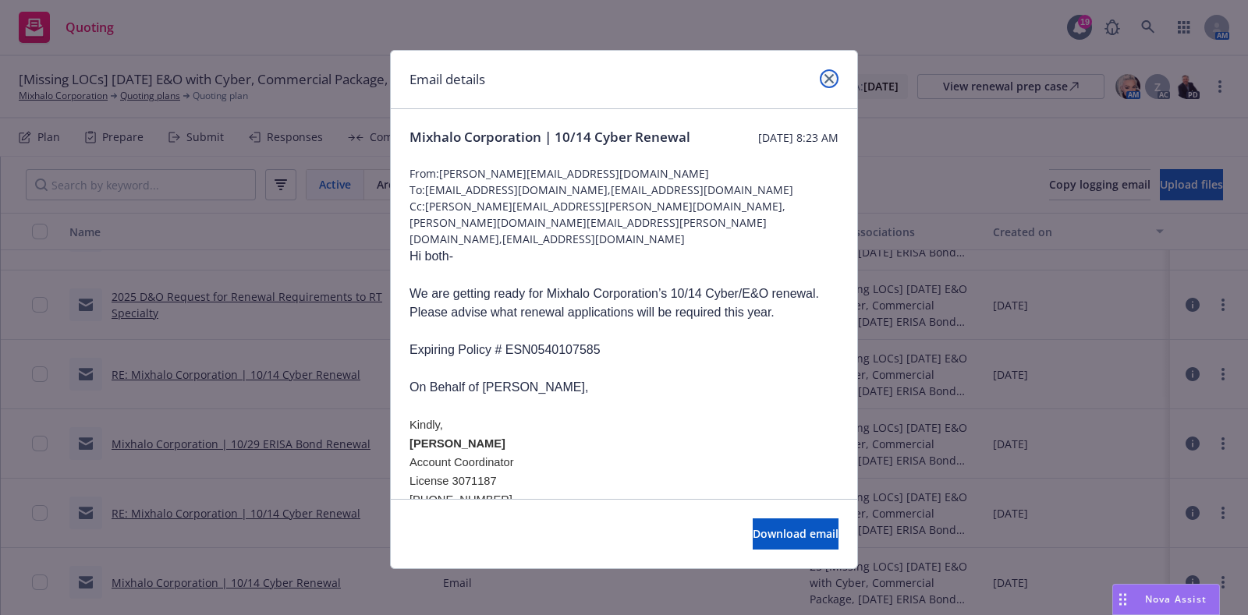
click at [825, 79] on icon "close" at bounding box center [829, 78] width 9 height 9
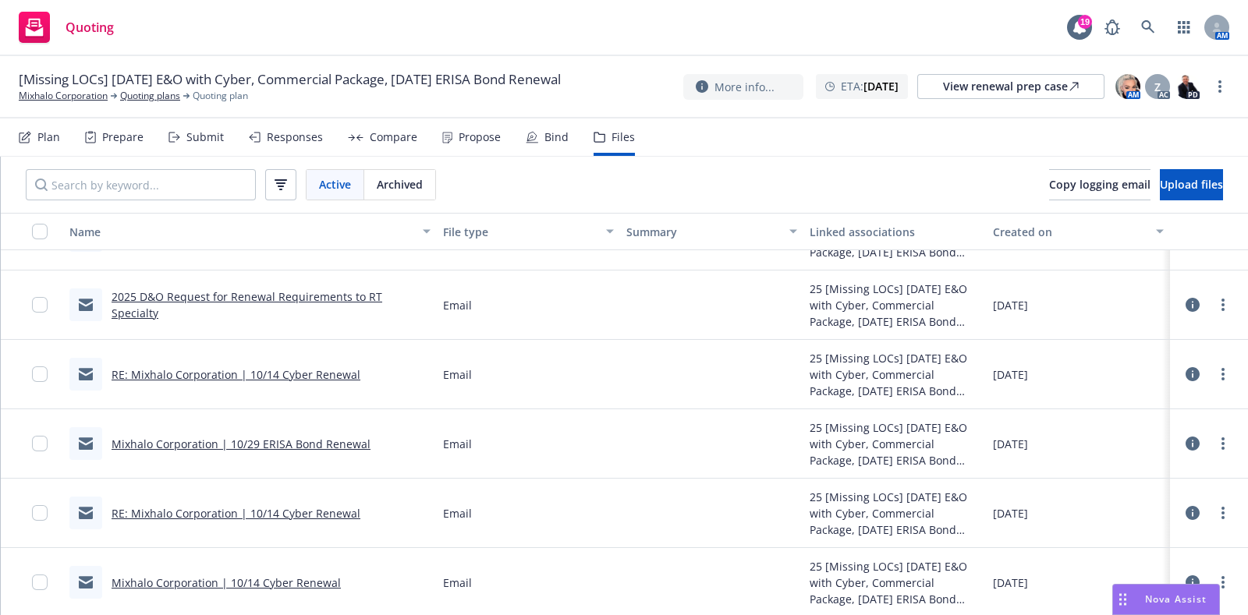
click at [1186, 573] on button at bounding box center [1193, 582] width 14 height 31
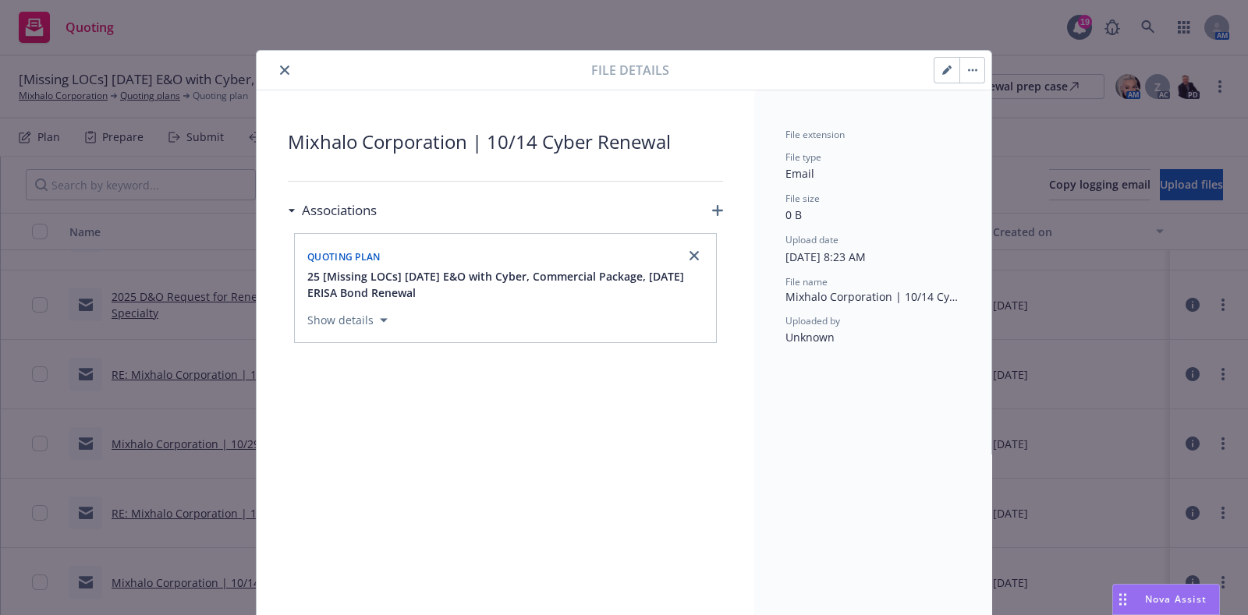
click at [713, 205] on icon "button" at bounding box center [717, 210] width 11 height 11
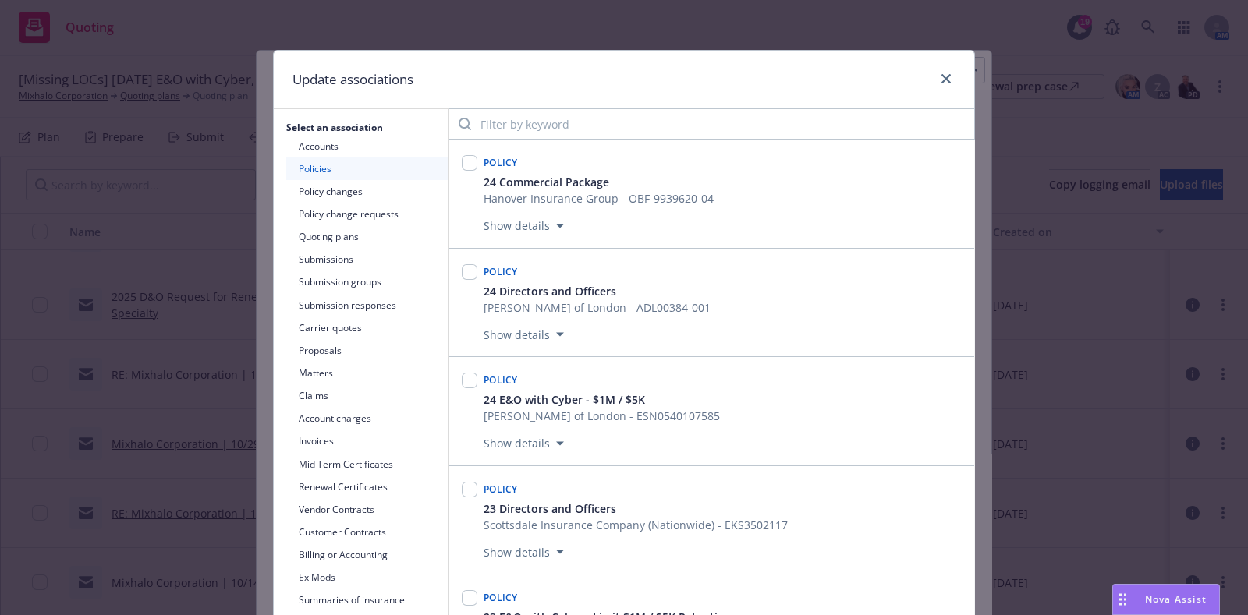
click at [349, 250] on button "Submissions" at bounding box center [367, 259] width 162 height 23
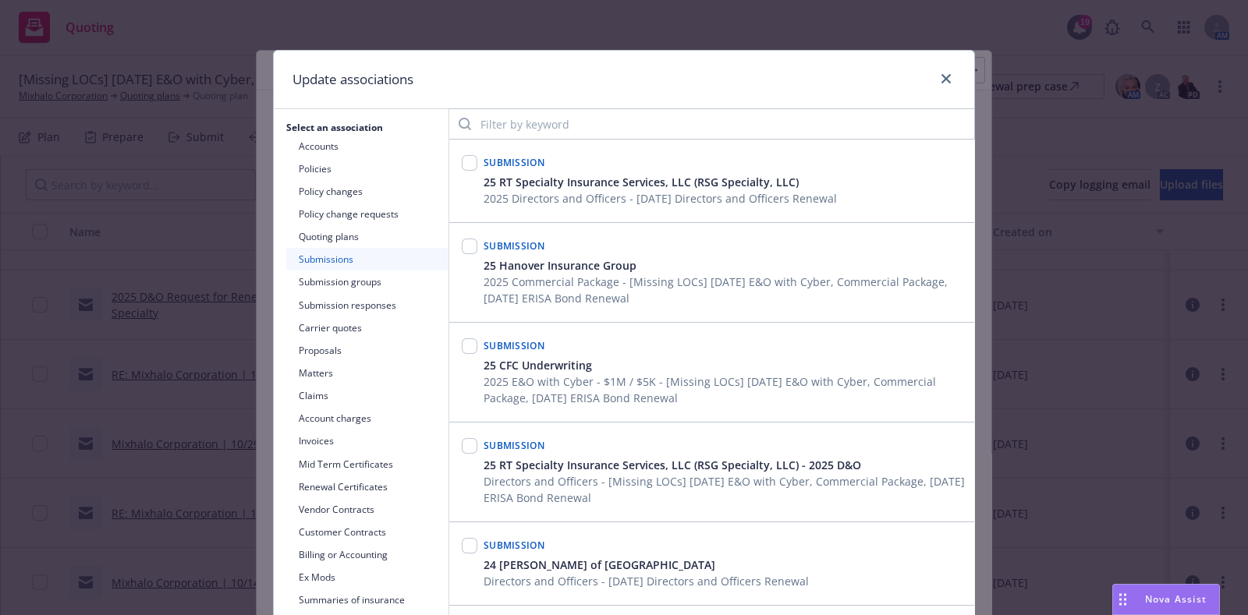
click at [359, 229] on button "Quoting plans" at bounding box center [367, 236] width 162 height 23
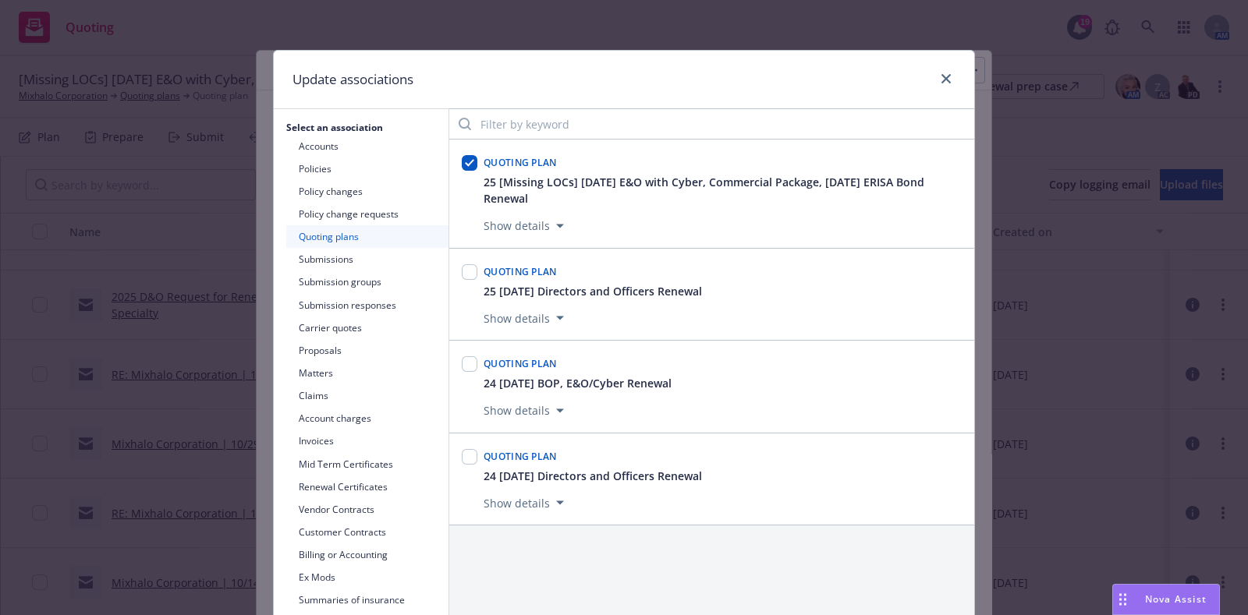
click at [355, 262] on button "Submissions" at bounding box center [367, 259] width 162 height 23
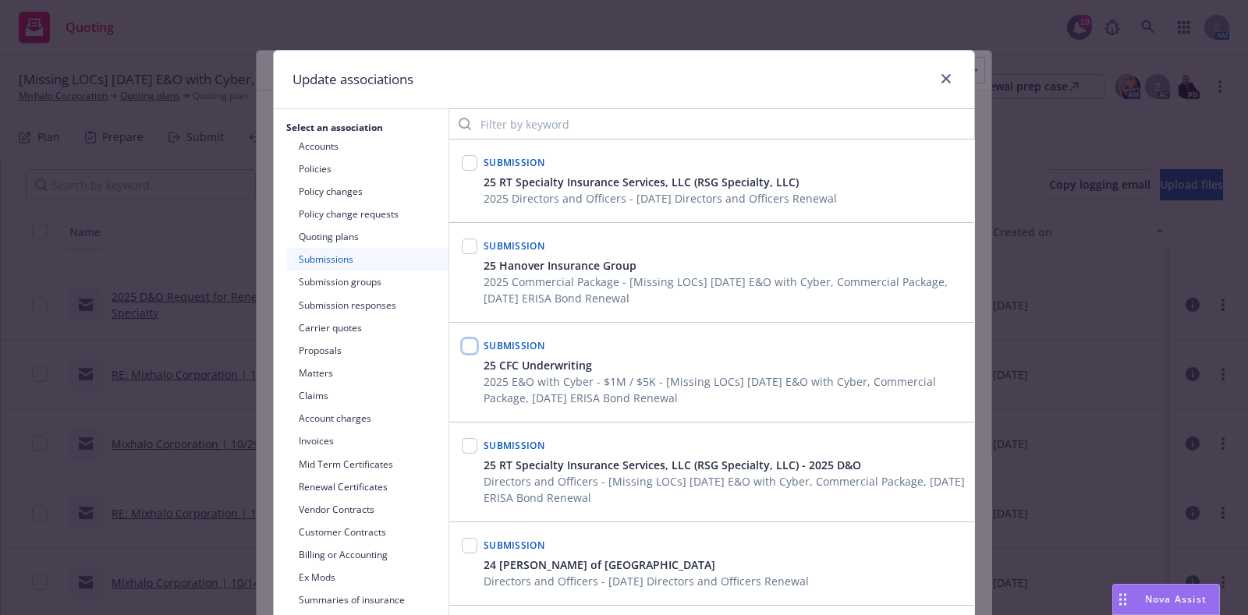
click at [466, 349] on input "checkbox" at bounding box center [470, 347] width 16 height 16
checkbox input "true"
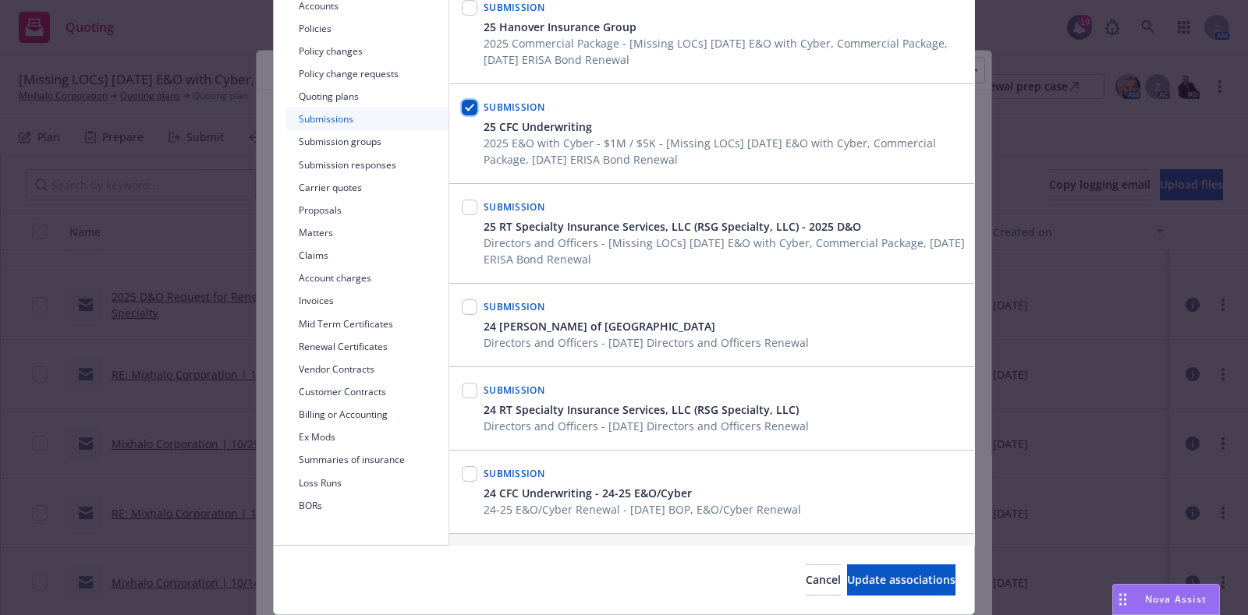
scroll to position [144, 0]
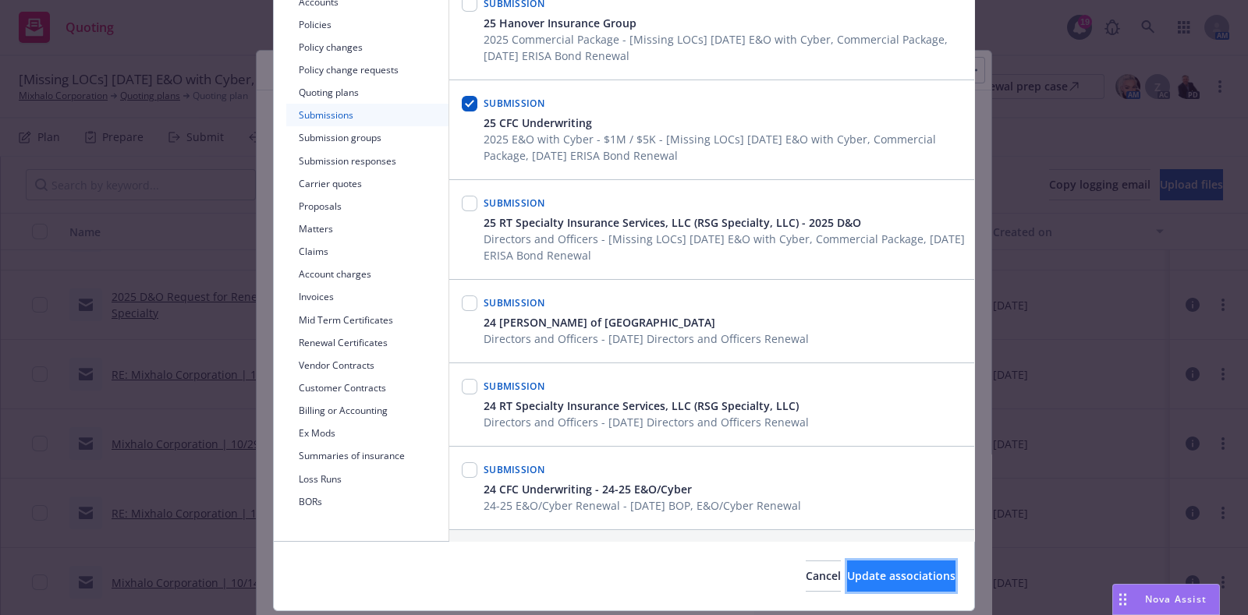
click at [847, 570] on button "Update associations" at bounding box center [901, 576] width 108 height 31
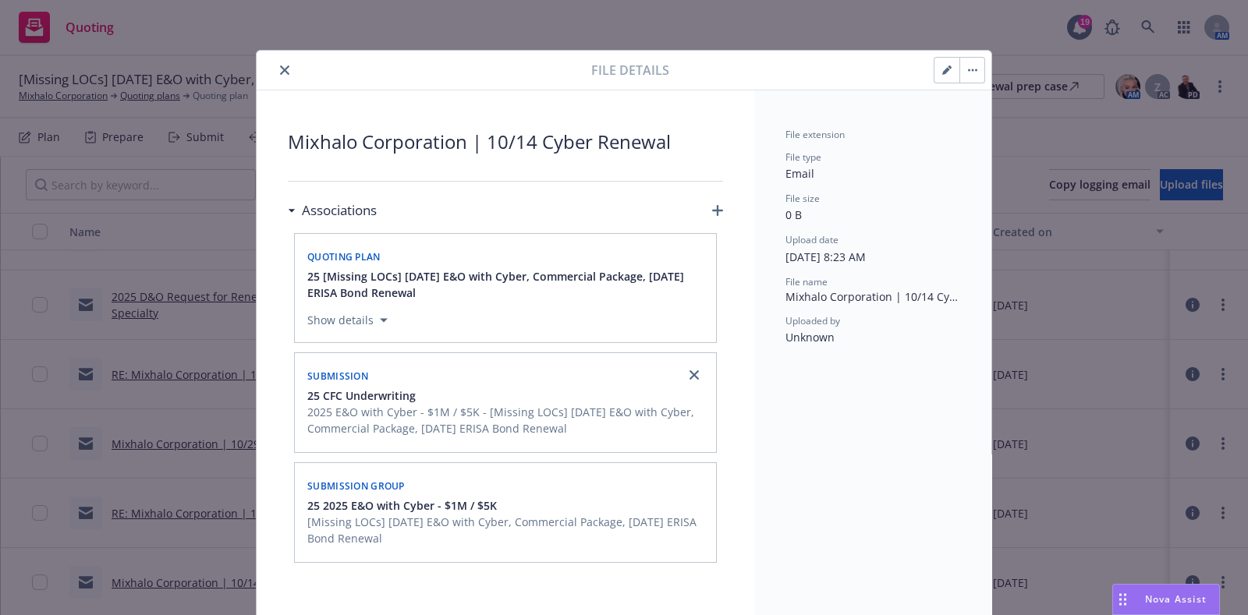
click at [942, 67] on icon "button" at bounding box center [946, 70] width 9 height 9
type textarea "x"
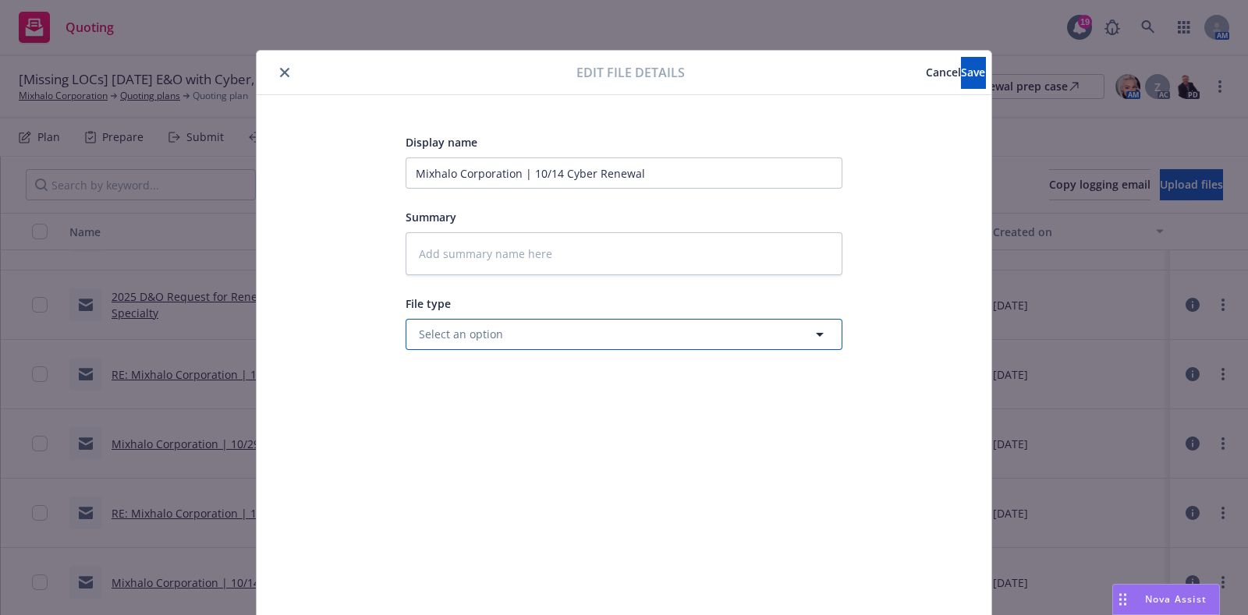
click at [515, 329] on button "Select an option" at bounding box center [624, 334] width 437 height 31
type input "email"
click at [507, 363] on div "Email" at bounding box center [623, 377] width 435 height 41
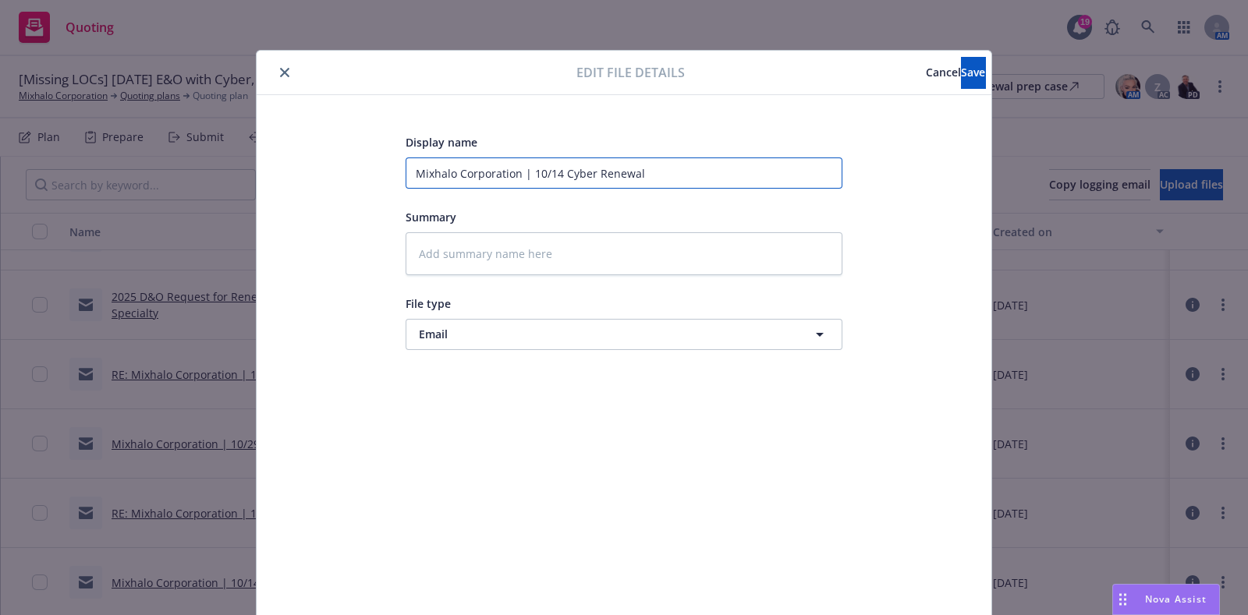
click at [618, 165] on input "Mixhalo Corporation | 10/14 Cyber Renewal" at bounding box center [624, 173] width 437 height 31
paste input "[YR] [POLICY TYPE] Request for Renewal Requirements to [UNDERWRITER/COMPANY]"
type textarea "x"
type input "[YR] [POLICY TYPE] Request for Renewal Requirements to [UNDERWRITER/COMPANY]"
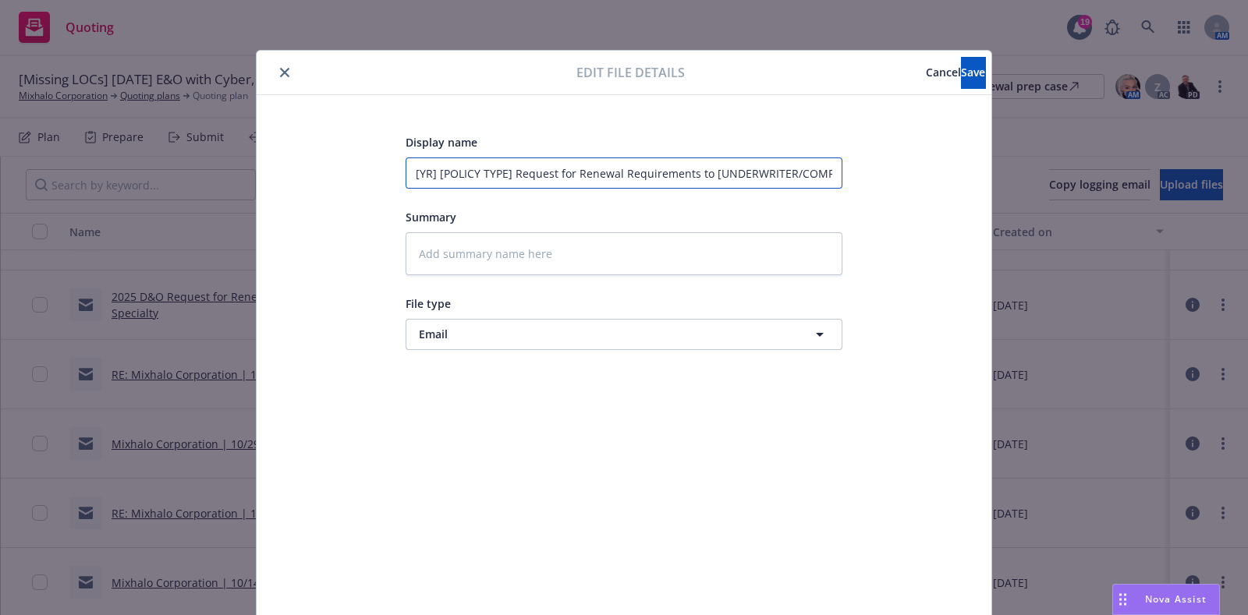
drag, startPoint x: 488, startPoint y: 172, endPoint x: 378, endPoint y: 160, distance: 110.6
click at [378, 160] on div "Display name [YR] [POLICY TYPE] Request for Renewal Requirements to [UNDERWRITE…" at bounding box center [624, 367] width 672 height 468
type textarea "x"
type input "2 Request for Renewal Requirements to [UNDERWRITER/COMPANY]"
type textarea "x"
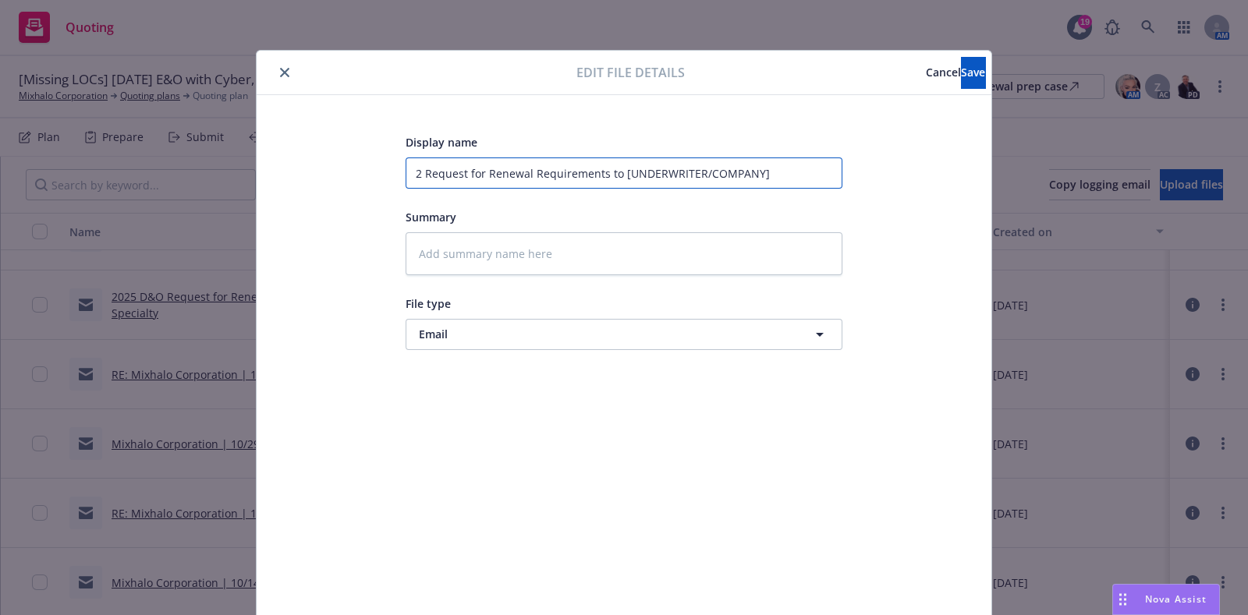
type input "20 Request for Renewal Requirements to [UNDERWRITER/COMPANY]"
type textarea "x"
type input "202 Request for Renewal Requirements to [UNDERWRITER/COMPANY]"
type textarea "x"
type input "2025 Request for Renewal Requirements to [UNDERWRITER/COMPANY]"
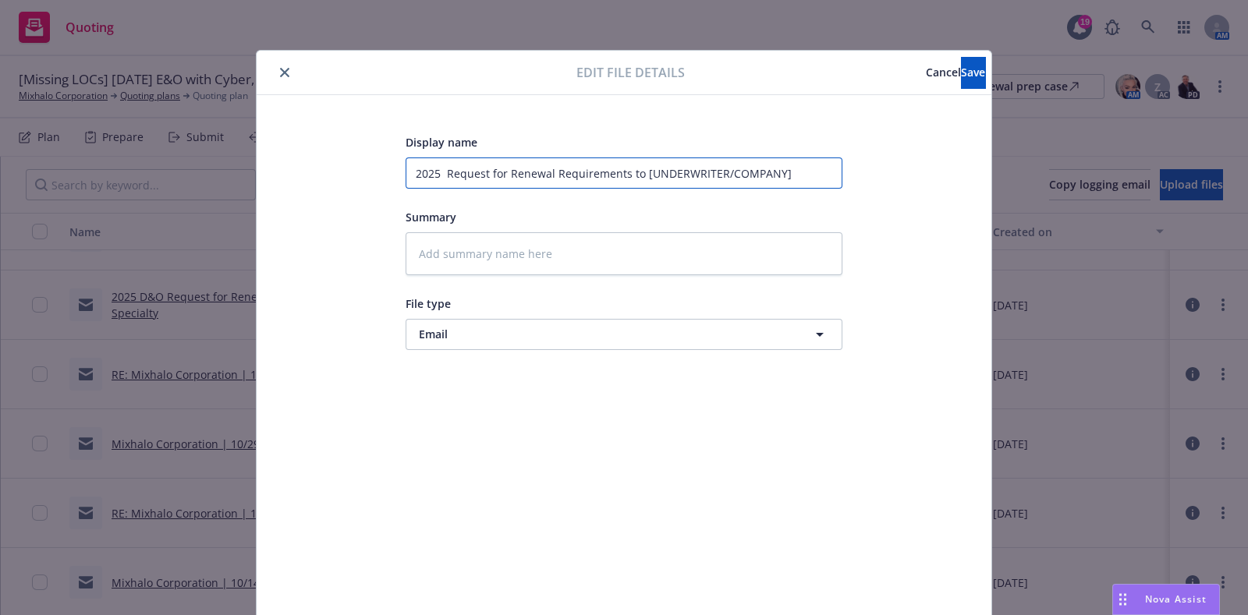
type textarea "x"
type input "2025 E Request for Renewal Requirements to [UNDERWRITER/COMPANY]"
type textarea "x"
type input "2025 E& Request for Renewal Requirements to [UNDERWRITER/COMPANY]"
type textarea "x"
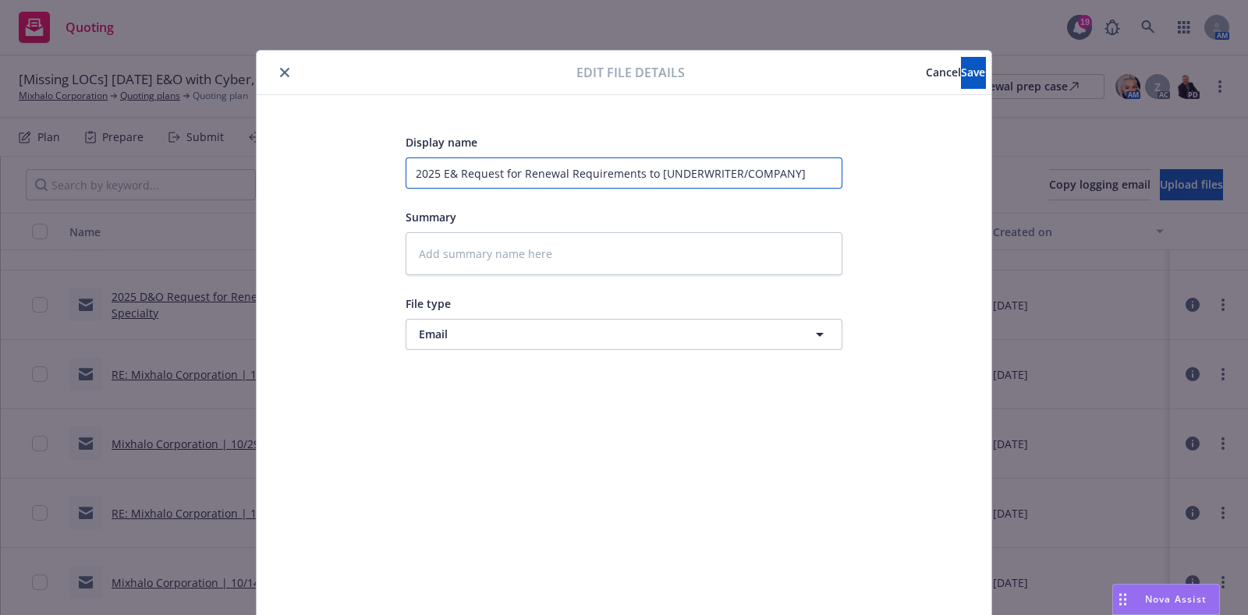
type input "2025 E&O Request for Renewal Requirements to [UNDERWRITER/COMPANY]"
drag, startPoint x: 797, startPoint y: 167, endPoint x: 656, endPoint y: 170, distance: 141.2
click at [656, 170] on input "2025 E&O Request for Renewal Requirements to [UNDERWRITER/COMPANY]" at bounding box center [624, 173] width 437 height 31
type textarea "x"
type input "2025 E&O Request for Renewal Requirements to C"
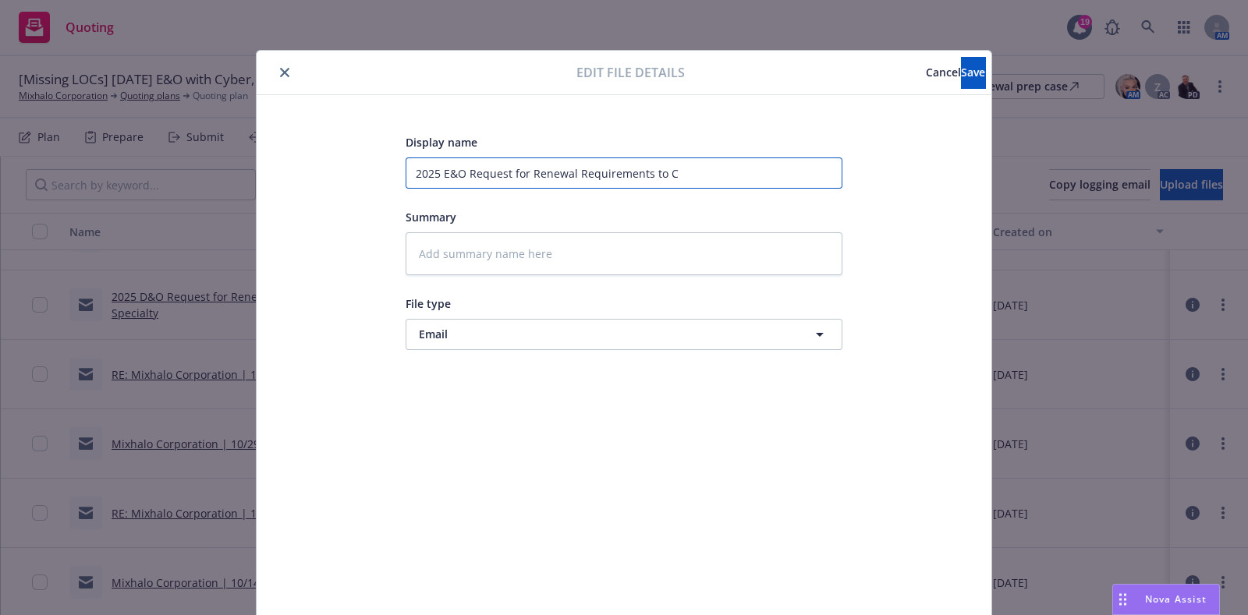
type textarea "x"
type input "2025 E&O Request for Renewal Requirements to CF"
type textarea "x"
type input "2025 E&O Request for Renewal Requirements to CFC"
click at [961, 83] on button "Save" at bounding box center [973, 72] width 24 height 31
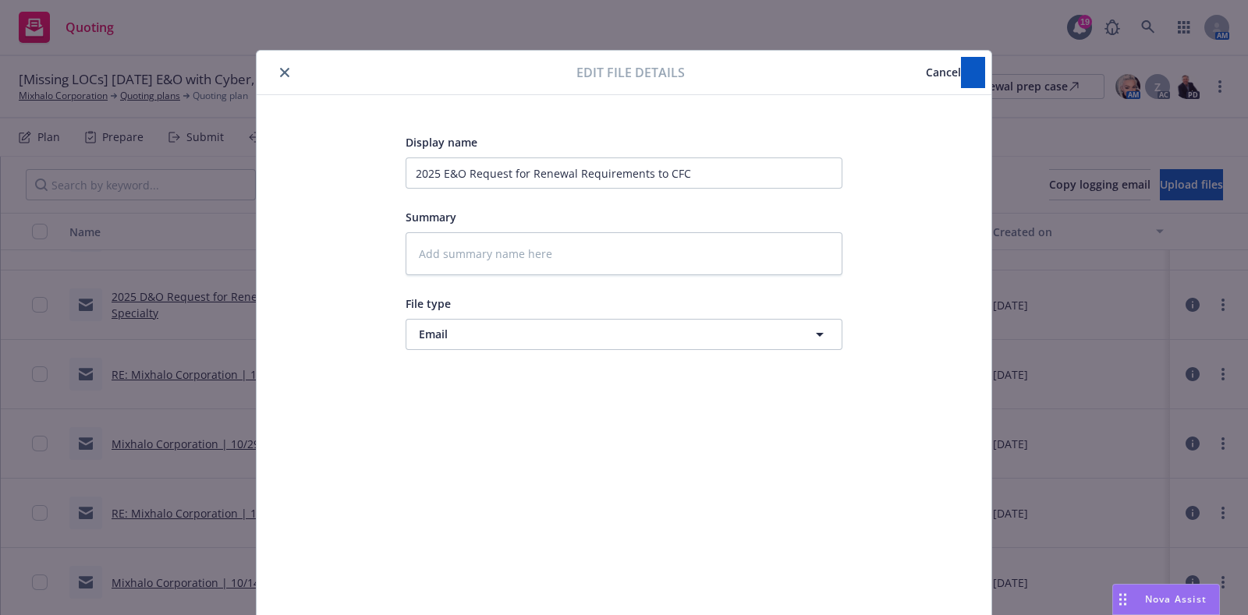
type textarea "x"
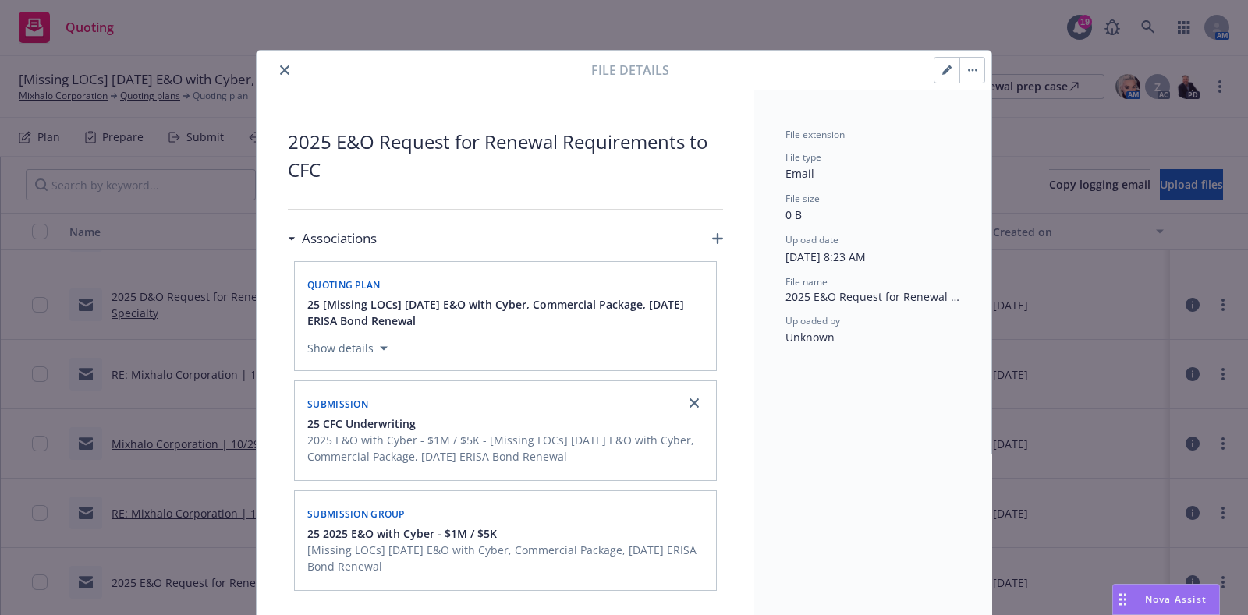
click at [278, 61] on button "close" at bounding box center [284, 70] width 19 height 19
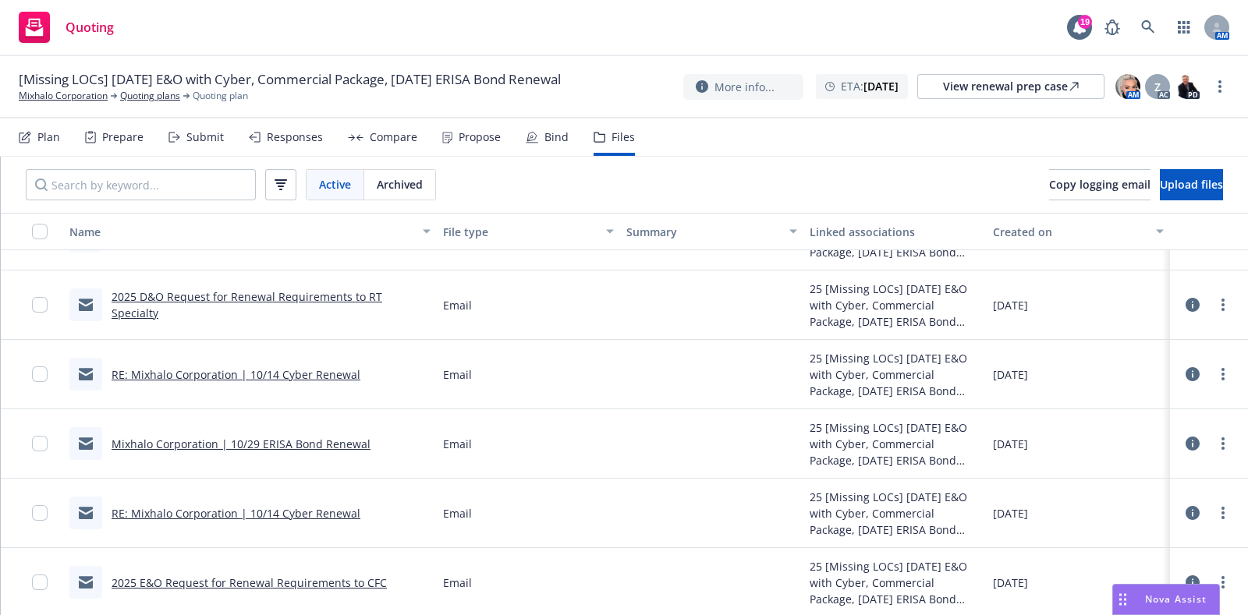
click at [1186, 506] on icon at bounding box center [1193, 513] width 14 height 14
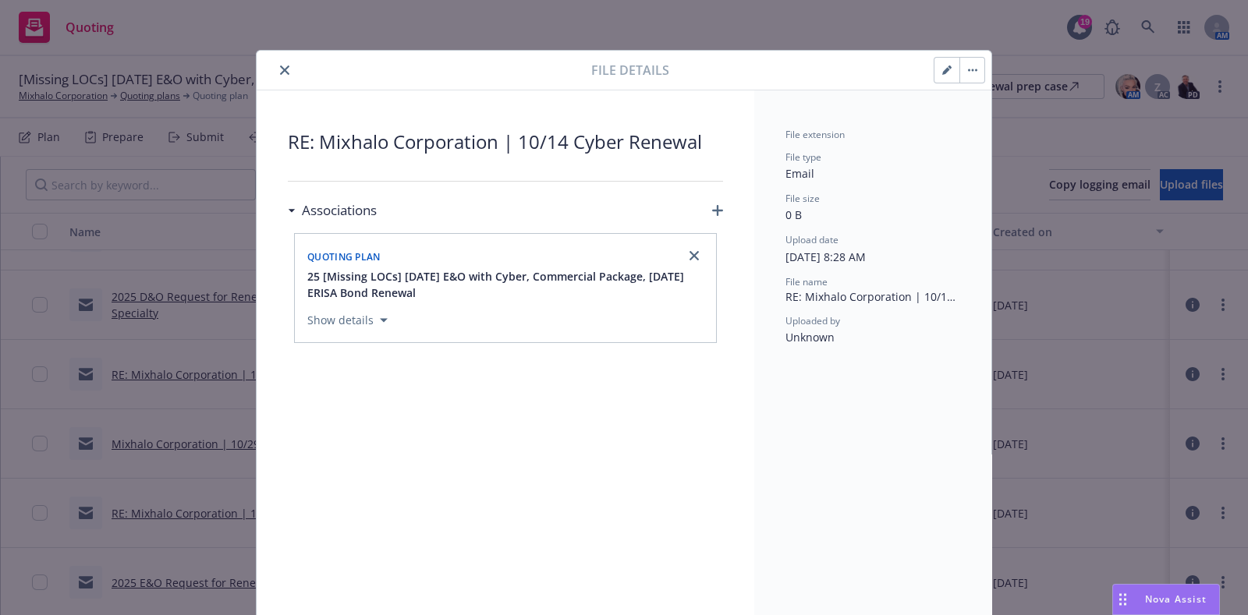
click at [712, 205] on icon "button" at bounding box center [717, 210] width 11 height 11
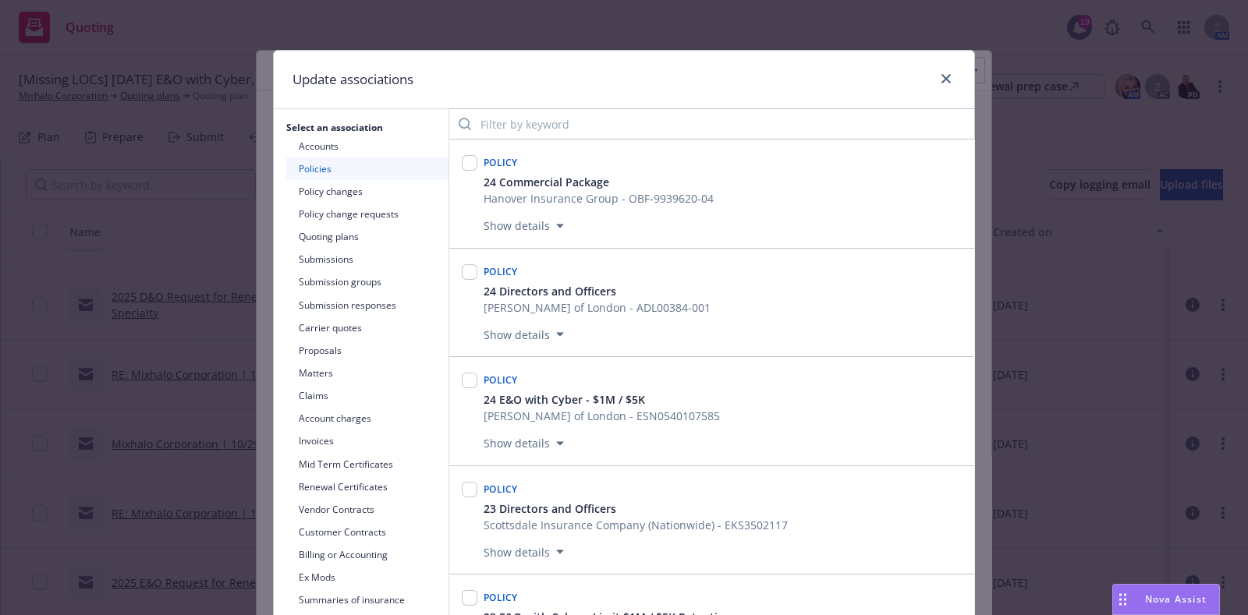
click at [354, 255] on button "Submissions" at bounding box center [367, 259] width 162 height 23
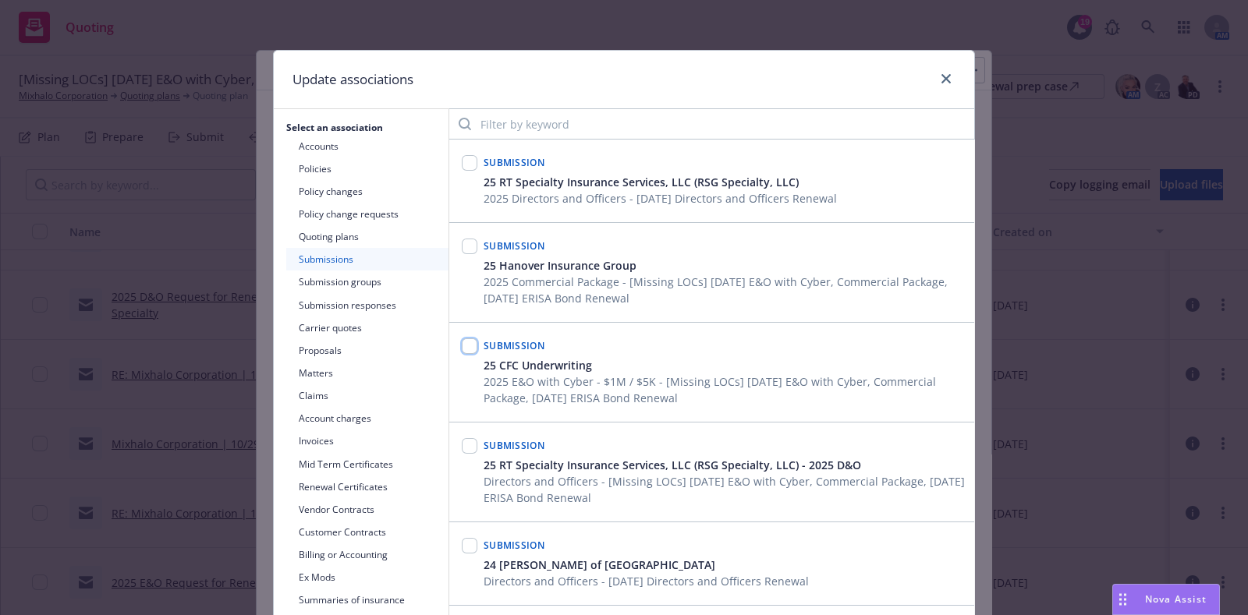
click at [464, 349] on input "checkbox" at bounding box center [470, 347] width 16 height 16
checkbox input "true"
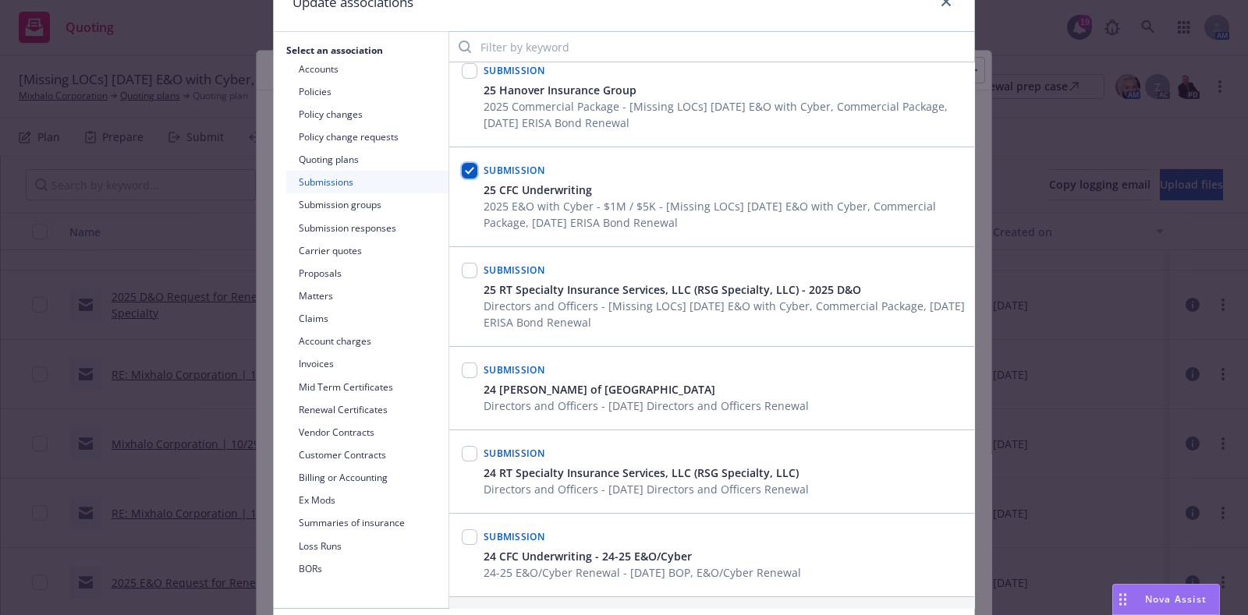
scroll to position [190, 0]
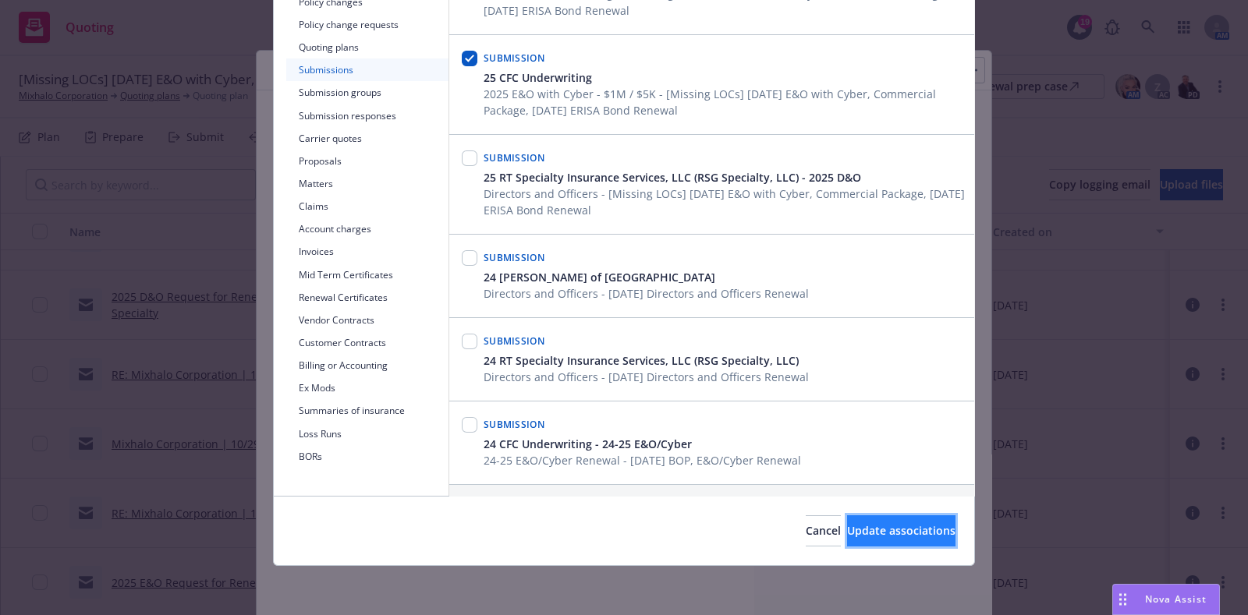
click at [906, 526] on span "Update associations" at bounding box center [901, 530] width 108 height 15
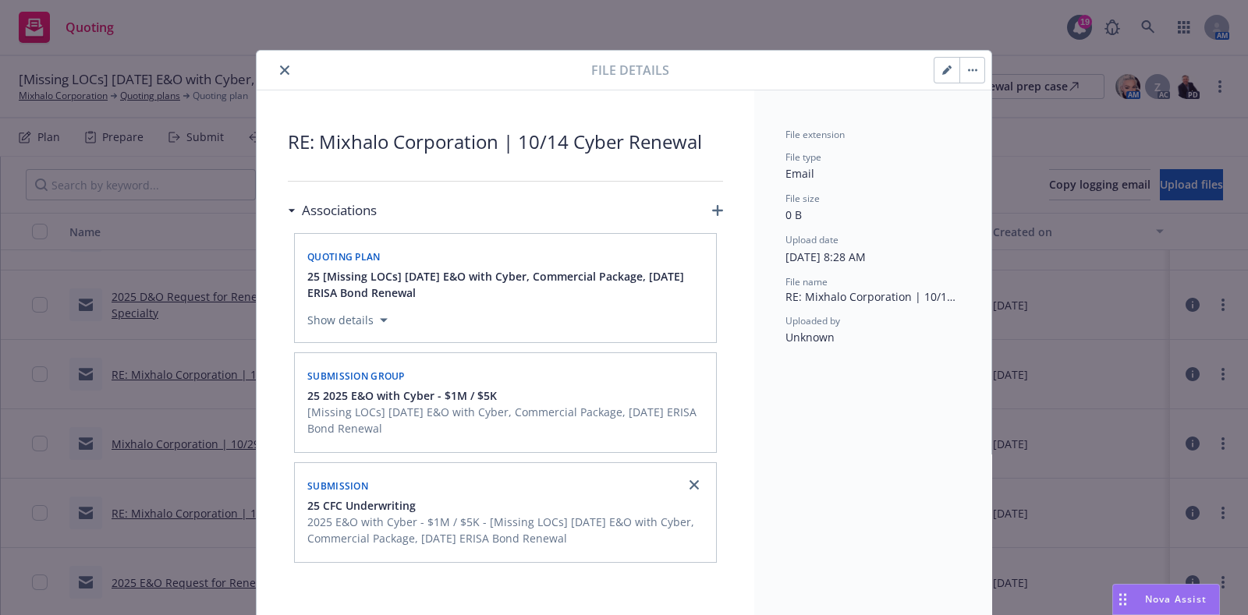
click at [280, 69] on icon "close" at bounding box center [284, 70] width 9 height 9
